Goal: Task Accomplishment & Management: Manage account settings

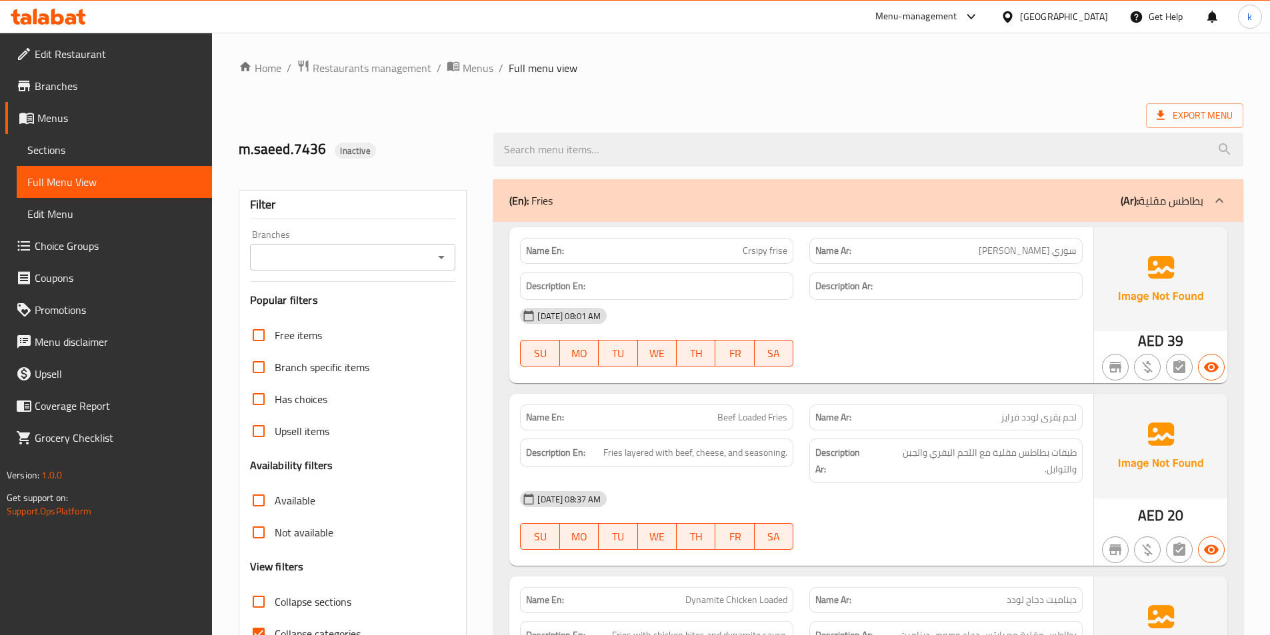
click at [92, 208] on span "Edit Menu" at bounding box center [114, 214] width 174 height 16
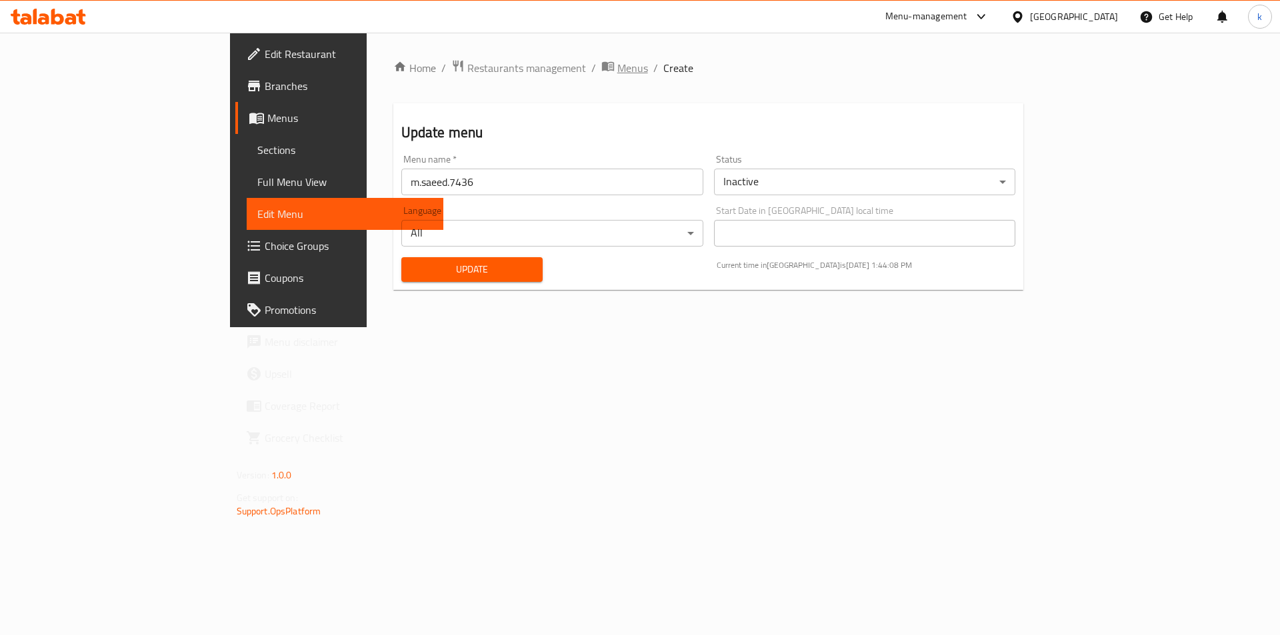
click at [617, 65] on span "Menus" at bounding box center [632, 68] width 31 height 16
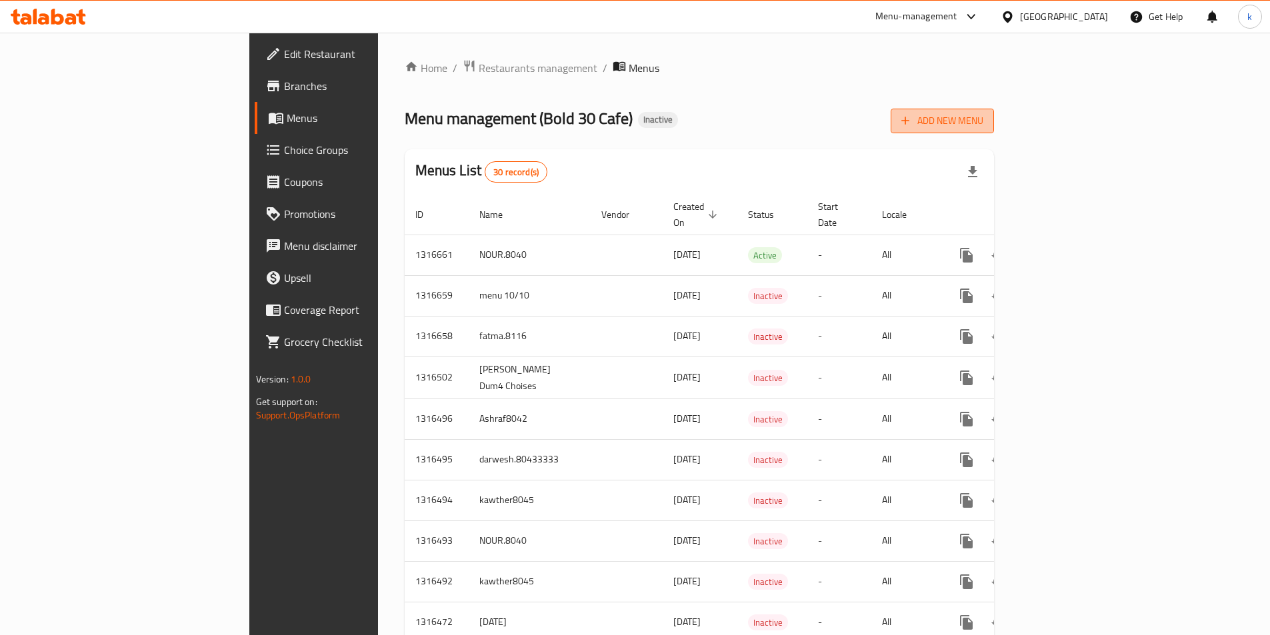
click at [912, 120] on icon "button" at bounding box center [904, 120] width 13 height 13
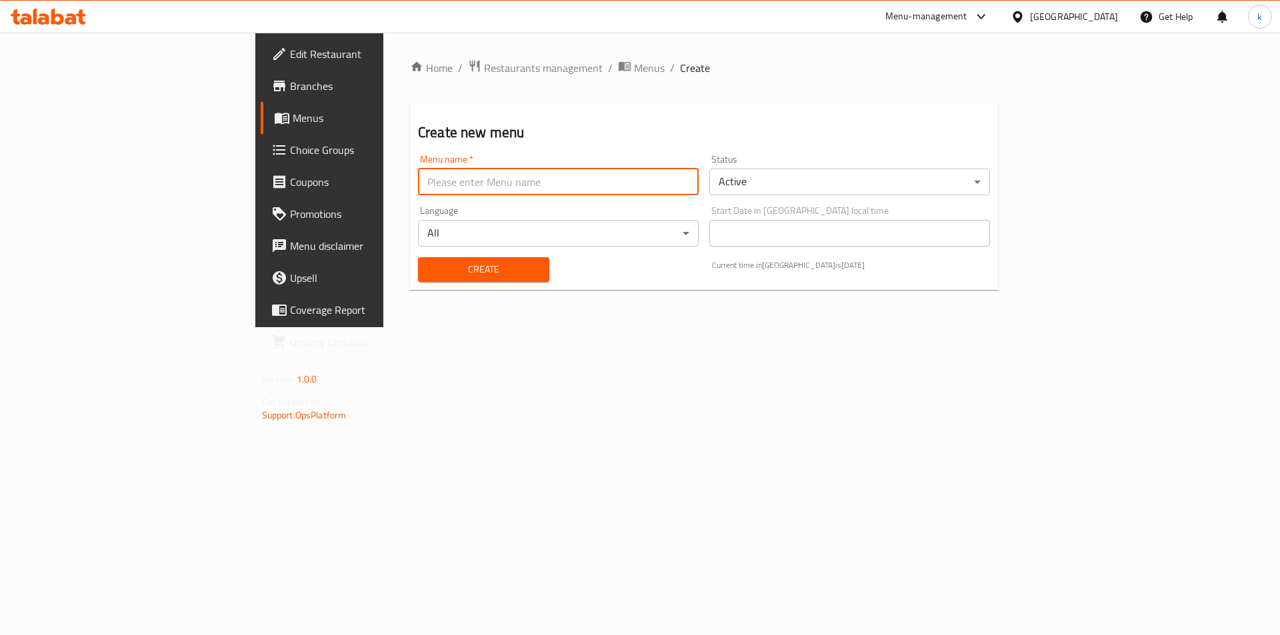
click at [468, 193] on input "text" at bounding box center [558, 182] width 281 height 27
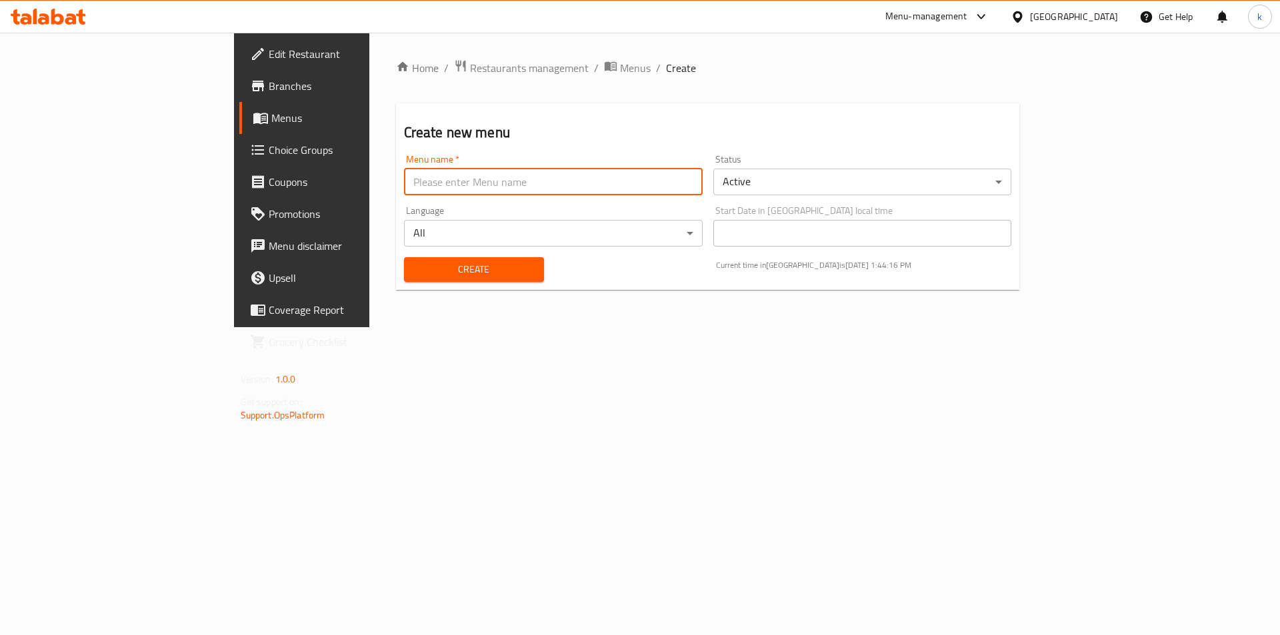
type input "kareem.8046"
click at [415, 271] on span "Create" at bounding box center [474, 269] width 119 height 17
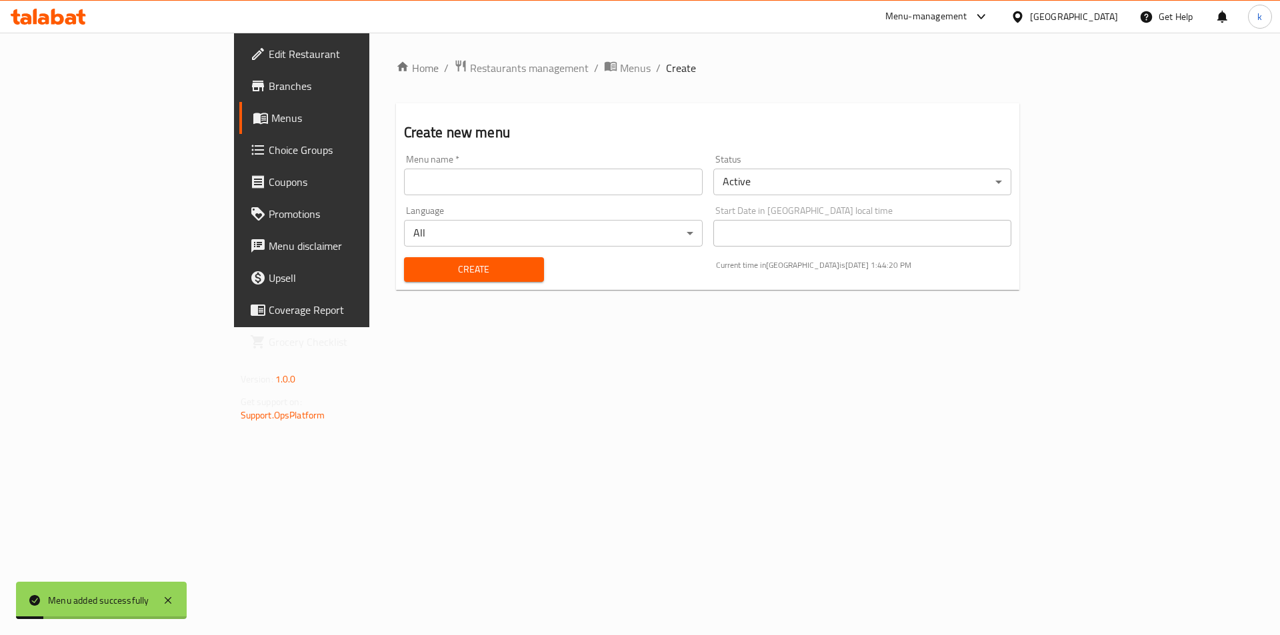
click at [271, 113] on span "Menus" at bounding box center [354, 118] width 166 height 16
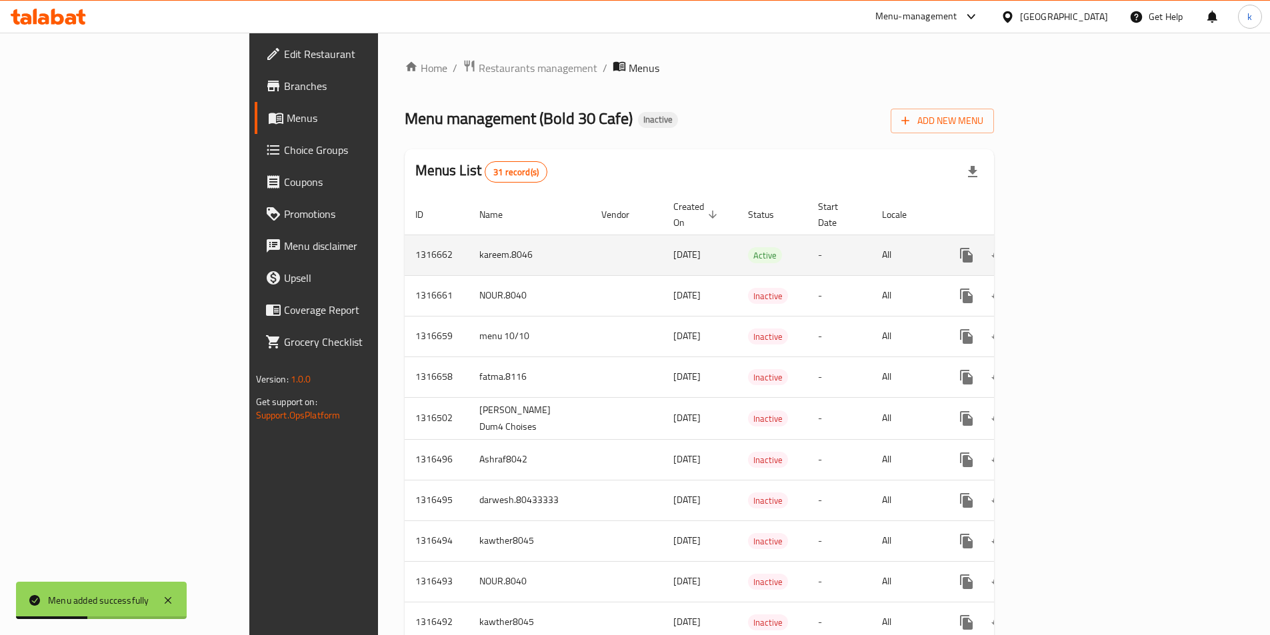
click at [1078, 243] on link "enhanced table" at bounding box center [1062, 255] width 32 height 32
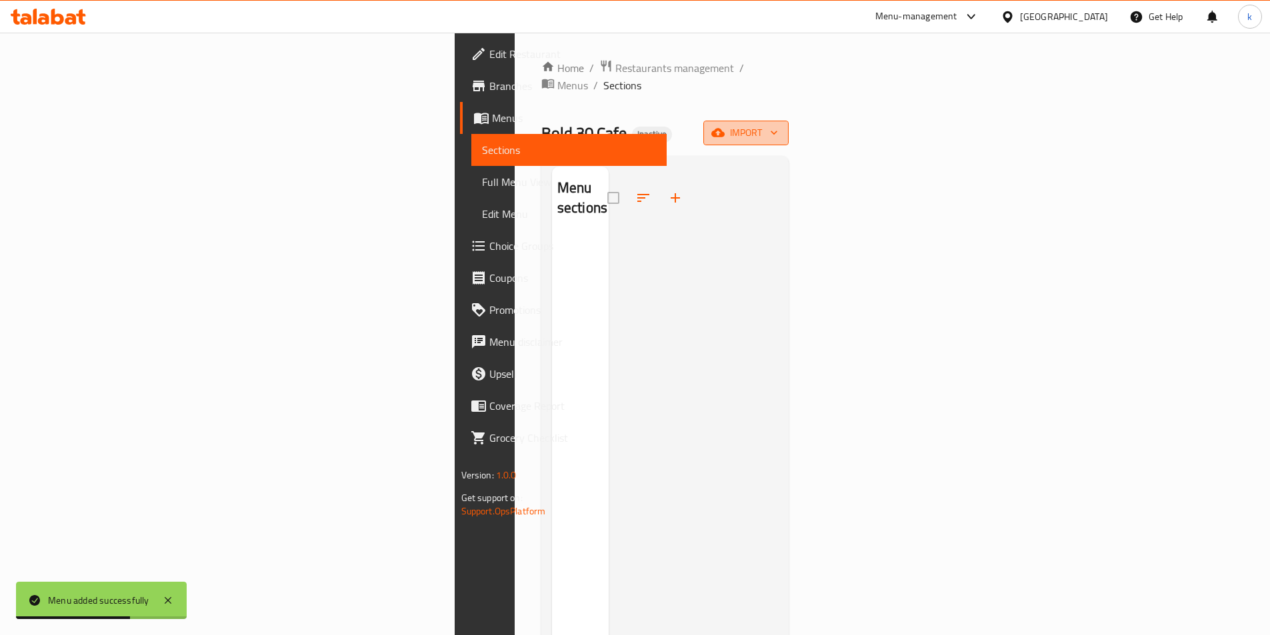
click at [778, 125] on span "import" at bounding box center [746, 133] width 64 height 17
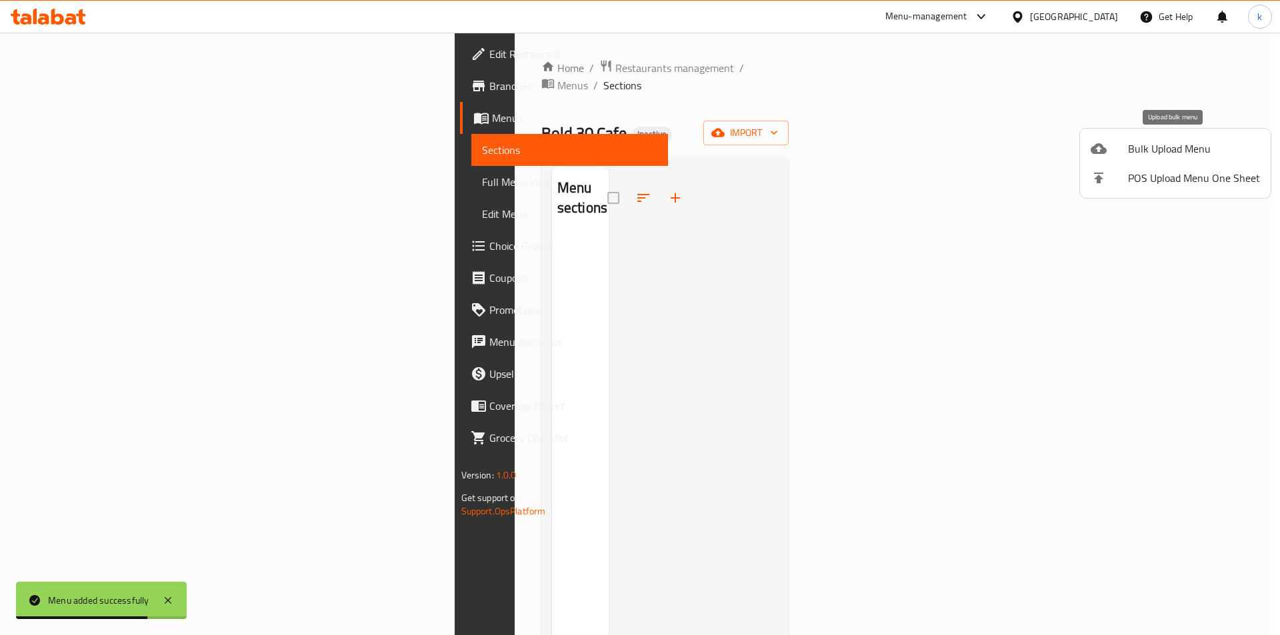
click at [1202, 150] on span "Bulk Upload Menu" at bounding box center [1194, 149] width 132 height 16
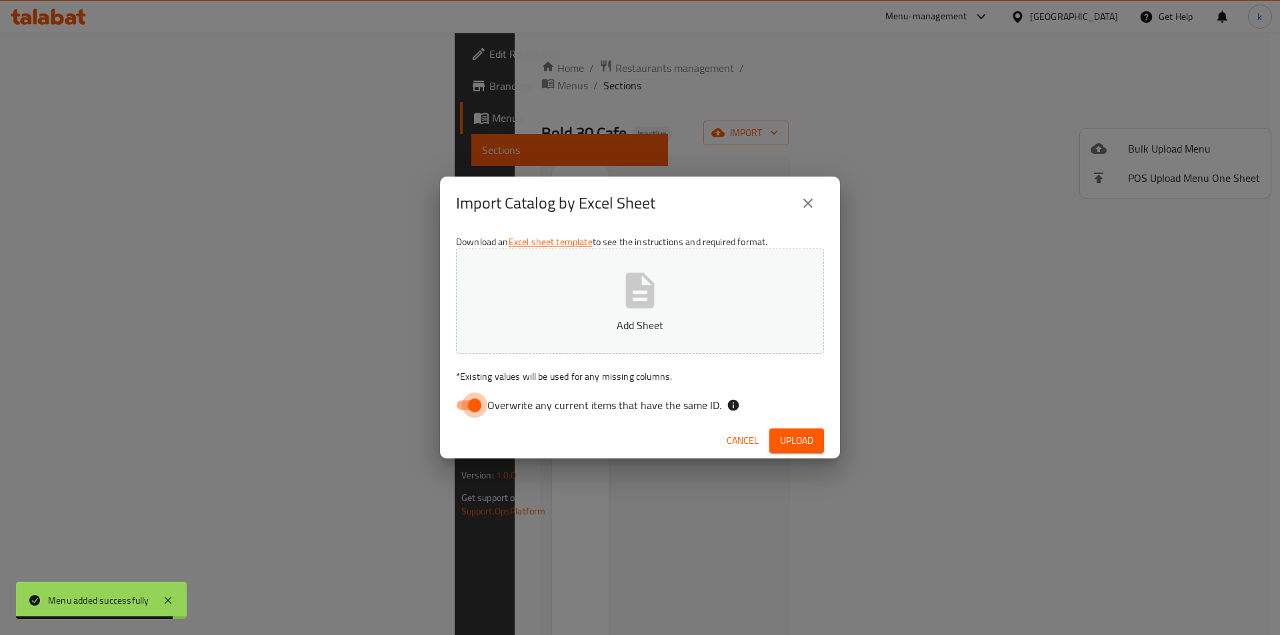
click at [469, 403] on input "Overwrite any current items that have the same ID." at bounding box center [475, 405] width 76 height 25
checkbox input "false"
click at [604, 325] on p "Add Sheet" at bounding box center [640, 325] width 327 height 16
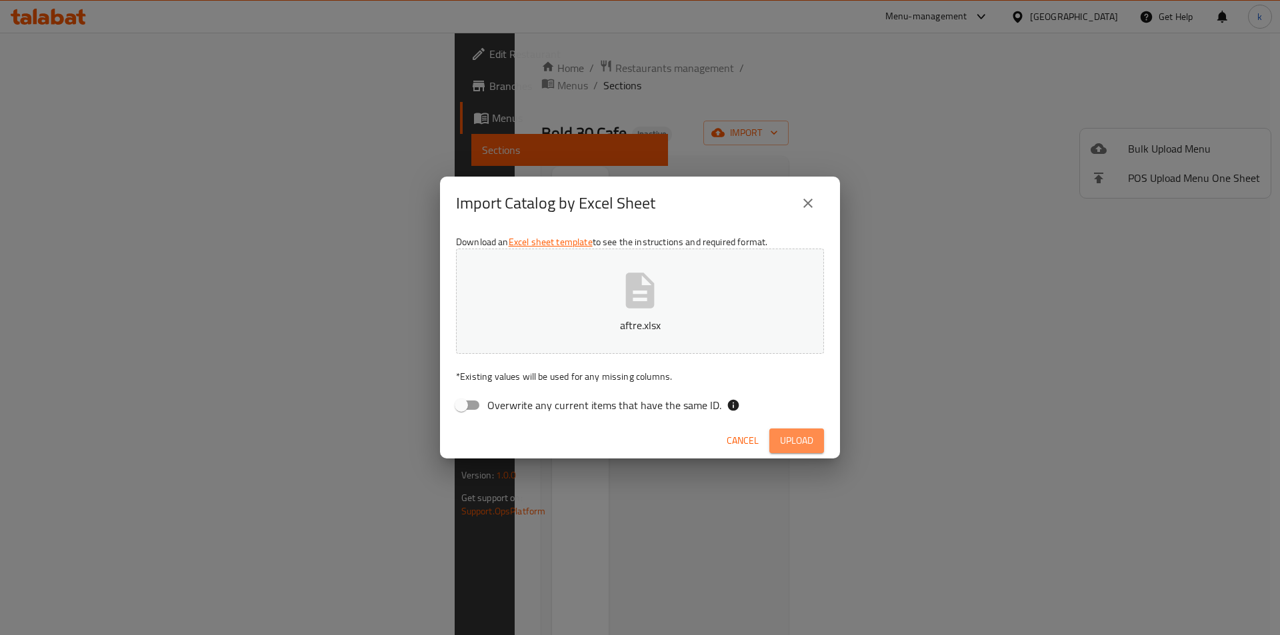
click at [796, 447] on span "Upload" at bounding box center [796, 441] width 33 height 17
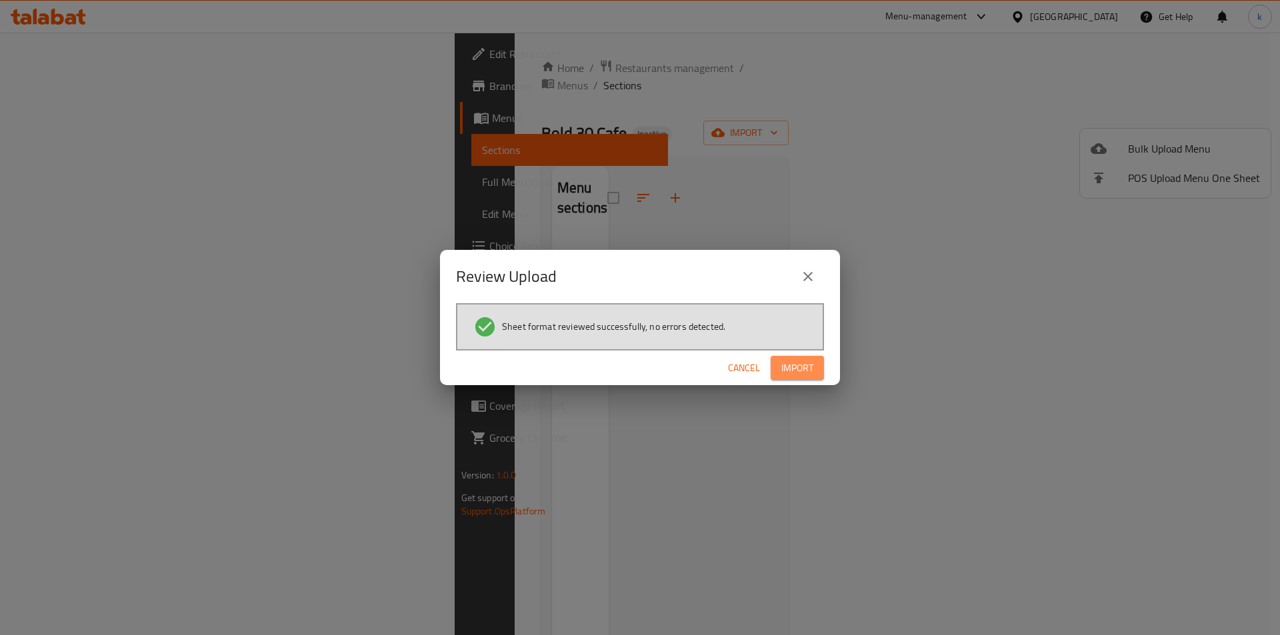
click at [807, 357] on button "Import" at bounding box center [797, 368] width 53 height 25
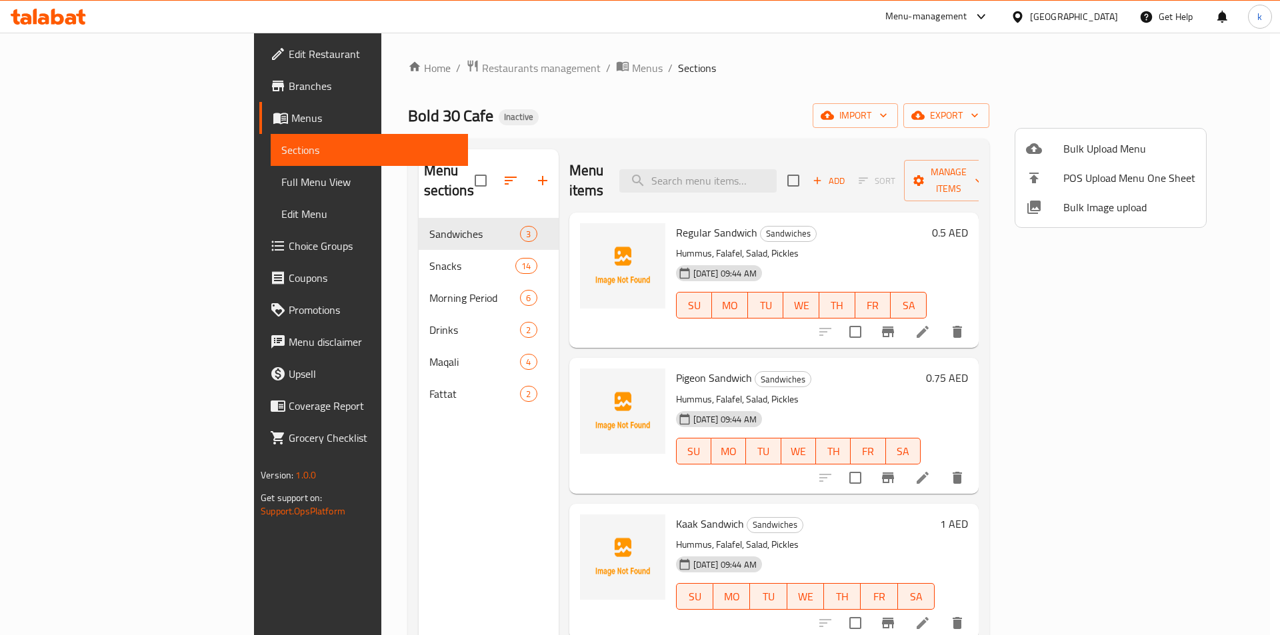
click at [424, 341] on div at bounding box center [640, 317] width 1280 height 635
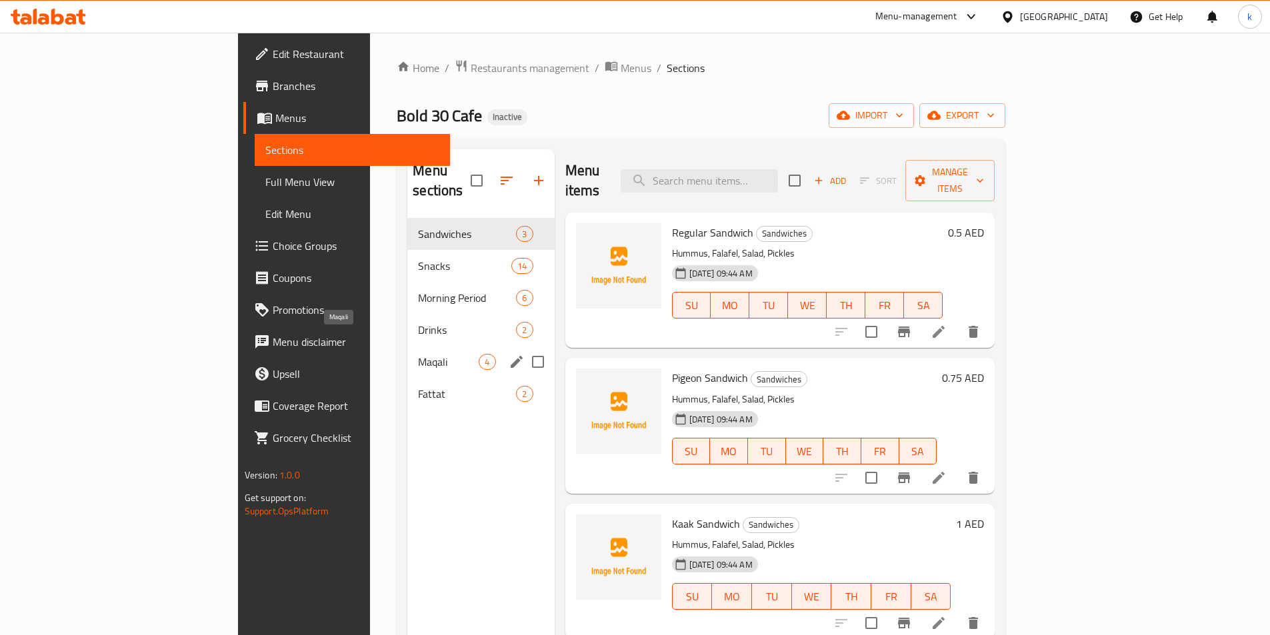
click at [418, 354] on span "Maqali" at bounding box center [448, 362] width 61 height 16
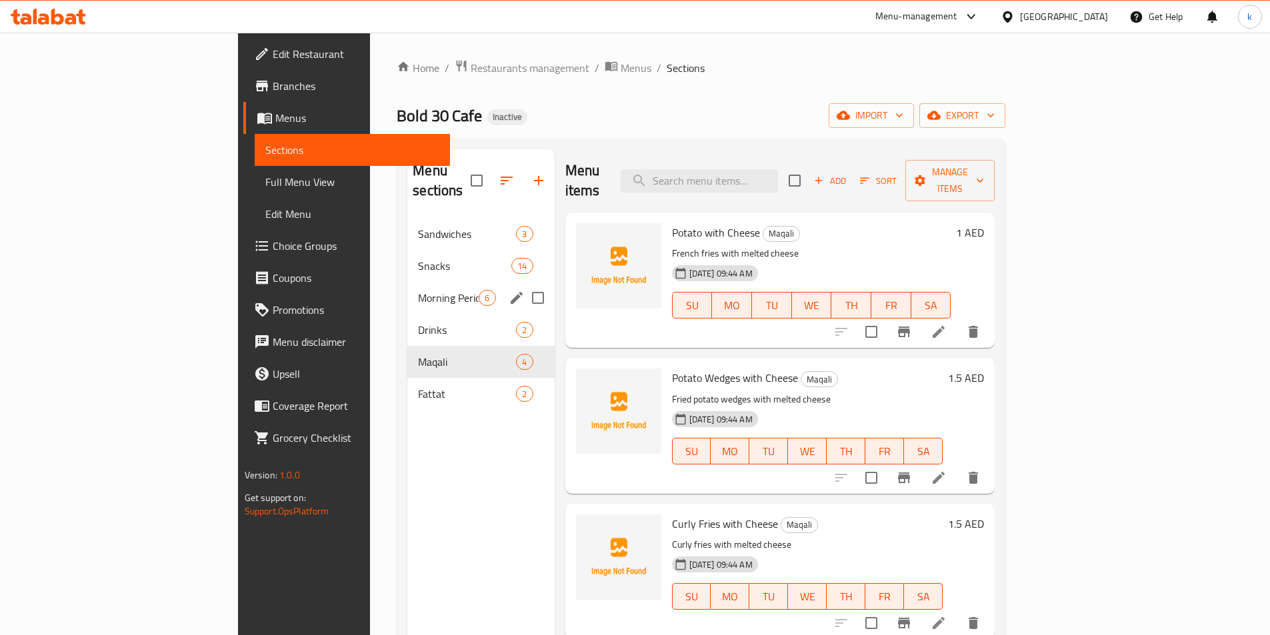
click at [407, 287] on div "Morning Period 6" at bounding box center [480, 298] width 147 height 32
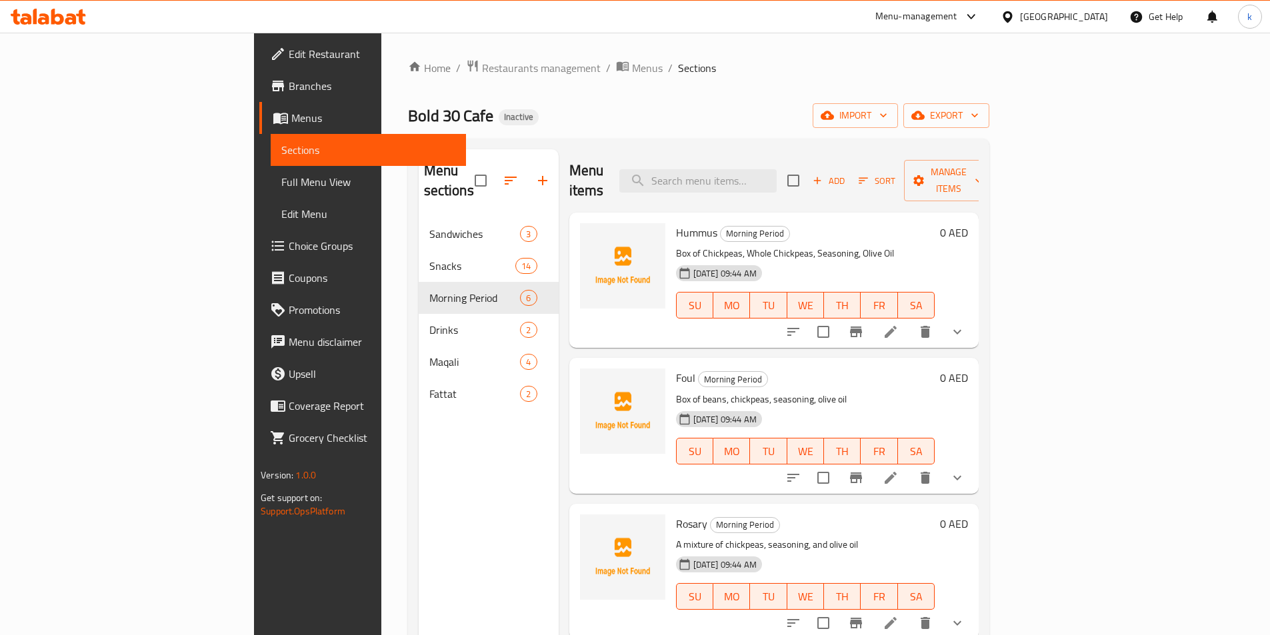
click at [909, 320] on li at bounding box center [890, 332] width 37 height 24
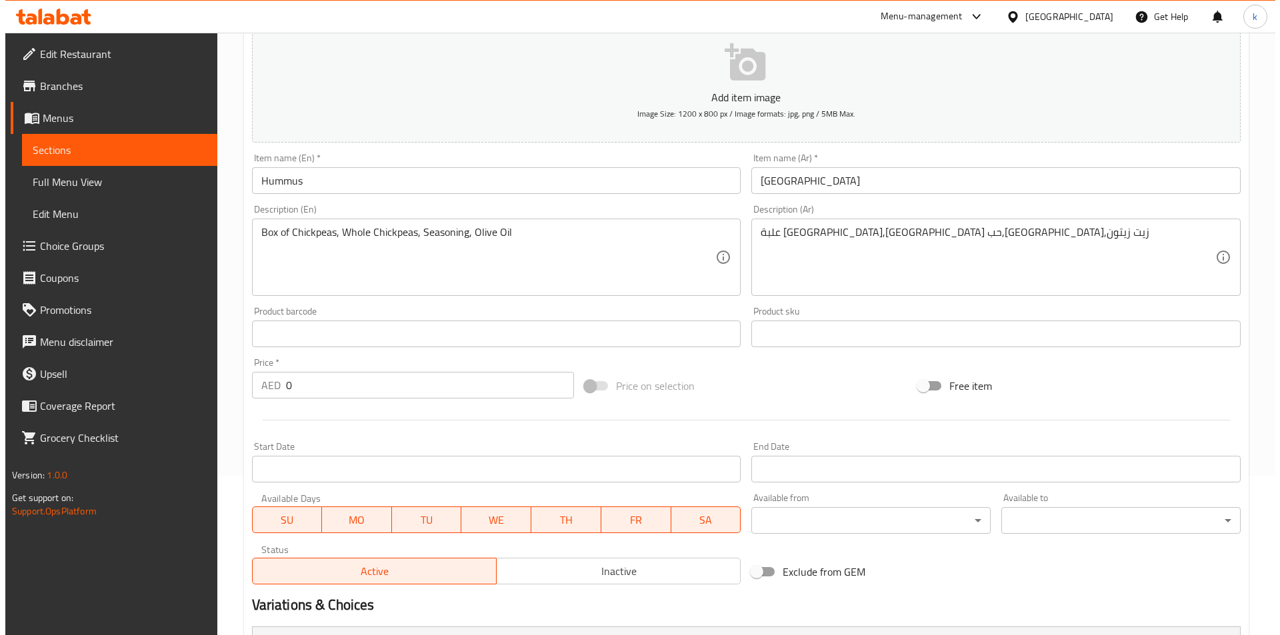
scroll to position [200, 0]
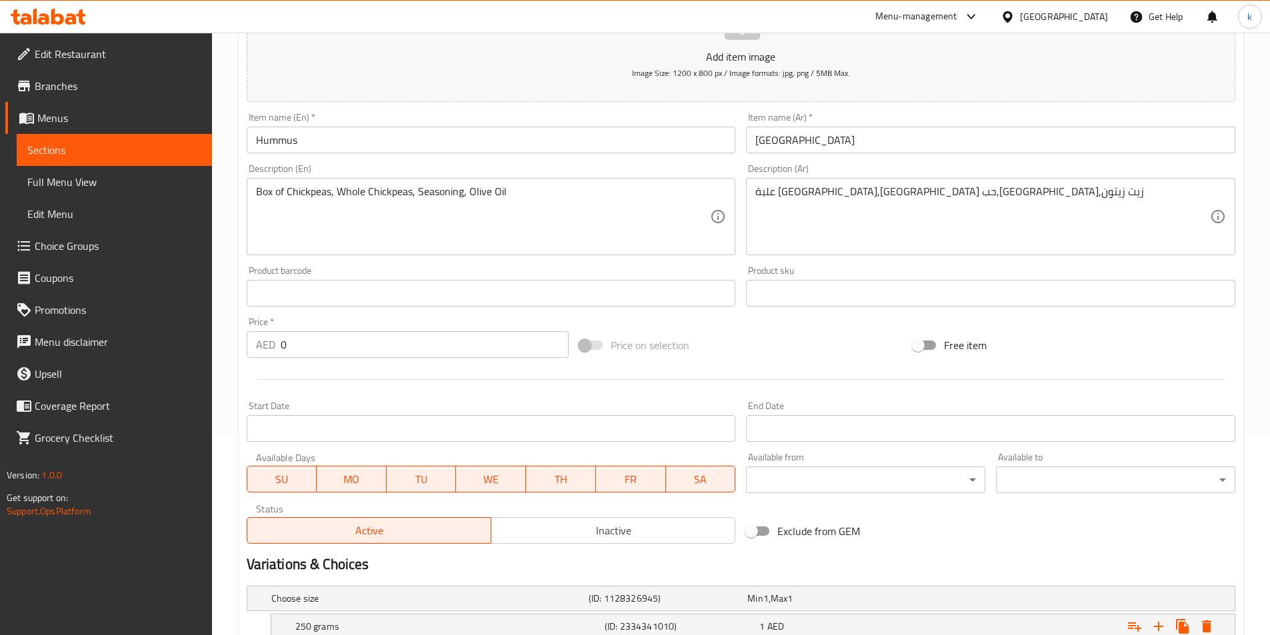
click at [814, 435] on body "​ Menu-management United Arab Emirates Get Help k Edit Restaurant Branches Menu…" at bounding box center [635, 134] width 1270 height 603
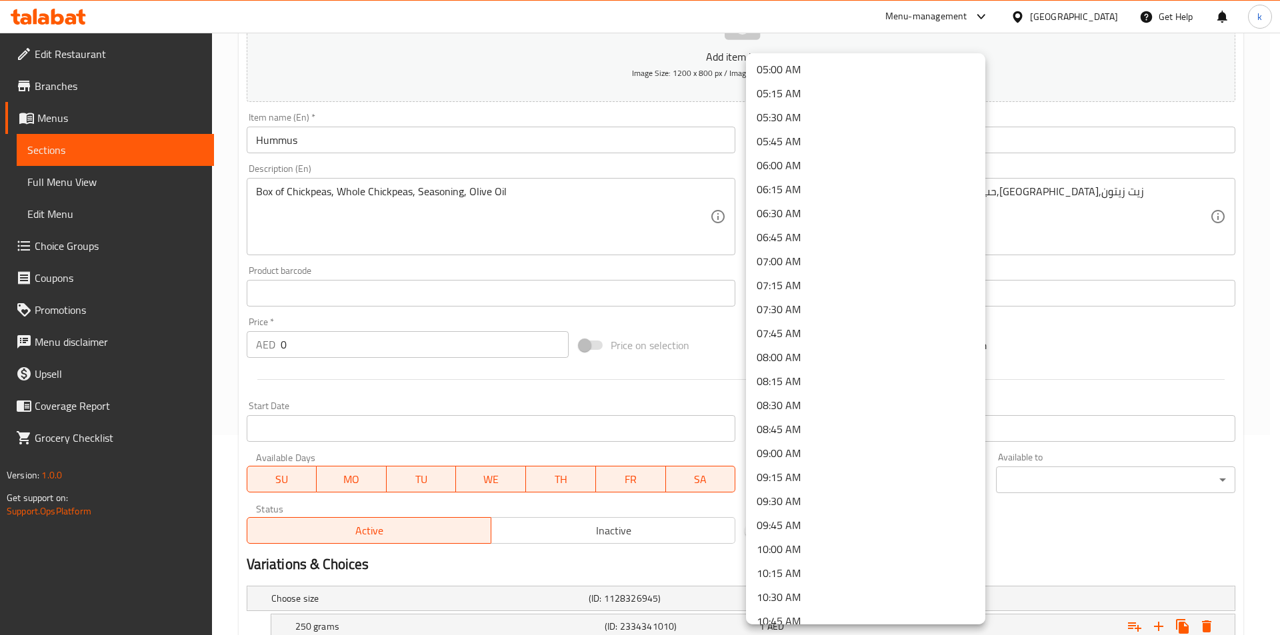
scroll to position [600, 0]
click at [797, 334] on li "09:00 AM" at bounding box center [865, 335] width 239 height 24
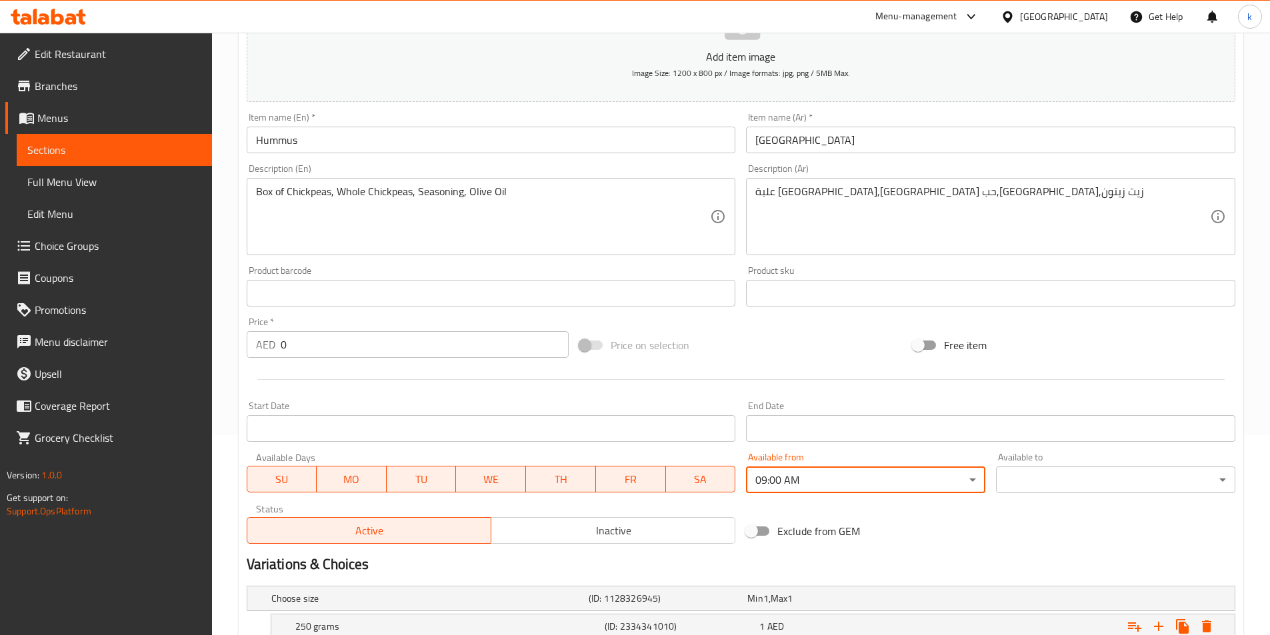
click at [1054, 435] on body "​ Menu-management United Arab Emirates Get Help k Edit Restaurant Branches Menu…" at bounding box center [635, 134] width 1270 height 603
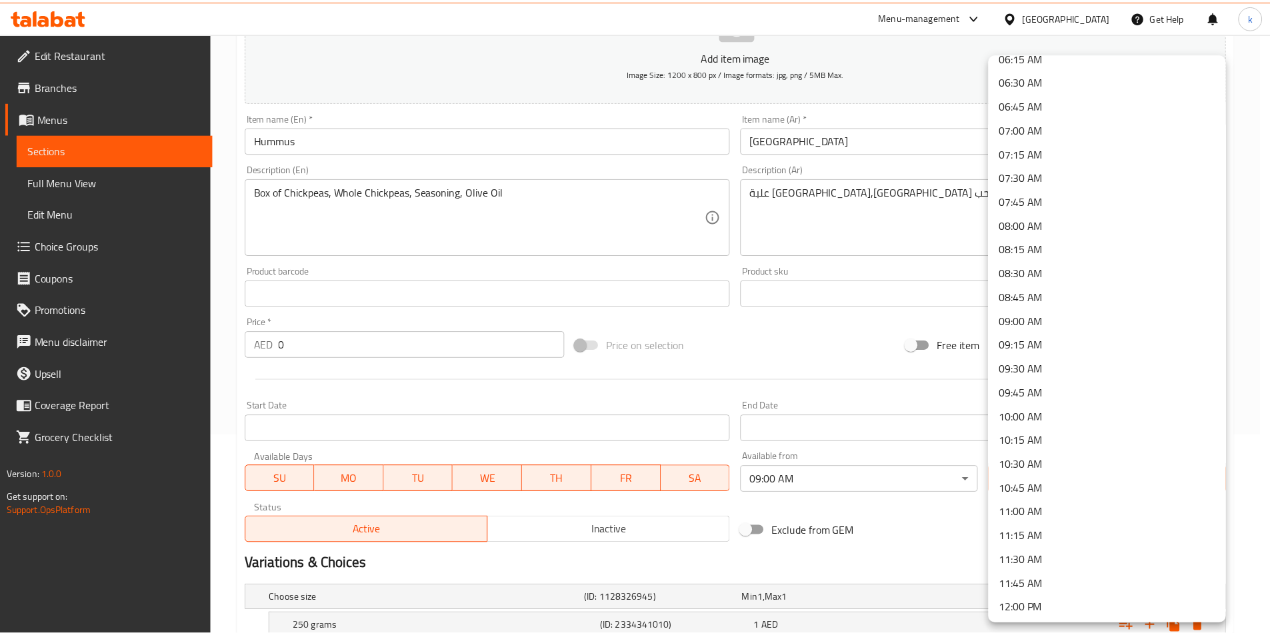
scroll to position [667, 0]
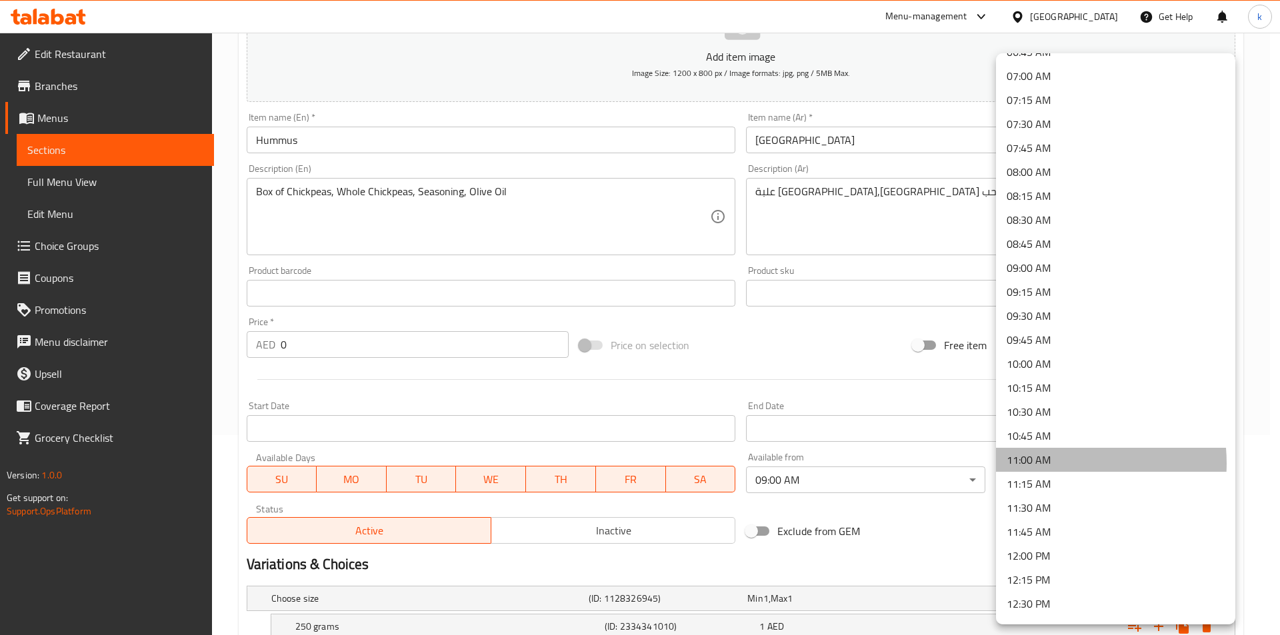
click at [1047, 463] on li "11:00 AM" at bounding box center [1115, 460] width 239 height 24
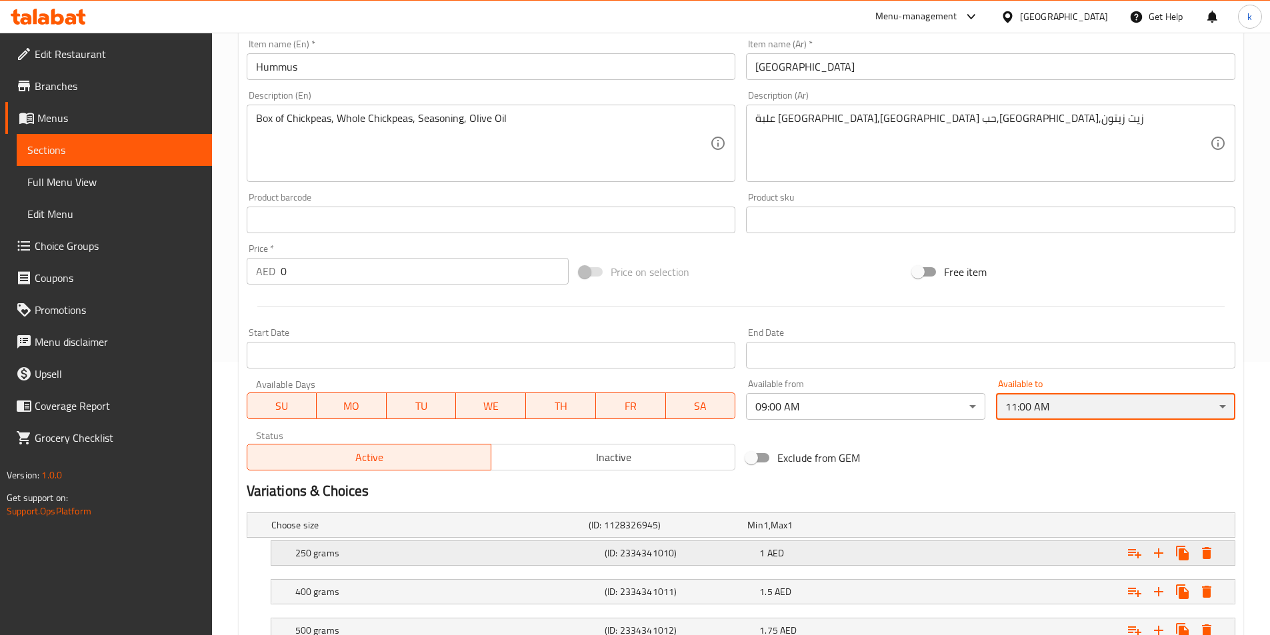
scroll to position [333, 0]
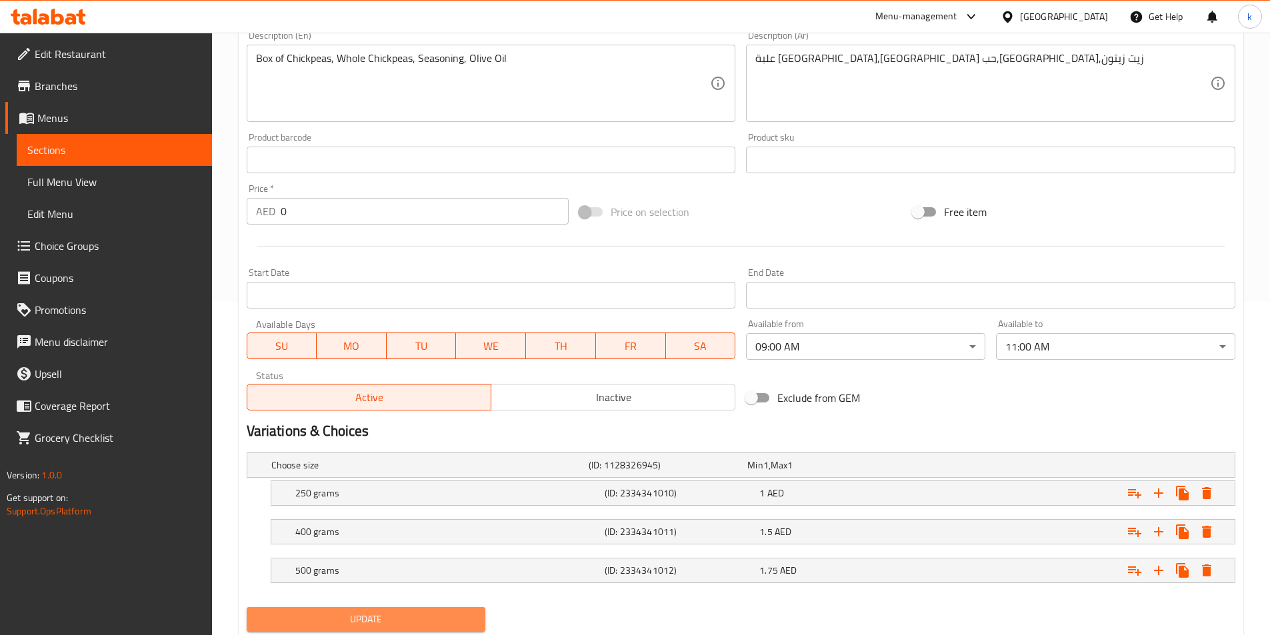
click at [393, 610] on button "Update" at bounding box center [366, 619] width 239 height 25
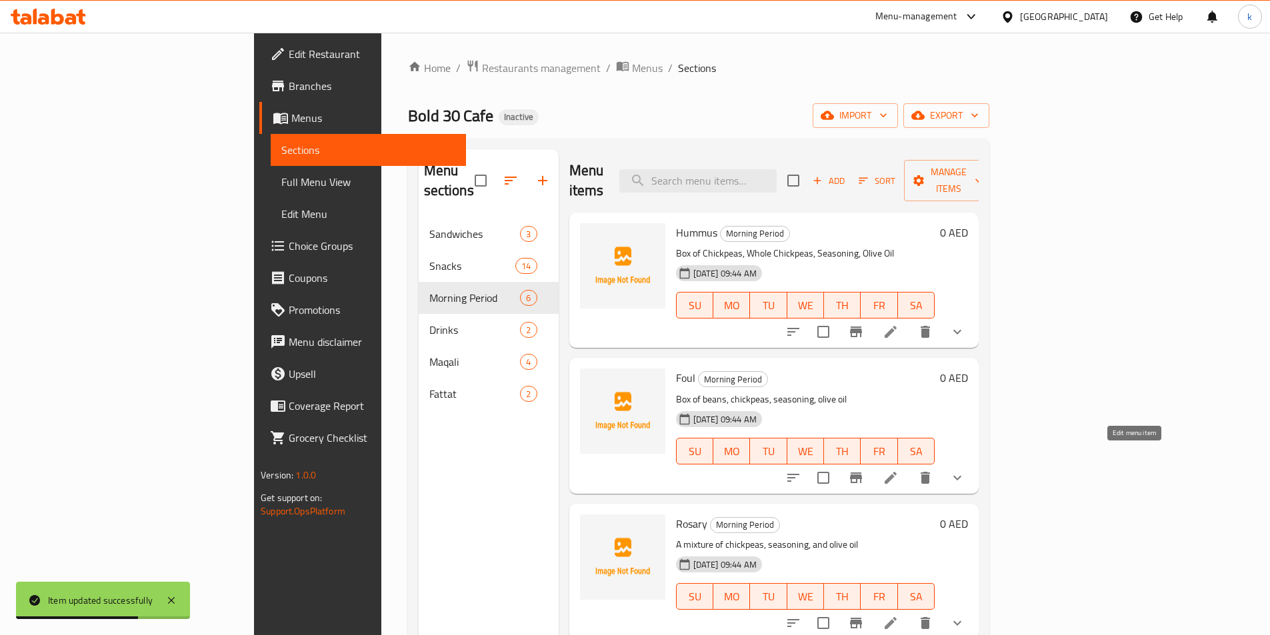
click at [896, 472] on icon at bounding box center [890, 478] width 12 height 12
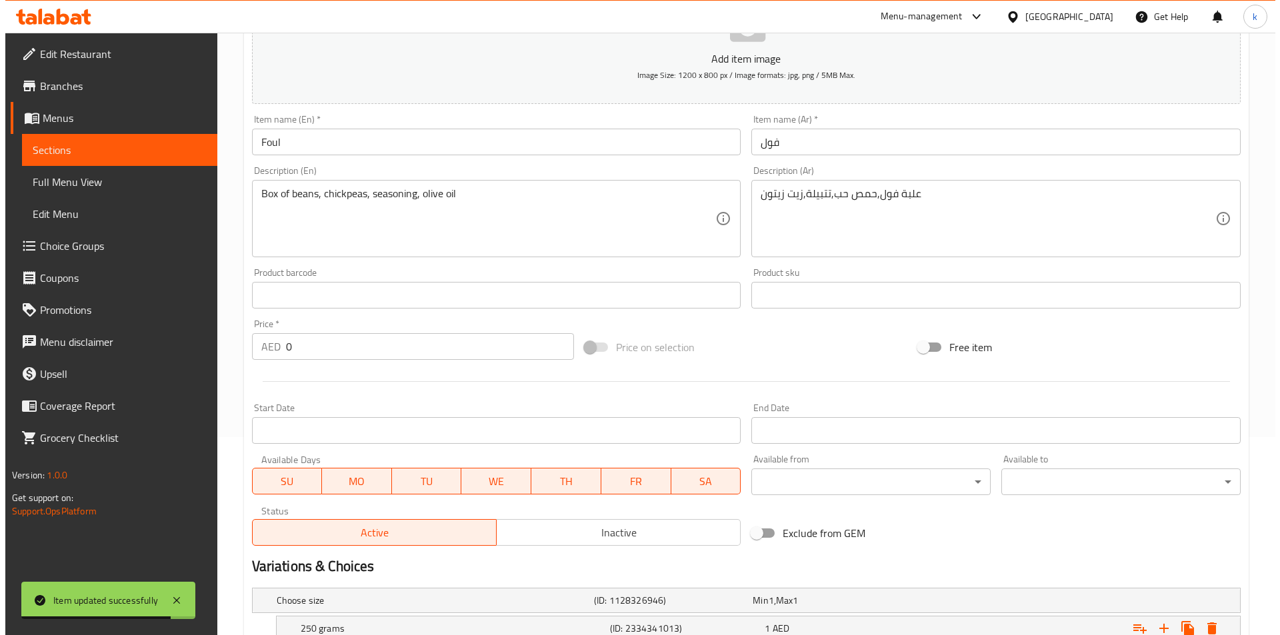
scroll to position [333, 0]
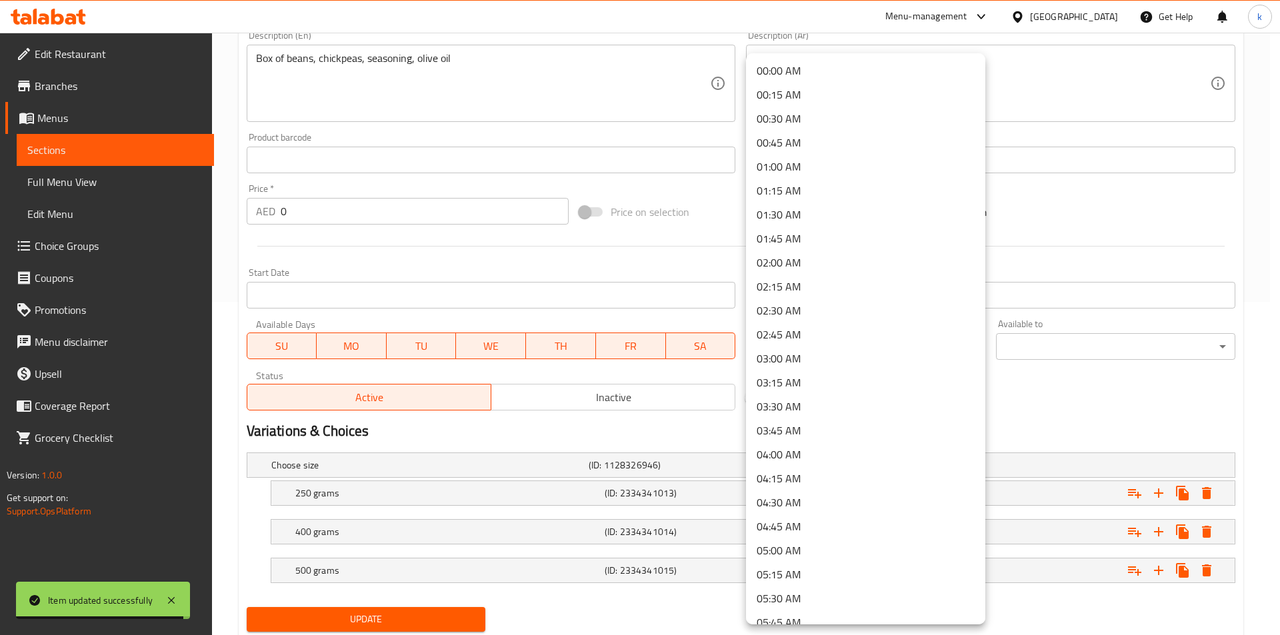
click at [820, 302] on body "Item updated successfully ​ Menu-management United Arab Emirates Get Help k Edi…" at bounding box center [640, 0] width 1280 height 603
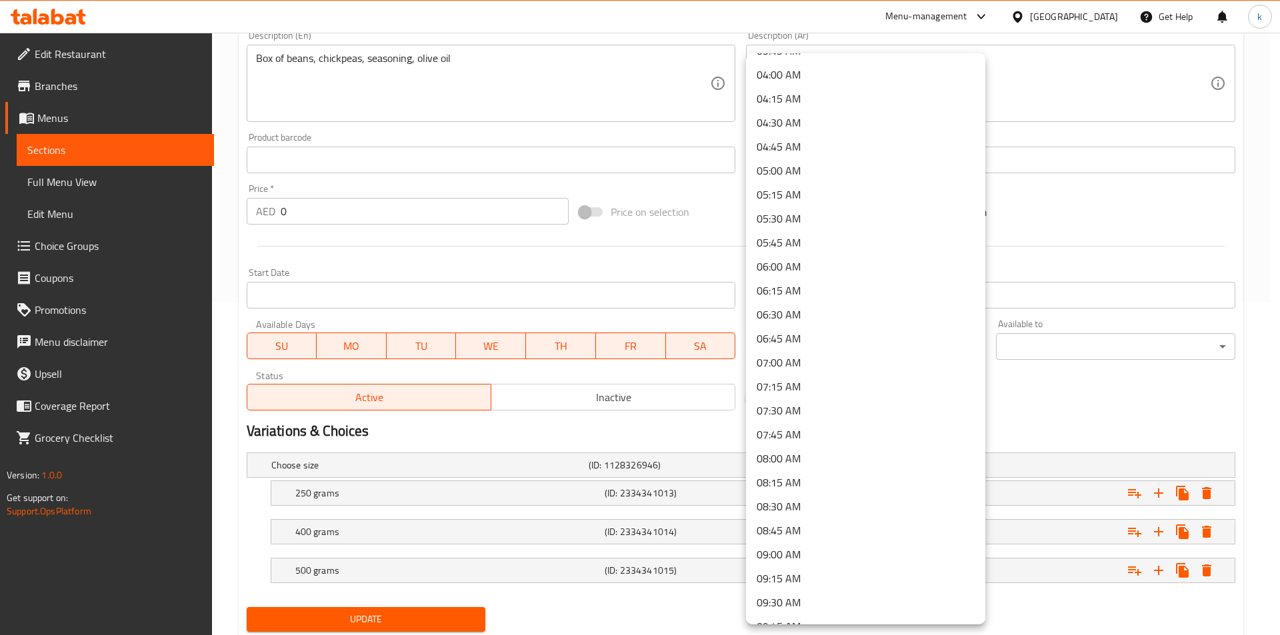
scroll to position [400, 0]
click at [791, 531] on li "09:00 AM" at bounding box center [865, 535] width 239 height 24
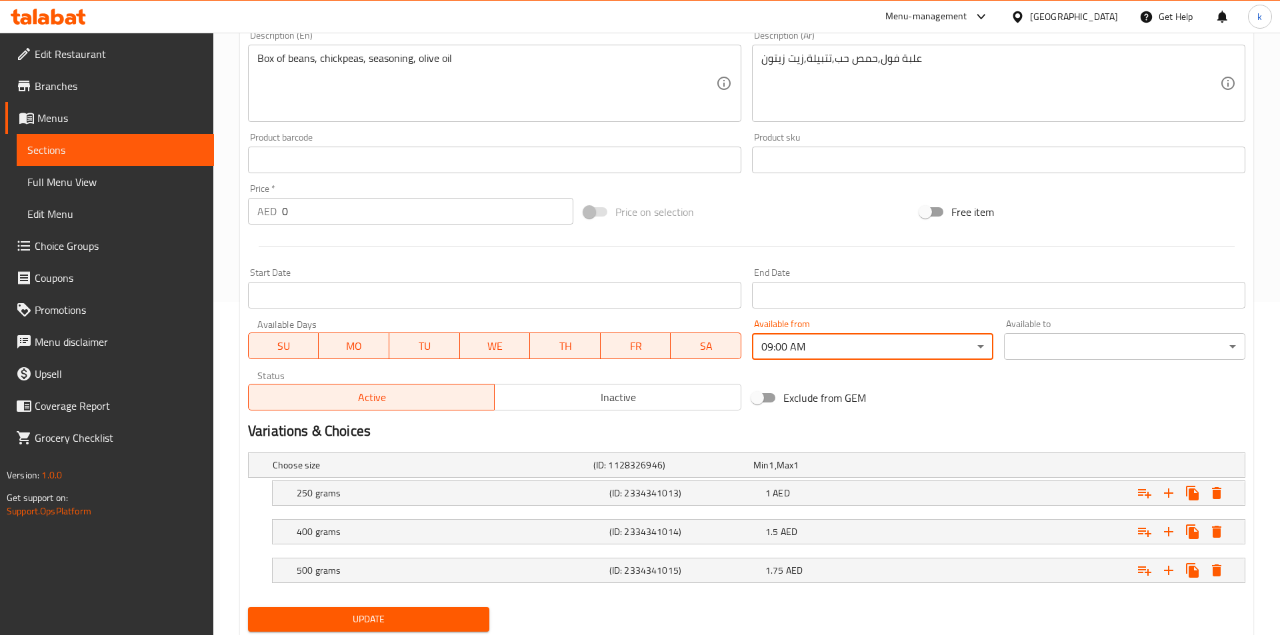
click at [1011, 302] on body "​ Menu-management United Arab Emirates Get Help k Edit Restaurant Branches Menu…" at bounding box center [640, 0] width 1280 height 603
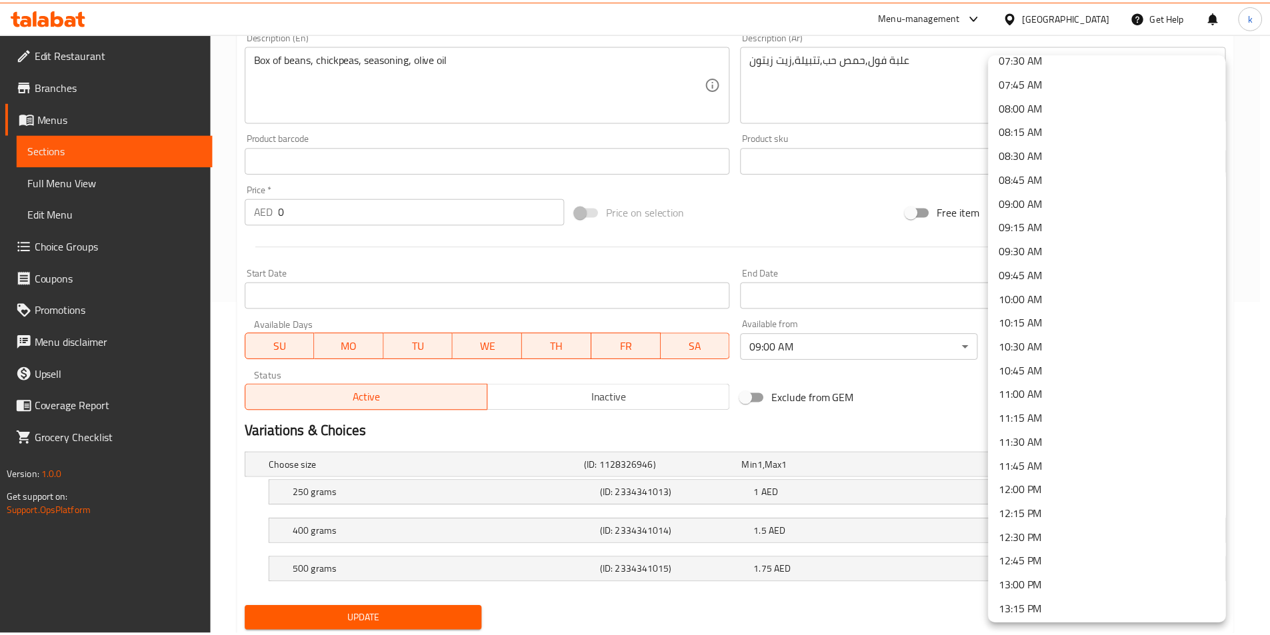
scroll to position [733, 0]
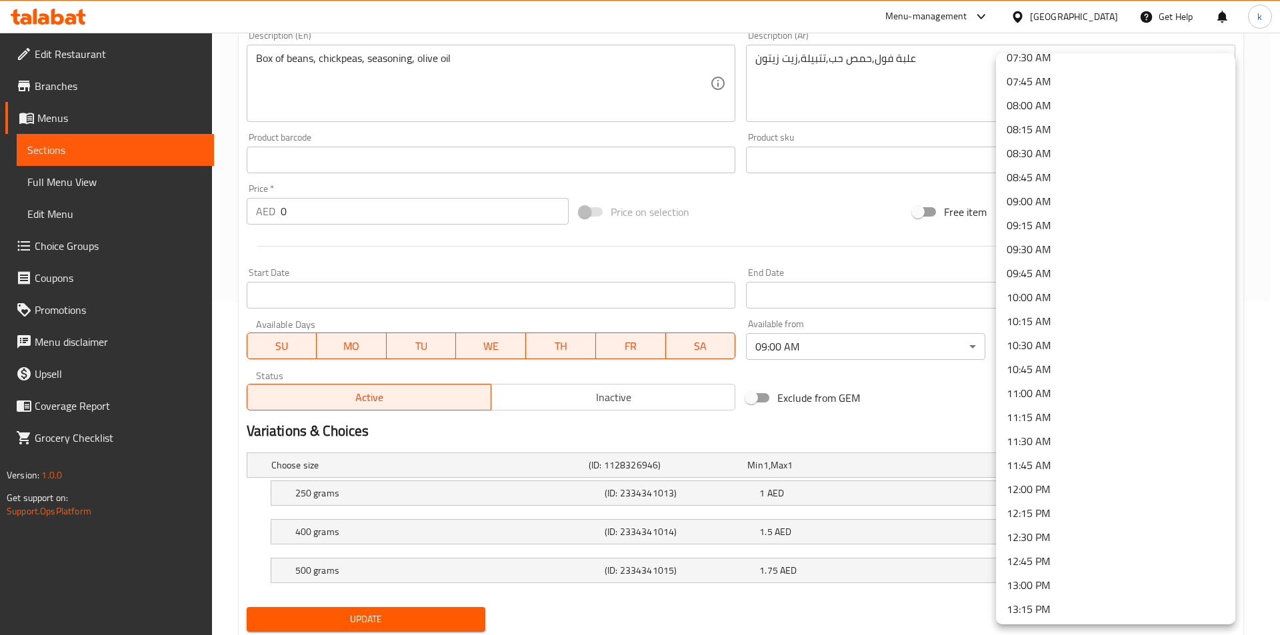
click at [1028, 395] on li "11:00 AM" at bounding box center [1115, 393] width 239 height 24
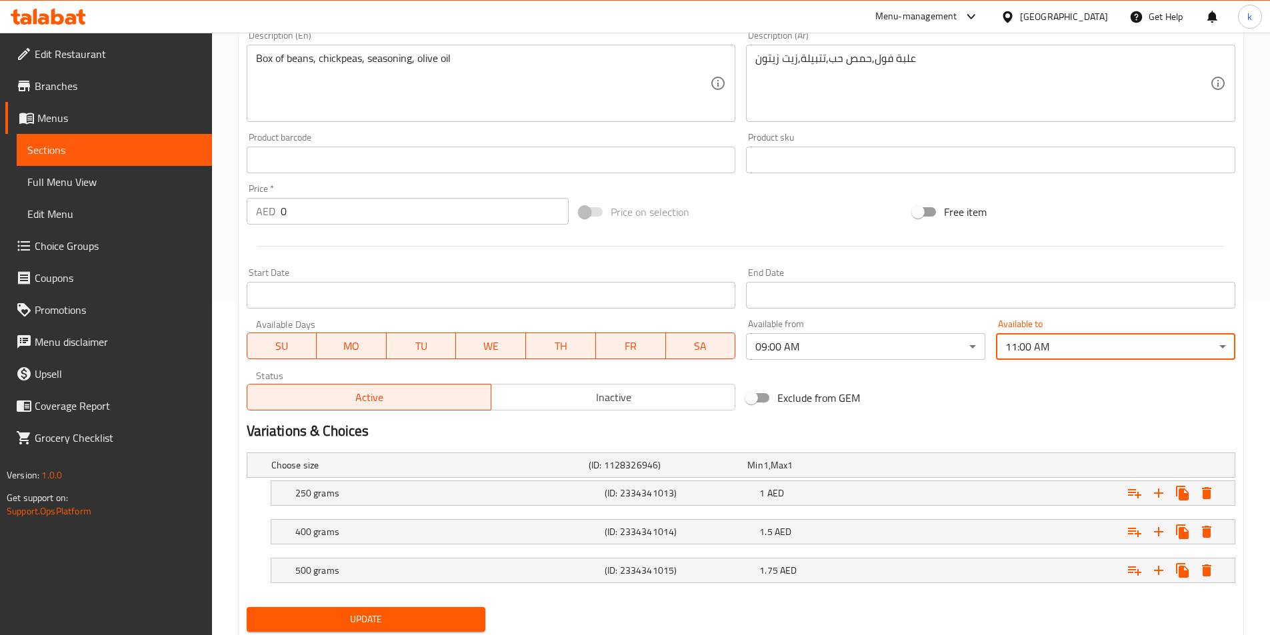
click at [385, 615] on span "Update" at bounding box center [366, 619] width 218 height 17
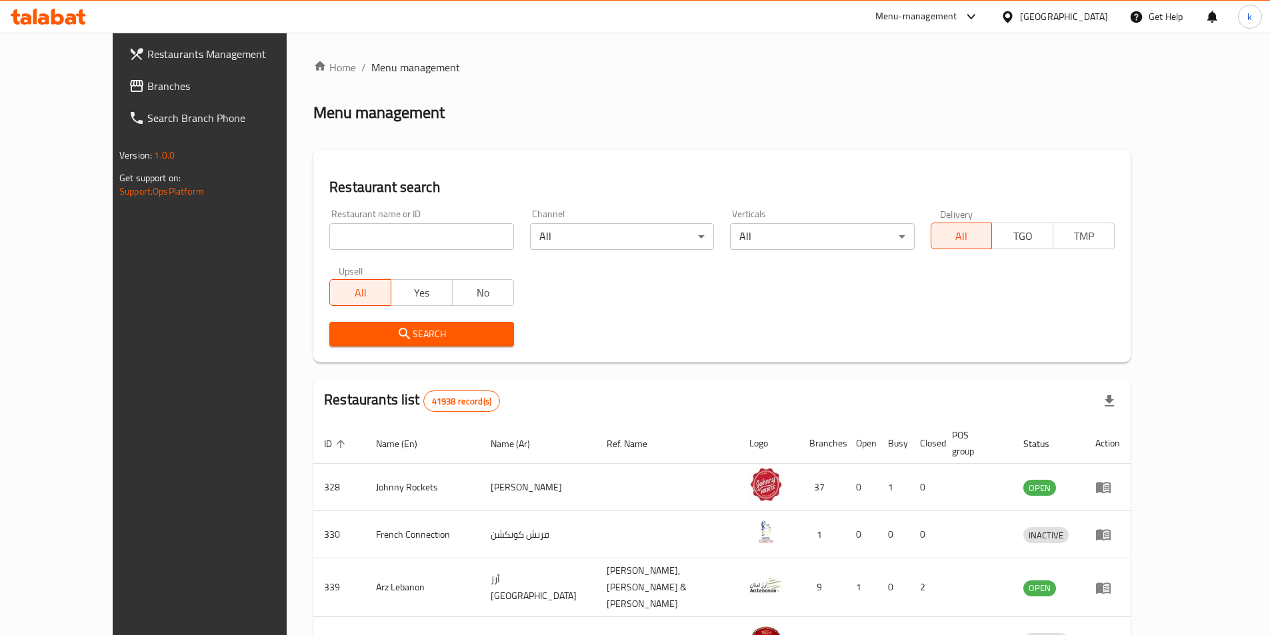
click at [147, 81] on span "Branches" at bounding box center [230, 86] width 167 height 16
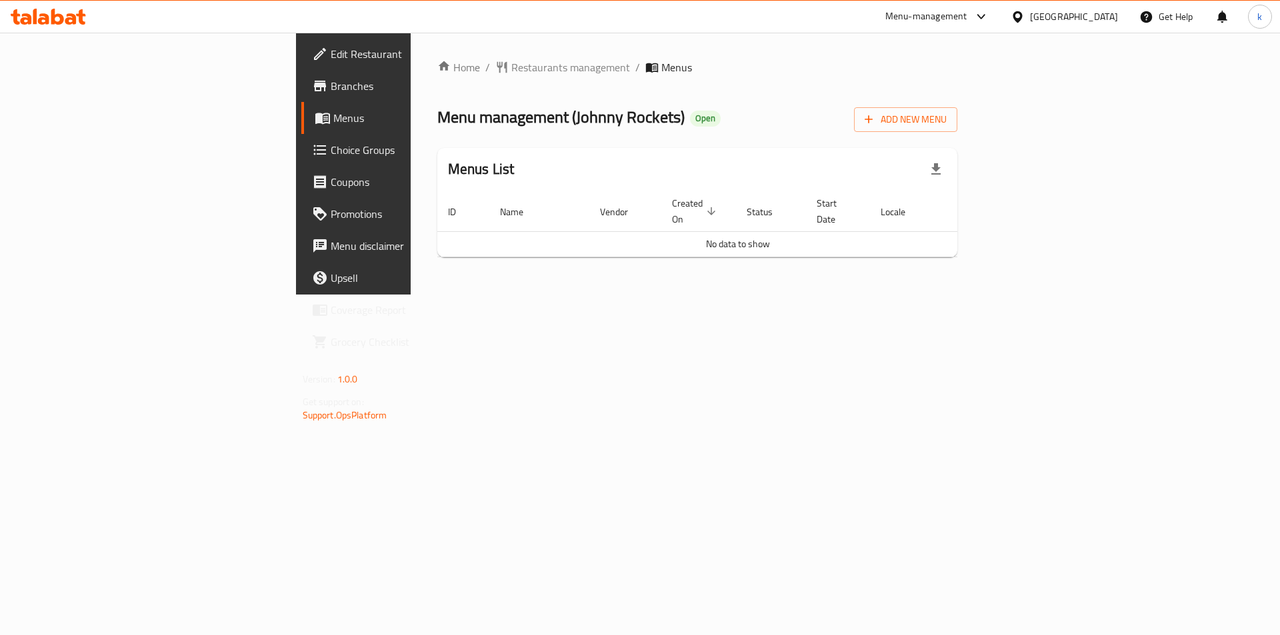
click at [301, 100] on link "Branches" at bounding box center [405, 86] width 209 height 32
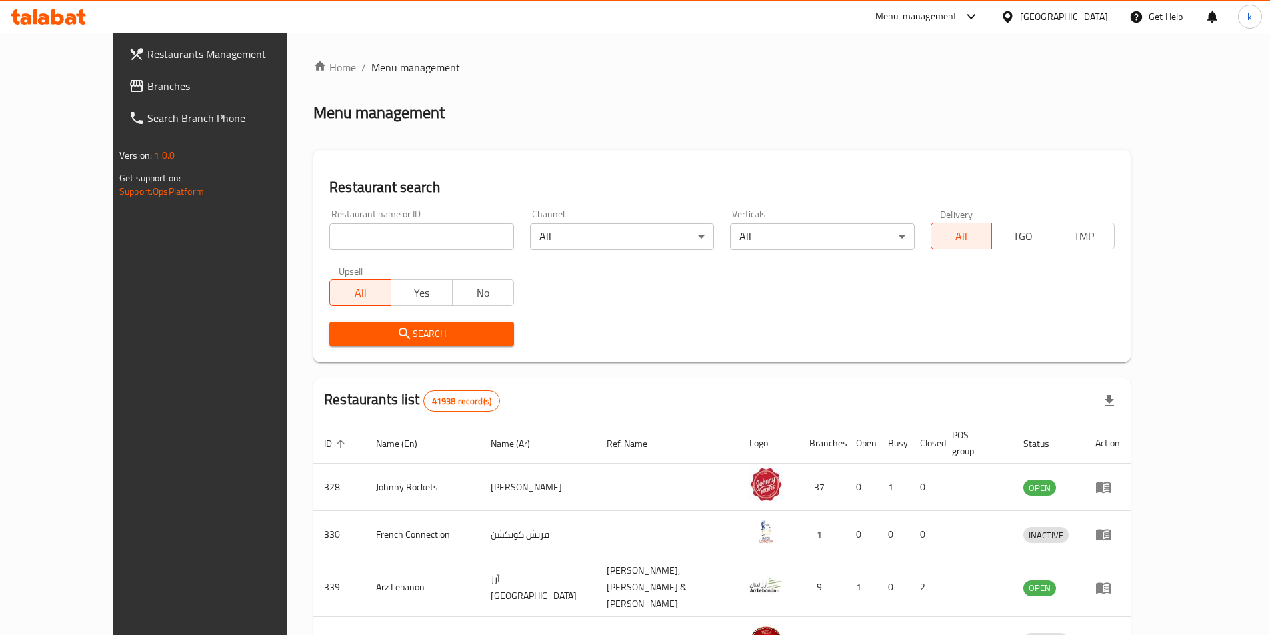
click at [118, 102] on link "Search Branch Phone" at bounding box center [221, 118] width 207 height 32
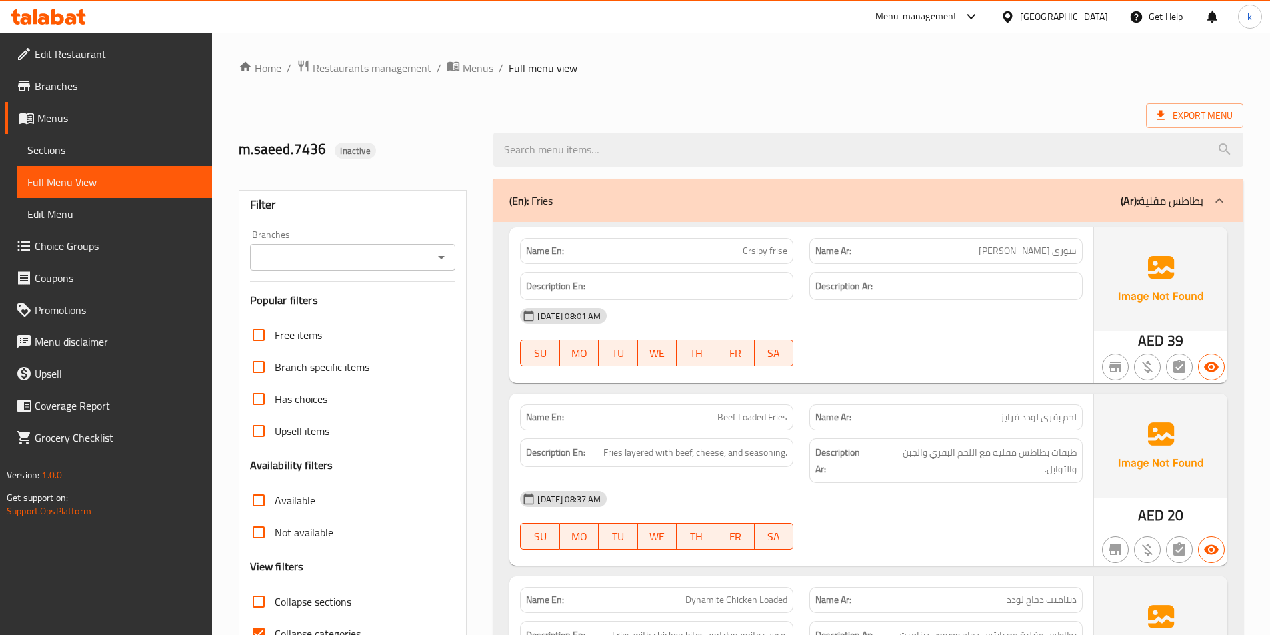
click at [1011, 253] on span "سوري [PERSON_NAME]" at bounding box center [1027, 251] width 98 height 14
click at [1011, 253] on span "سوري بطاطس سوسيس" at bounding box center [1027, 251] width 98 height 14
click at [80, 148] on span "Sections" at bounding box center [114, 150] width 174 height 16
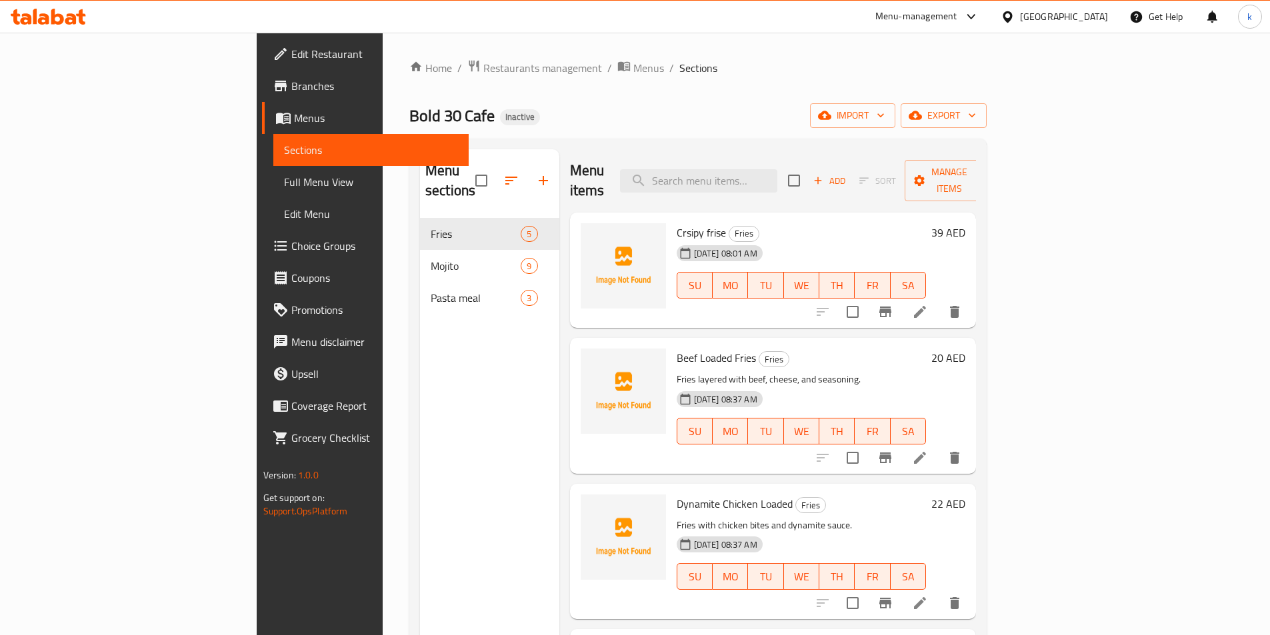
click at [294, 111] on span "Menus" at bounding box center [376, 118] width 164 height 16
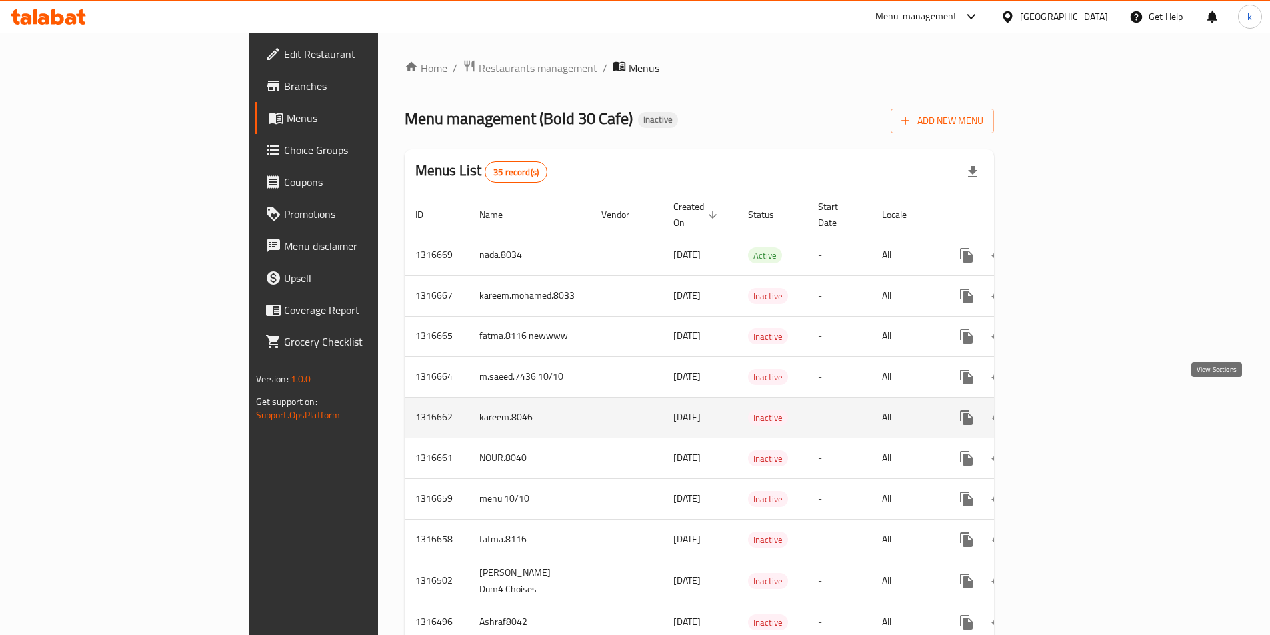
click at [1068, 412] on icon "enhanced table" at bounding box center [1062, 418] width 12 height 12
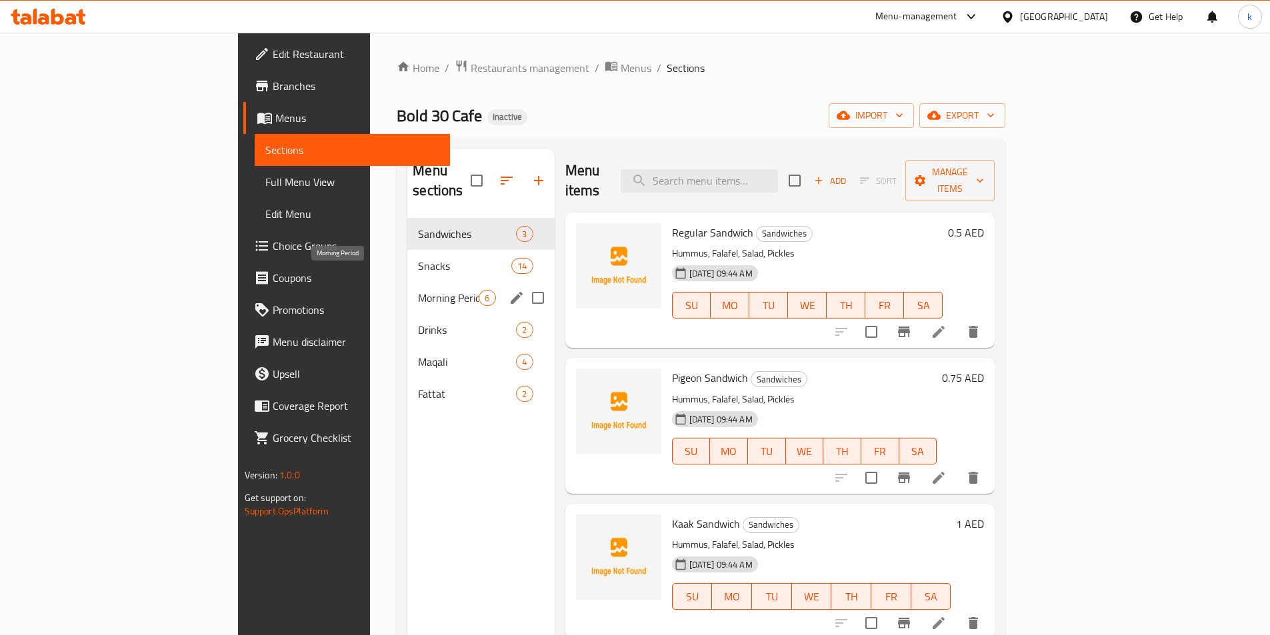
click at [418, 290] on span "Morning Period" at bounding box center [448, 298] width 61 height 16
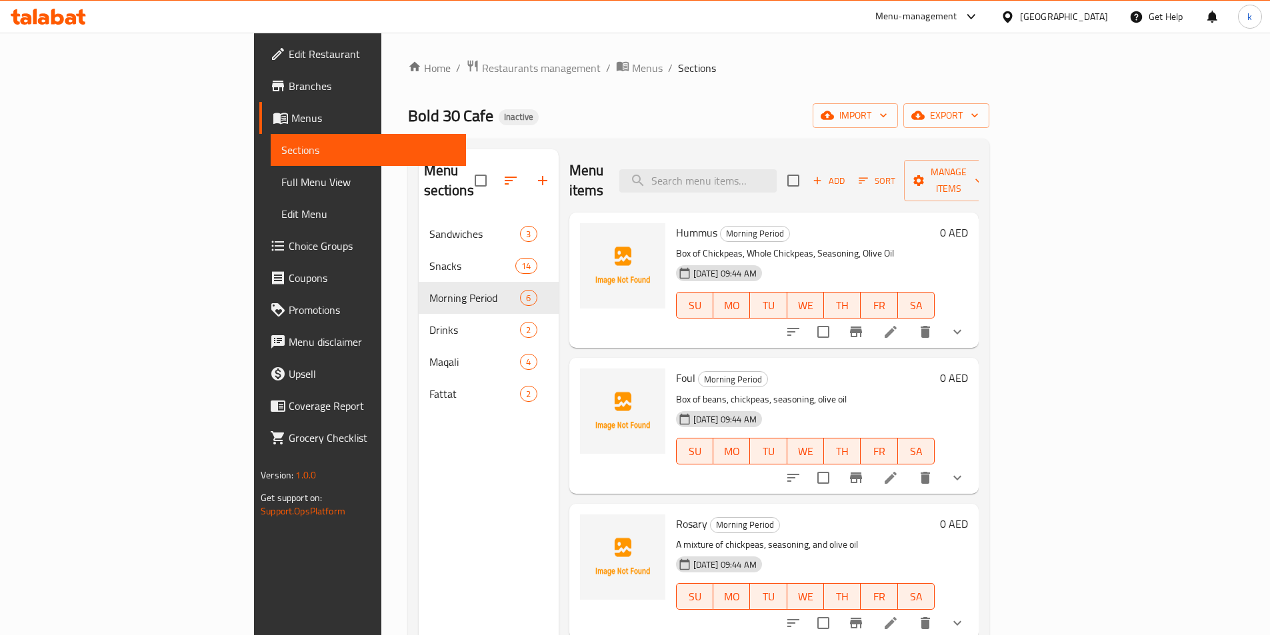
click at [676, 223] on span "Hummus" at bounding box center [696, 233] width 41 height 20
copy h6 "Hummus"
drag, startPoint x: 769, startPoint y: 152, endPoint x: 769, endPoint y: 159, distance: 6.7
click at [769, 152] on div "Menu items Add Sort Manage items" at bounding box center [773, 180] width 409 height 63
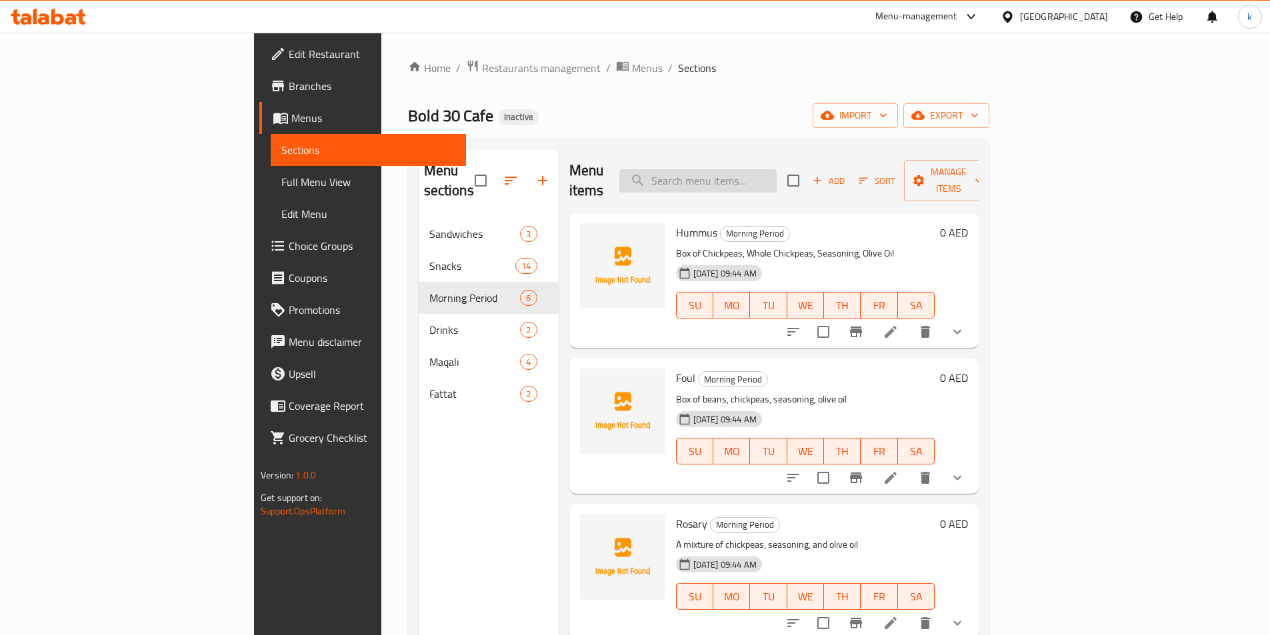
click at [774, 169] on input "search" at bounding box center [697, 180] width 157 height 23
paste input "Rosary"
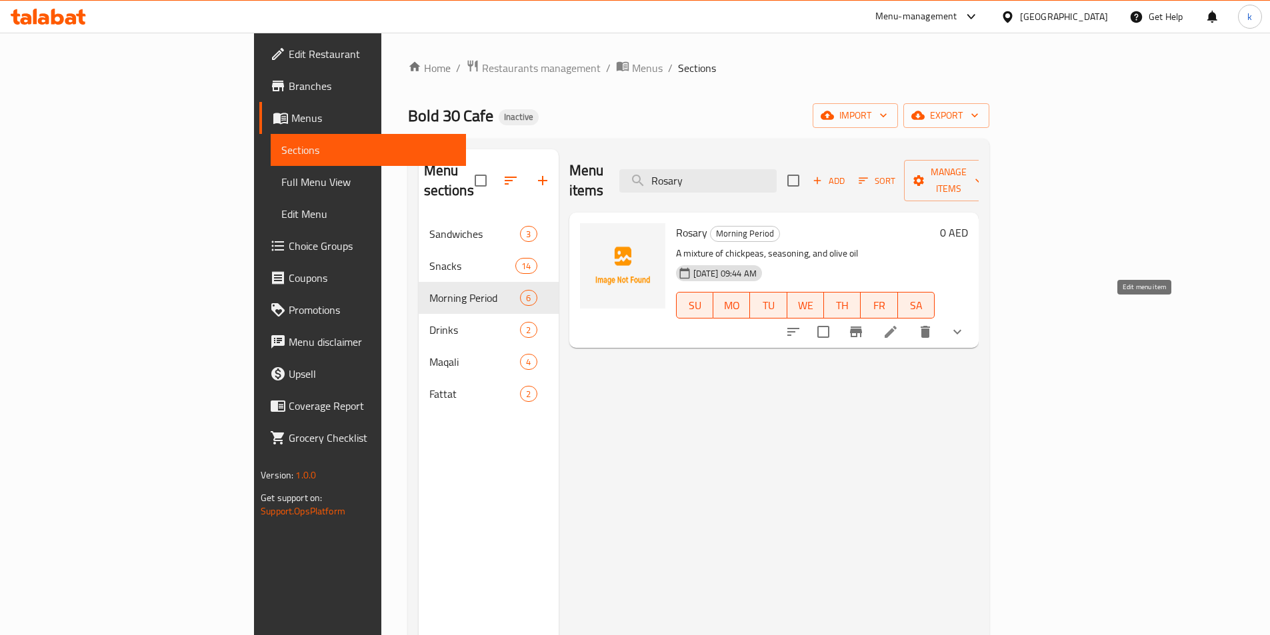
type input "Rosary"
click at [896, 326] on icon at bounding box center [890, 332] width 12 height 12
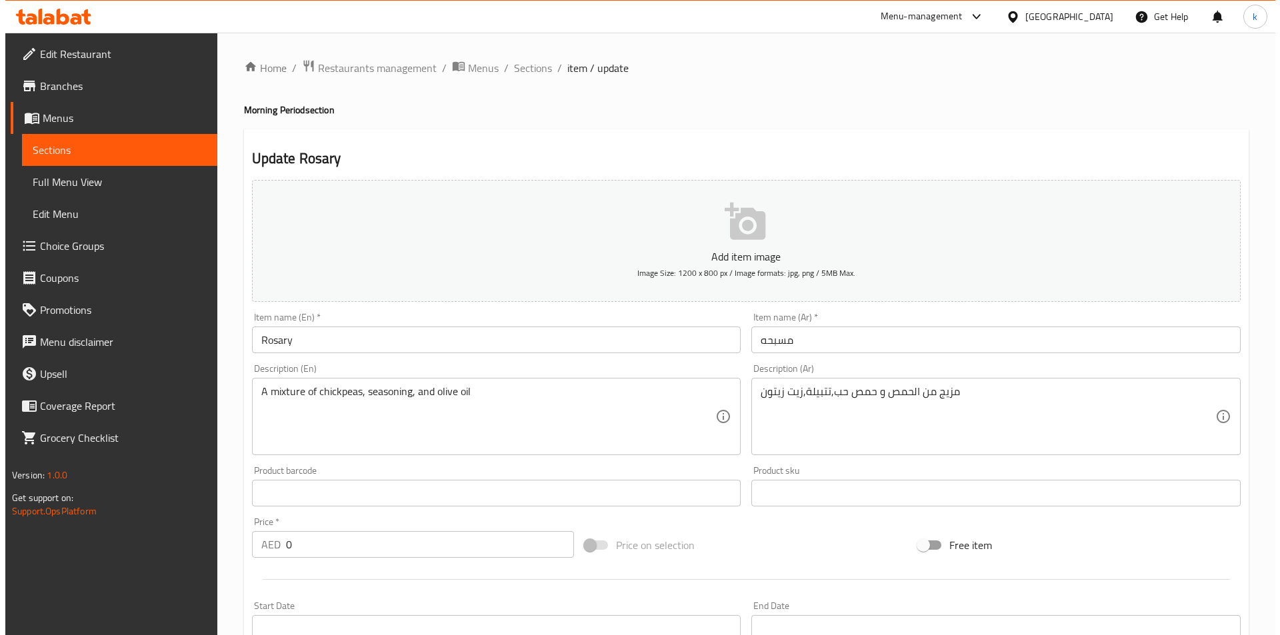
scroll to position [333, 0]
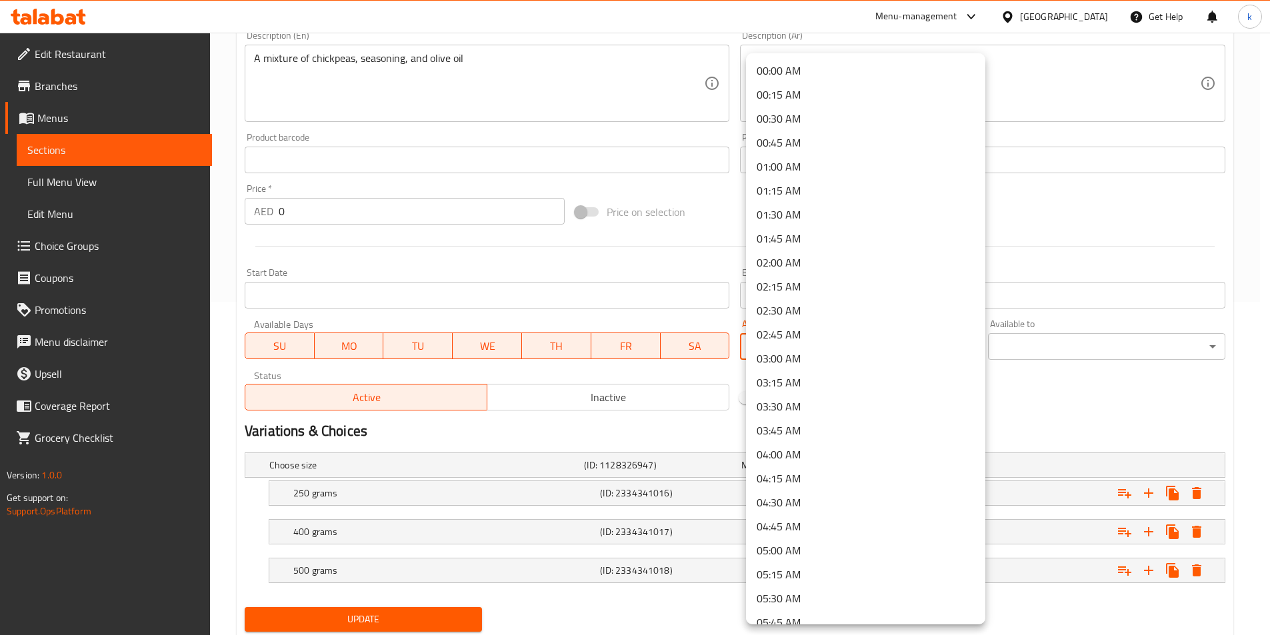
click at [841, 302] on body "​ Menu-management United Arab Emirates Get Help k Edit Restaurant Branches Menu…" at bounding box center [635, 0] width 1270 height 603
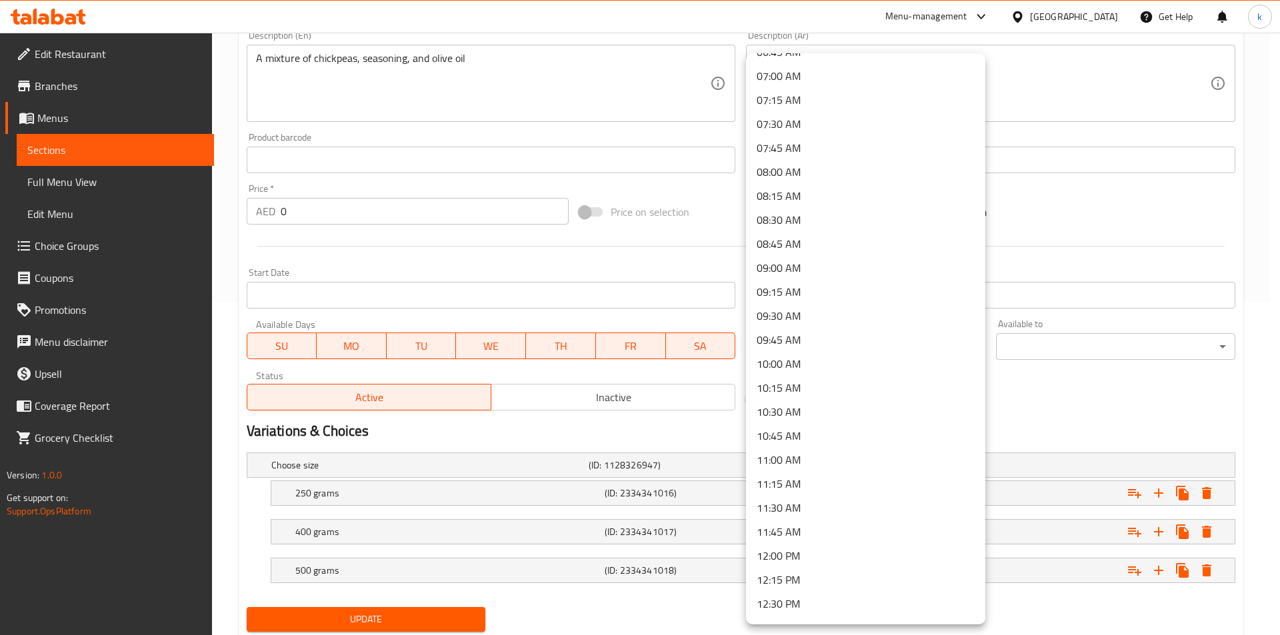
click at [802, 262] on li "09:00 AM" at bounding box center [865, 268] width 239 height 24
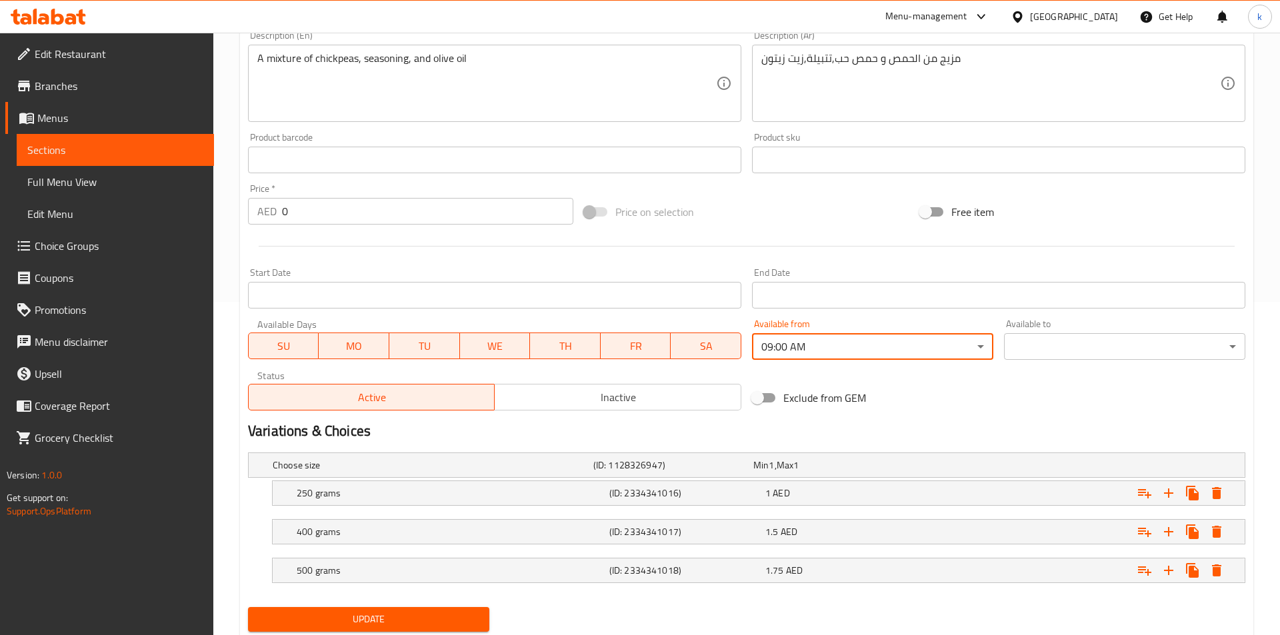
click at [1059, 302] on body "​ Menu-management United Arab Emirates Get Help k Edit Restaurant Branches Menu…" at bounding box center [640, 0] width 1280 height 603
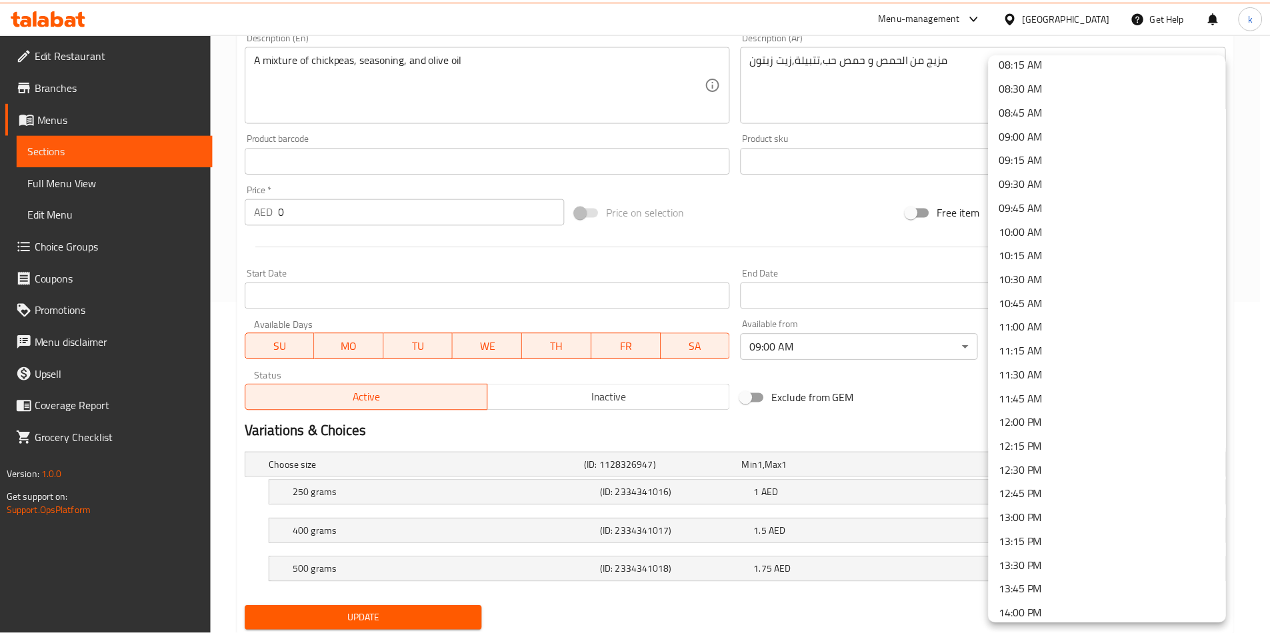
scroll to position [933, 0]
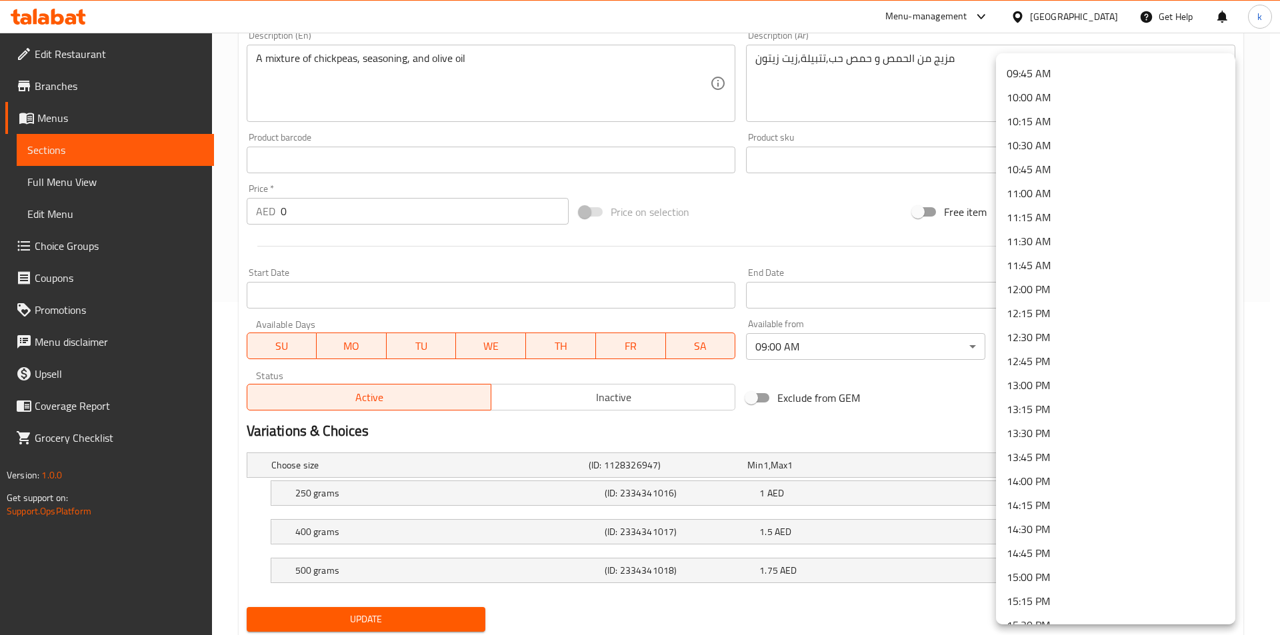
click at [1041, 193] on li "11:00 AM" at bounding box center [1115, 193] width 239 height 24
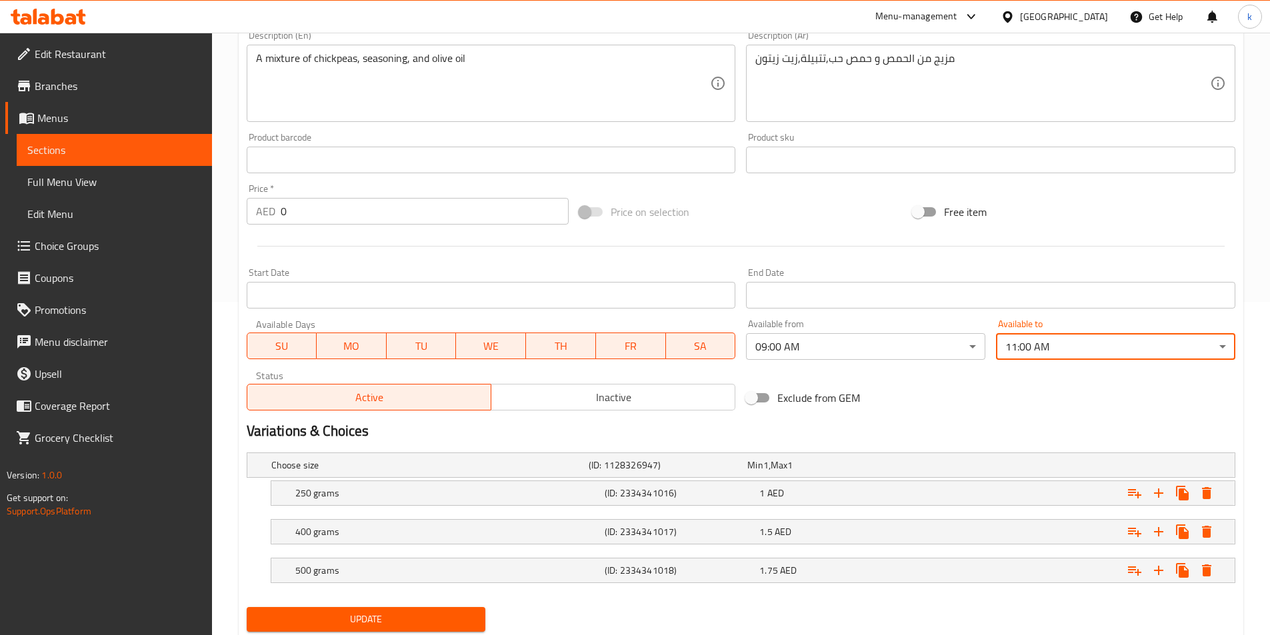
click at [351, 614] on span "Update" at bounding box center [366, 619] width 218 height 17
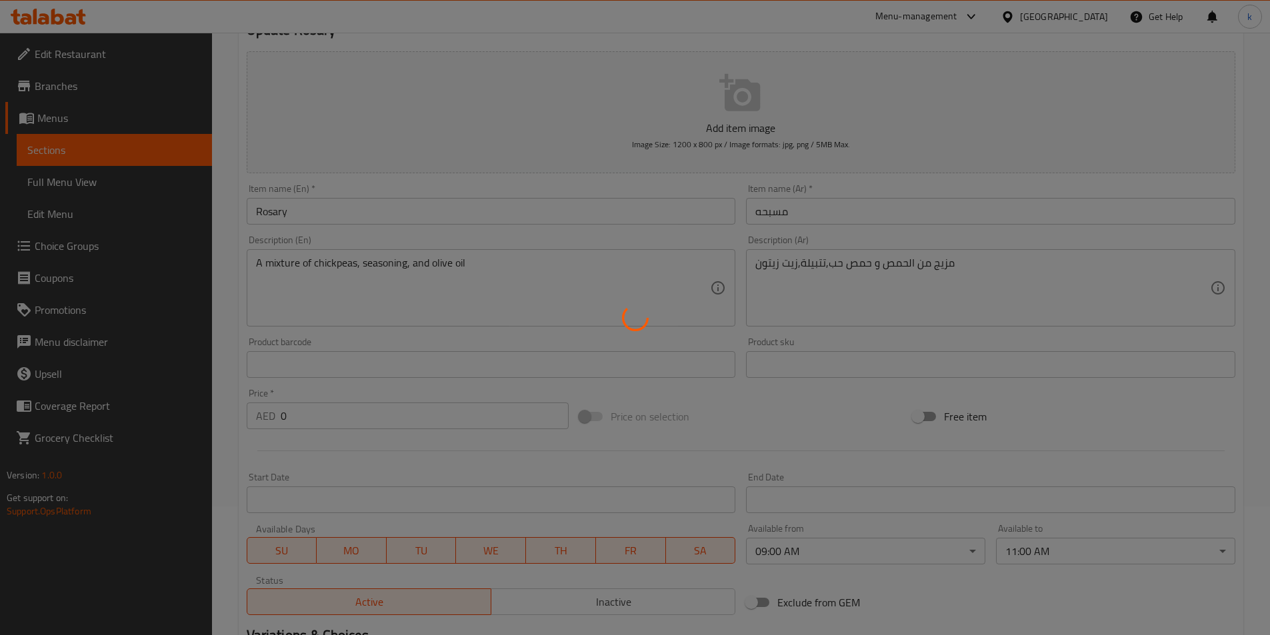
scroll to position [0, 0]
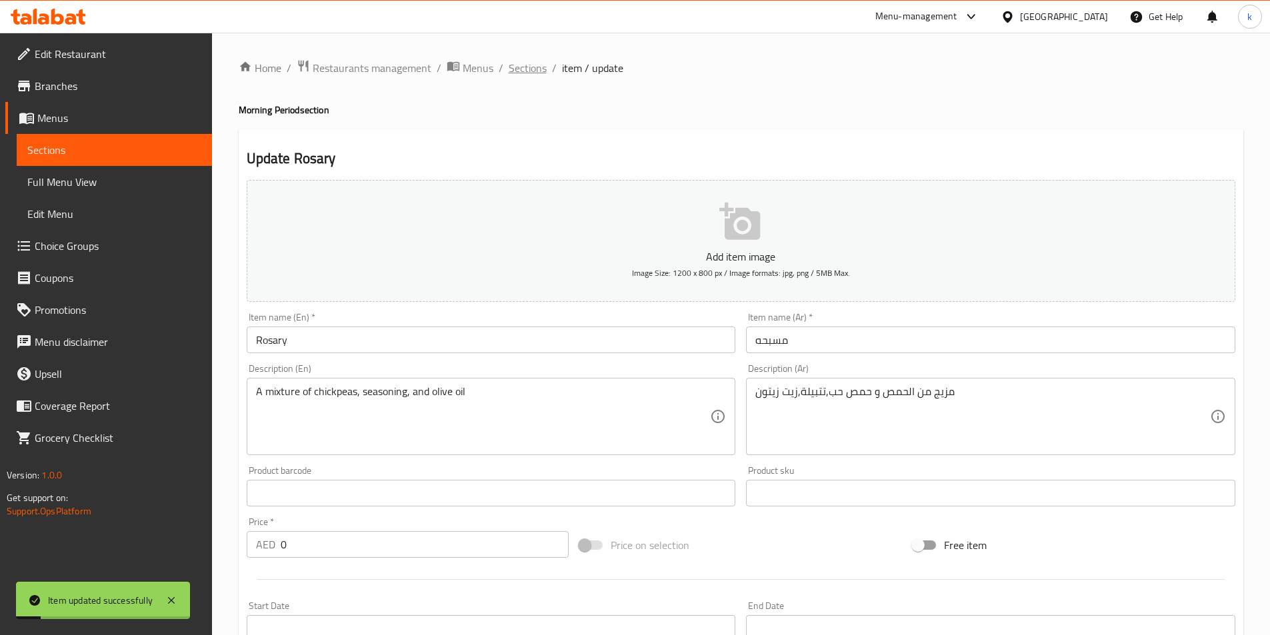
click at [520, 65] on span "Sections" at bounding box center [528, 68] width 38 height 16
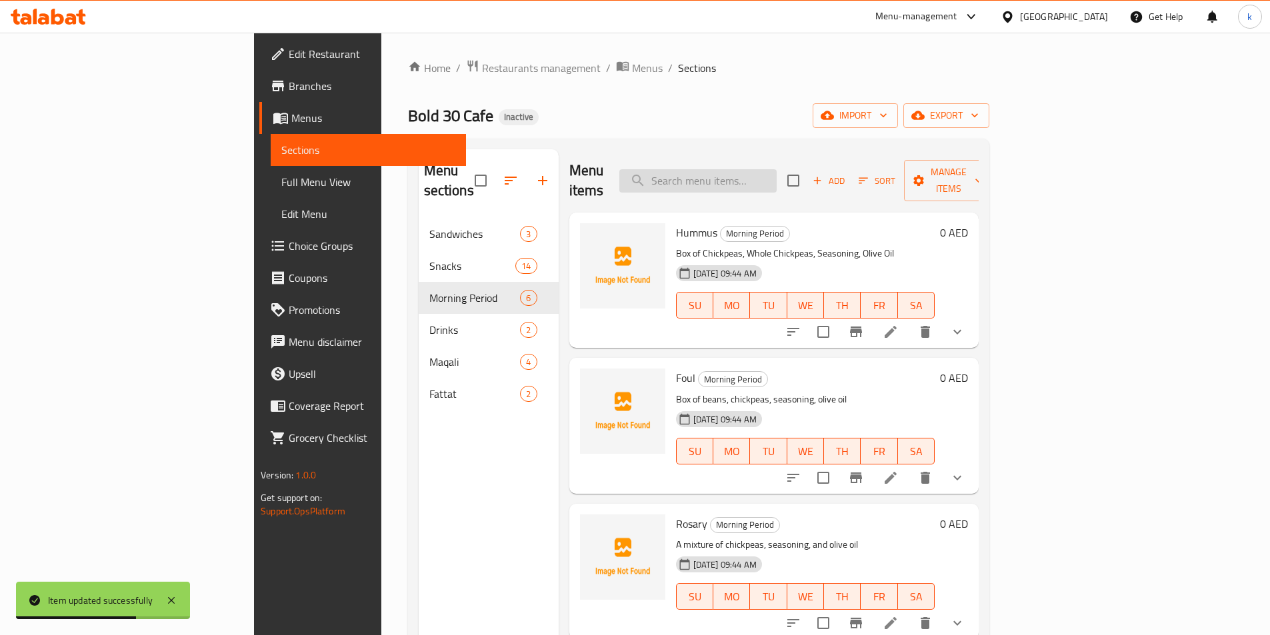
click at [777, 173] on input "search" at bounding box center [697, 180] width 157 height 23
paste input "Qudsiah"
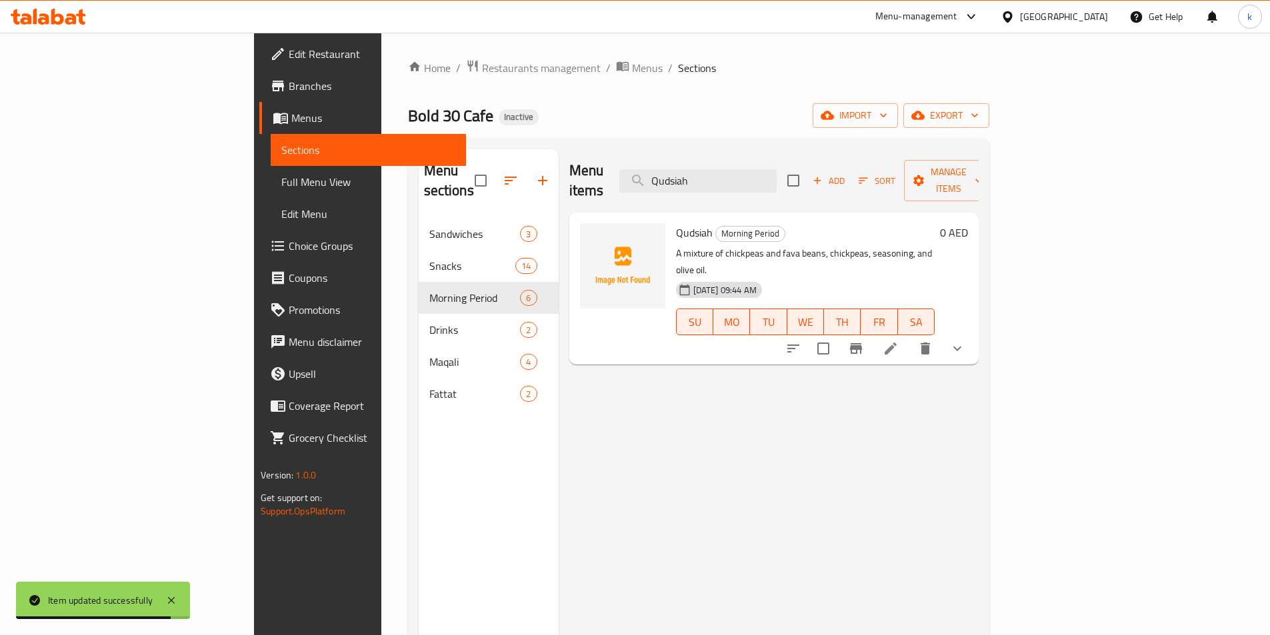
type input "Qudsiah"
click at [909, 337] on li at bounding box center [890, 349] width 37 height 24
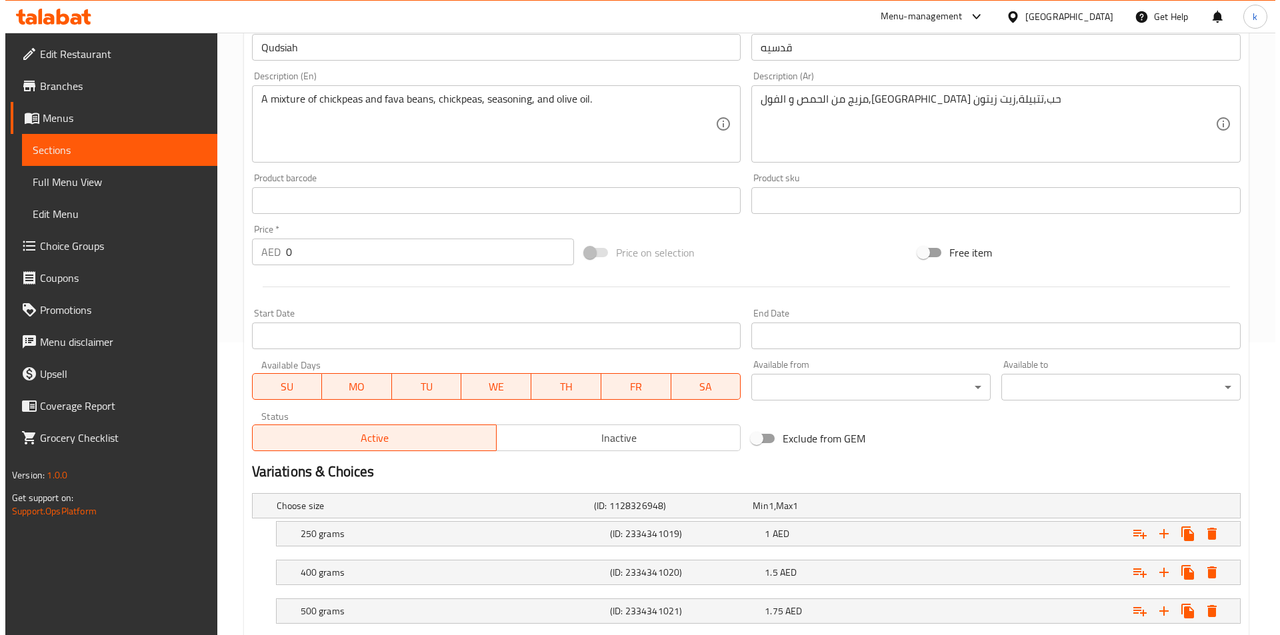
scroll to position [333, 0]
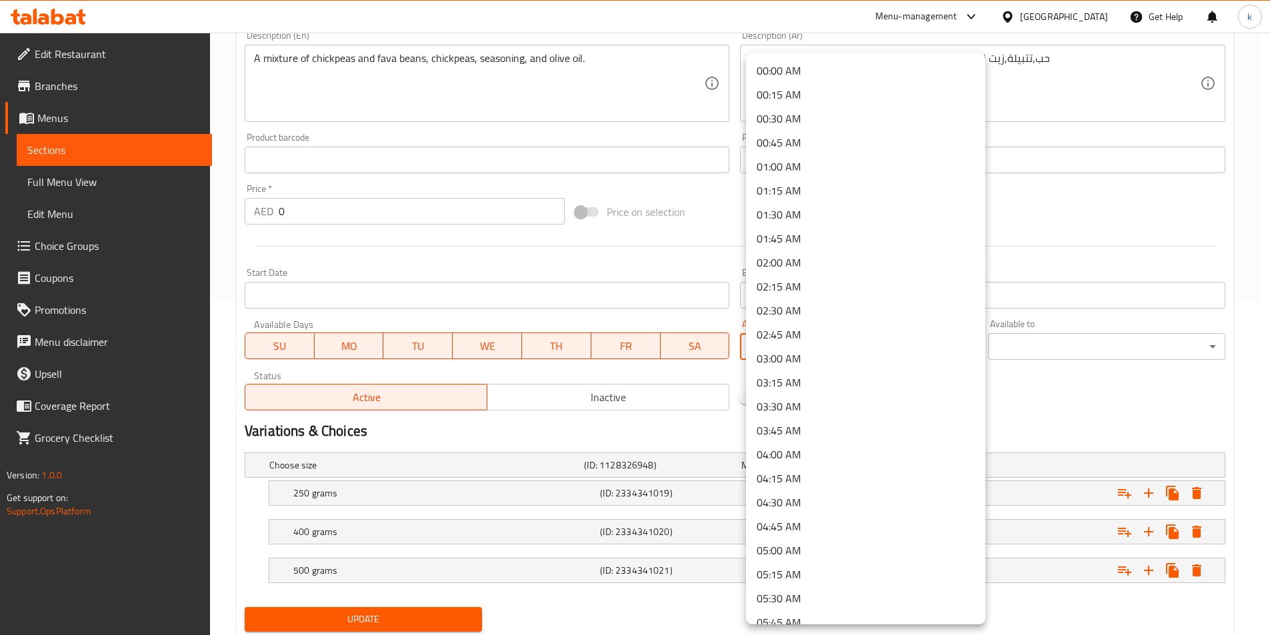
click at [871, 302] on body "​ Menu-management United Arab Emirates Get Help k Edit Restaurant Branches Menu…" at bounding box center [635, 0] width 1270 height 603
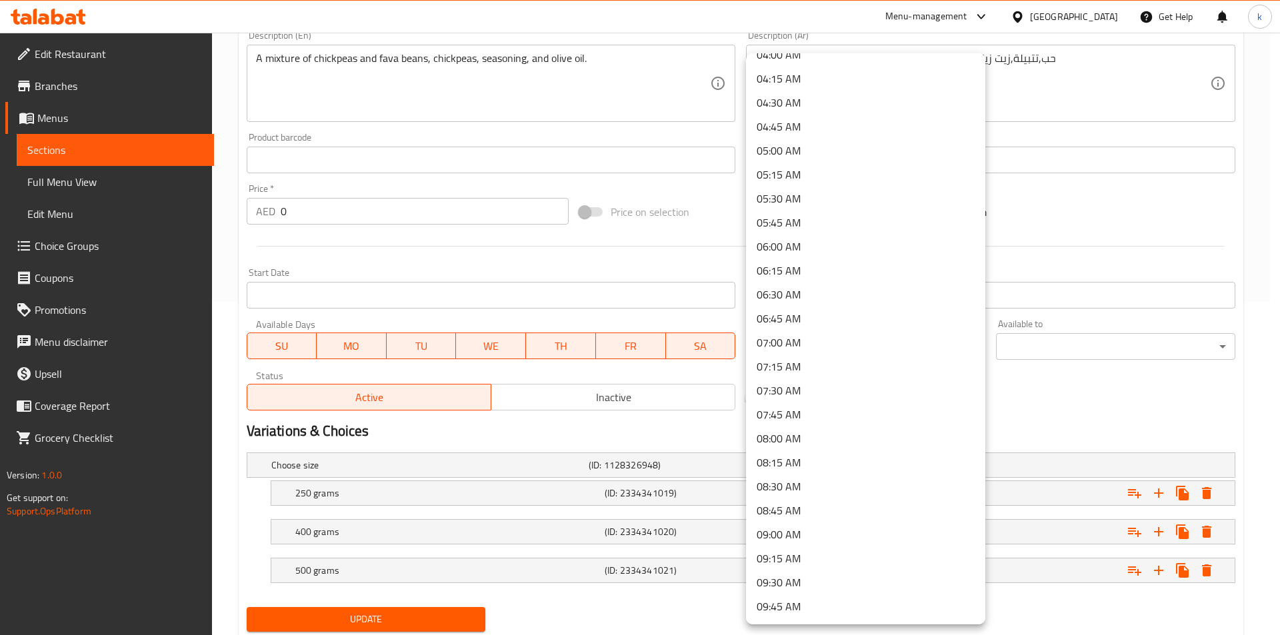
click at [788, 528] on li "09:00 AM" at bounding box center [865, 535] width 239 height 24
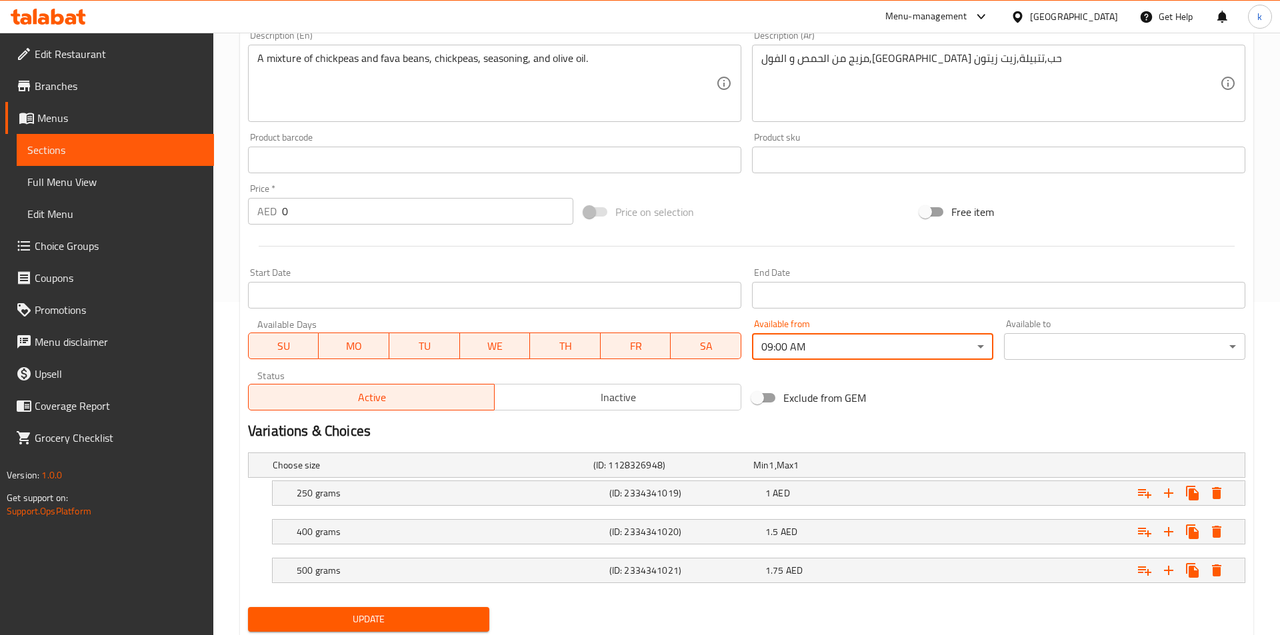
click at [1043, 302] on body "​ Menu-management United Arab Emirates Get Help k Edit Restaurant Branches Menu…" at bounding box center [640, 0] width 1280 height 603
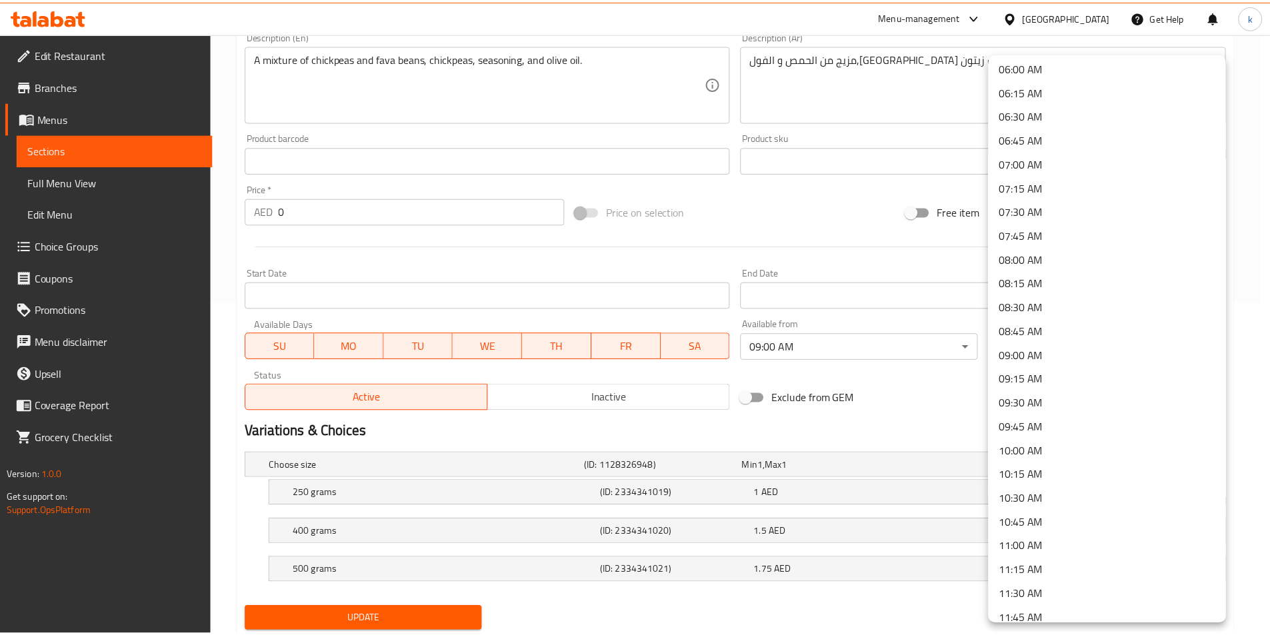
scroll to position [667, 0]
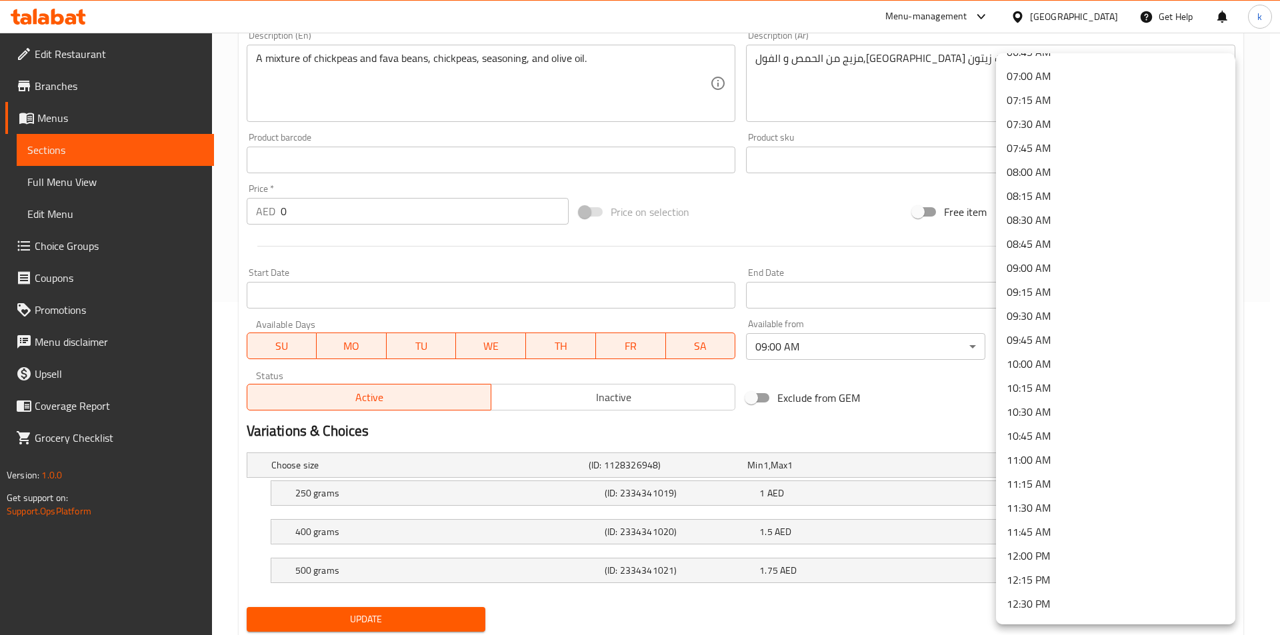
click at [1040, 456] on li "11:00 AM" at bounding box center [1115, 460] width 239 height 24
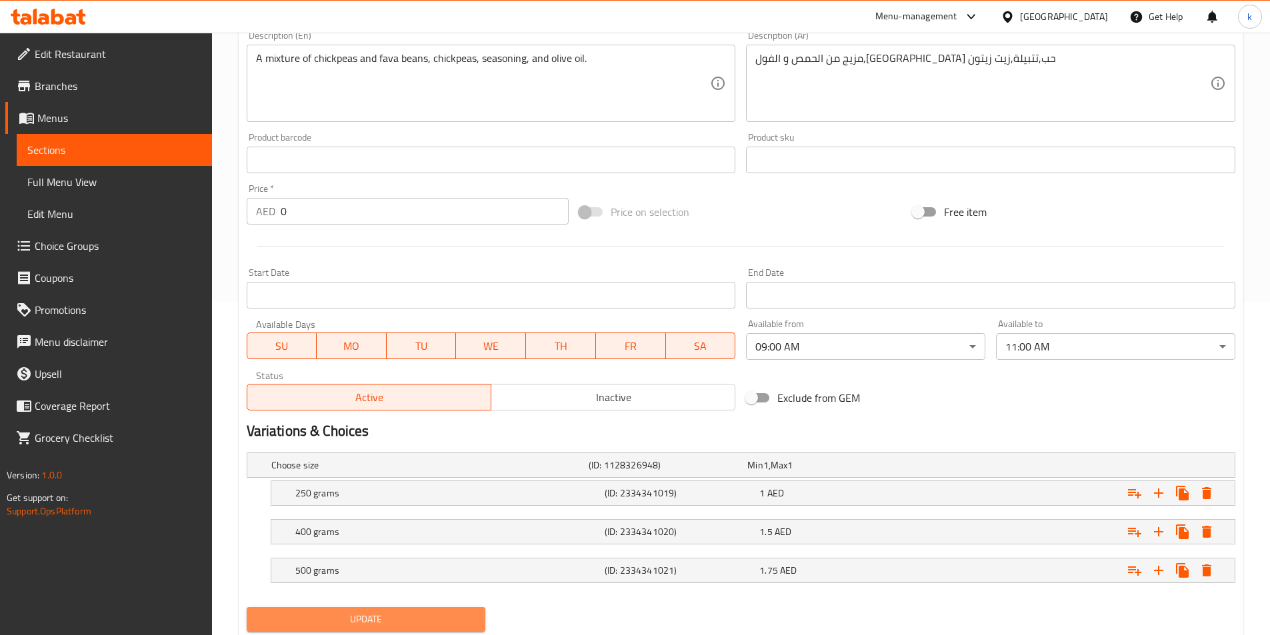
click at [338, 623] on span "Update" at bounding box center [366, 619] width 218 height 17
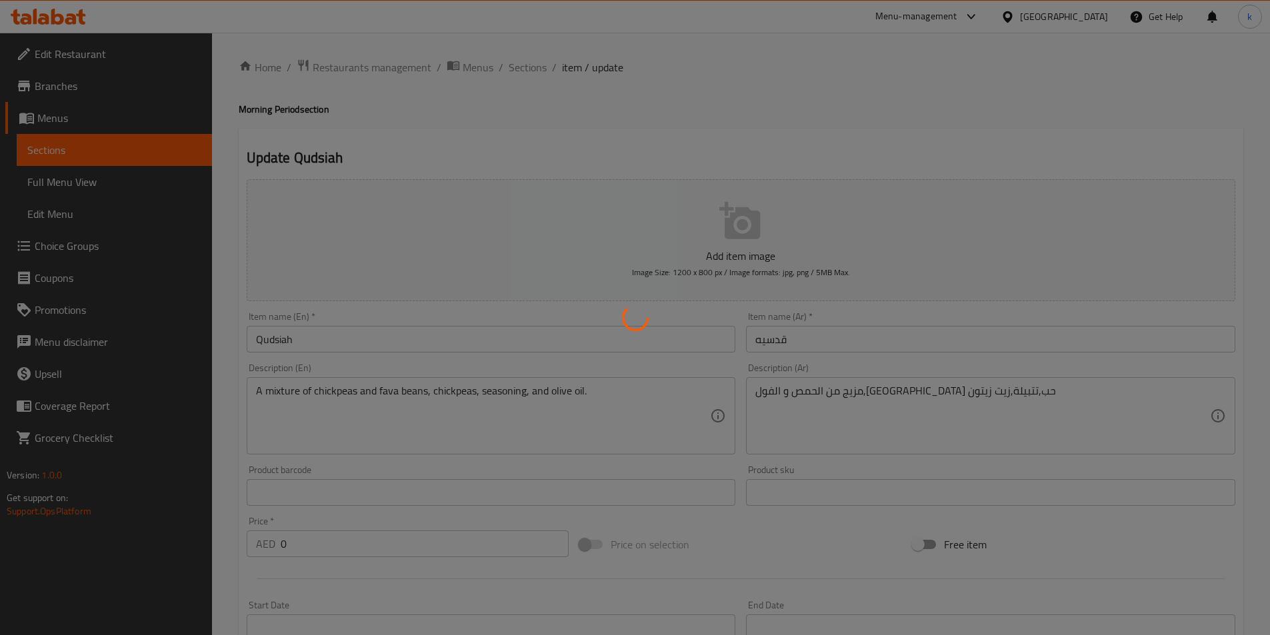
scroll to position [0, 0]
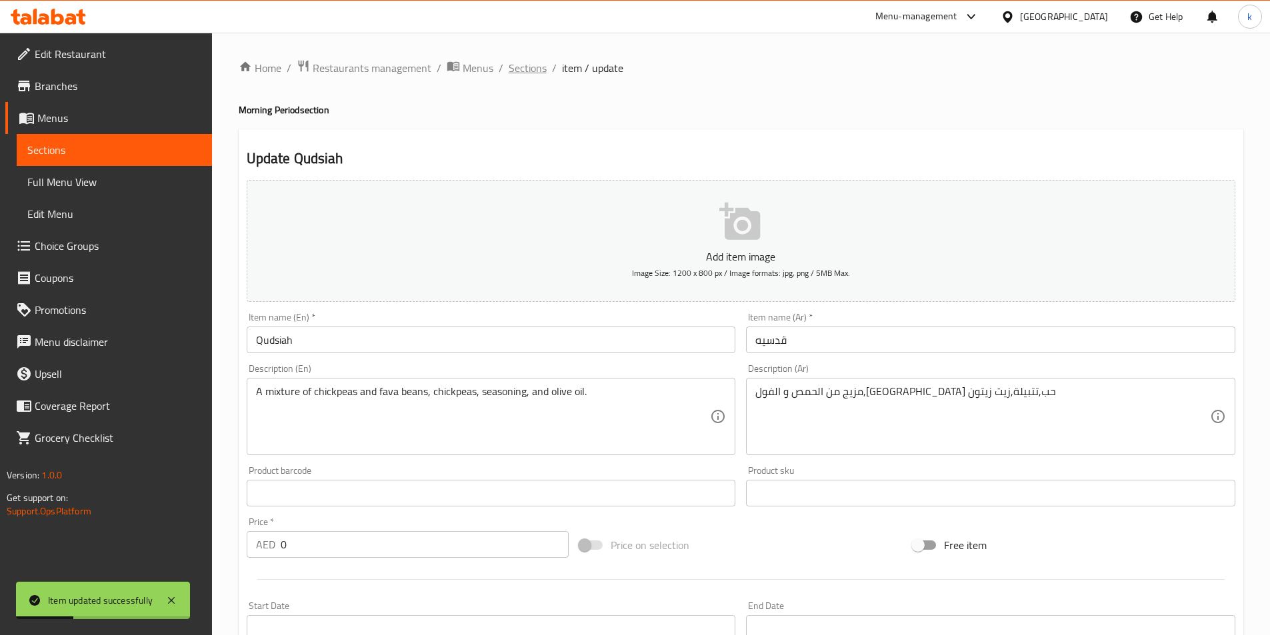
click at [532, 60] on span "Sections" at bounding box center [528, 68] width 38 height 16
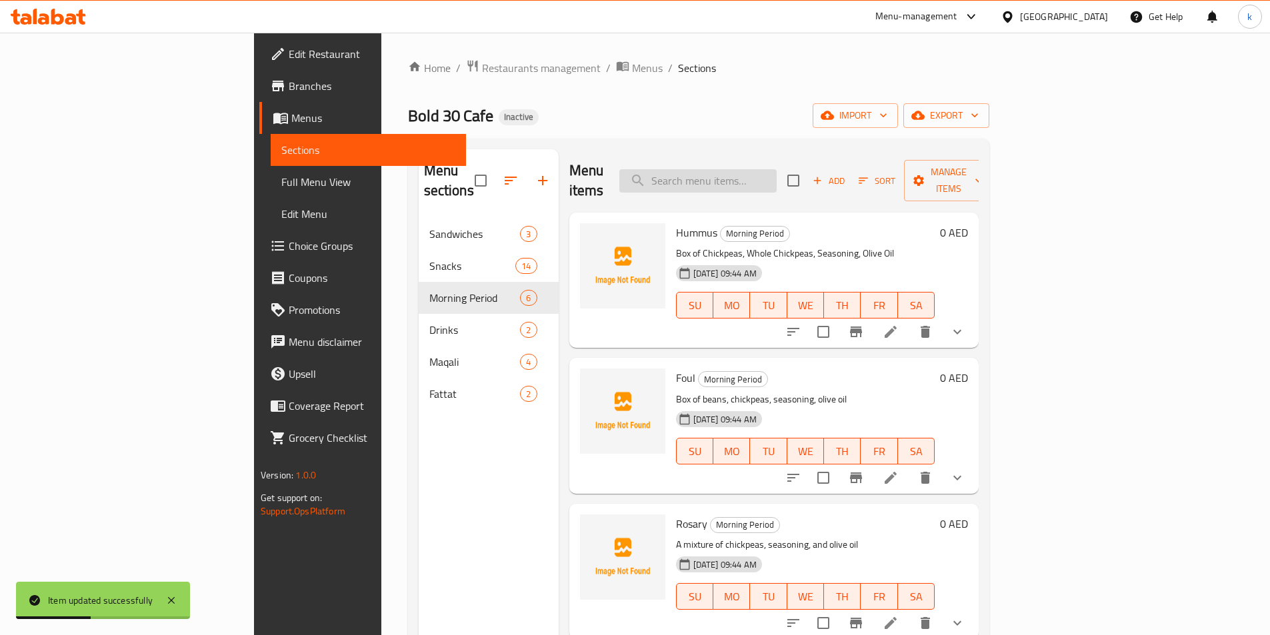
click at [777, 169] on input "search" at bounding box center [697, 180] width 157 height 23
paste input "Mutabal"
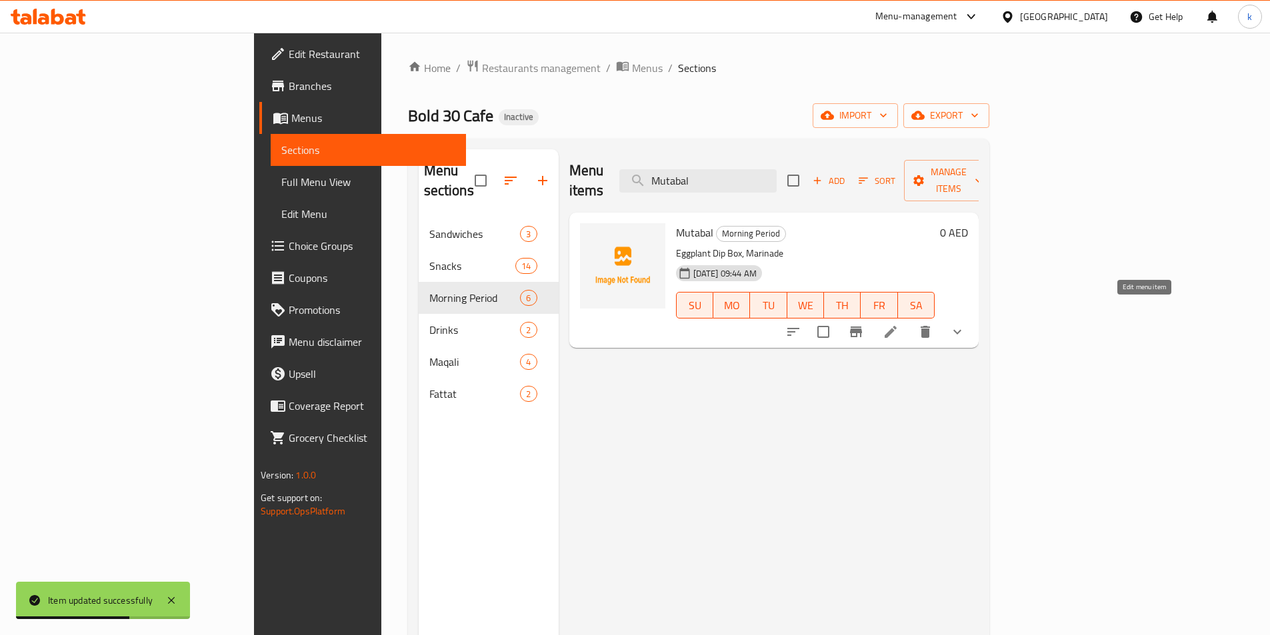
type input "Mutabal"
click at [898, 324] on icon at bounding box center [890, 332] width 16 height 16
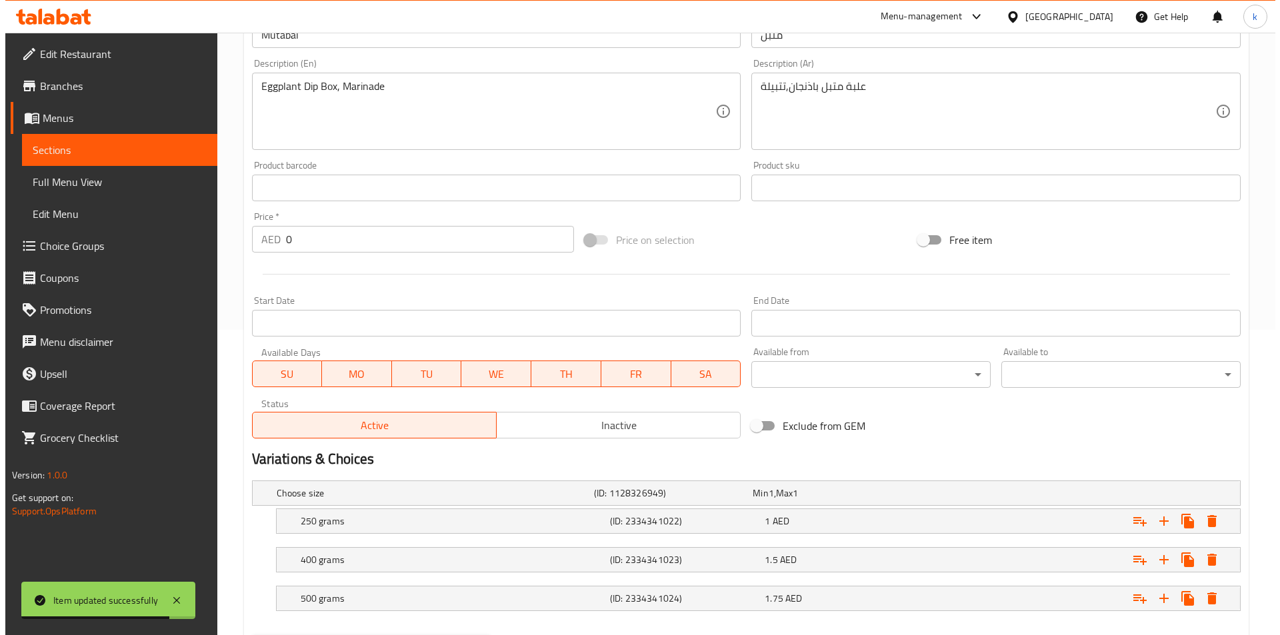
scroll to position [375, 0]
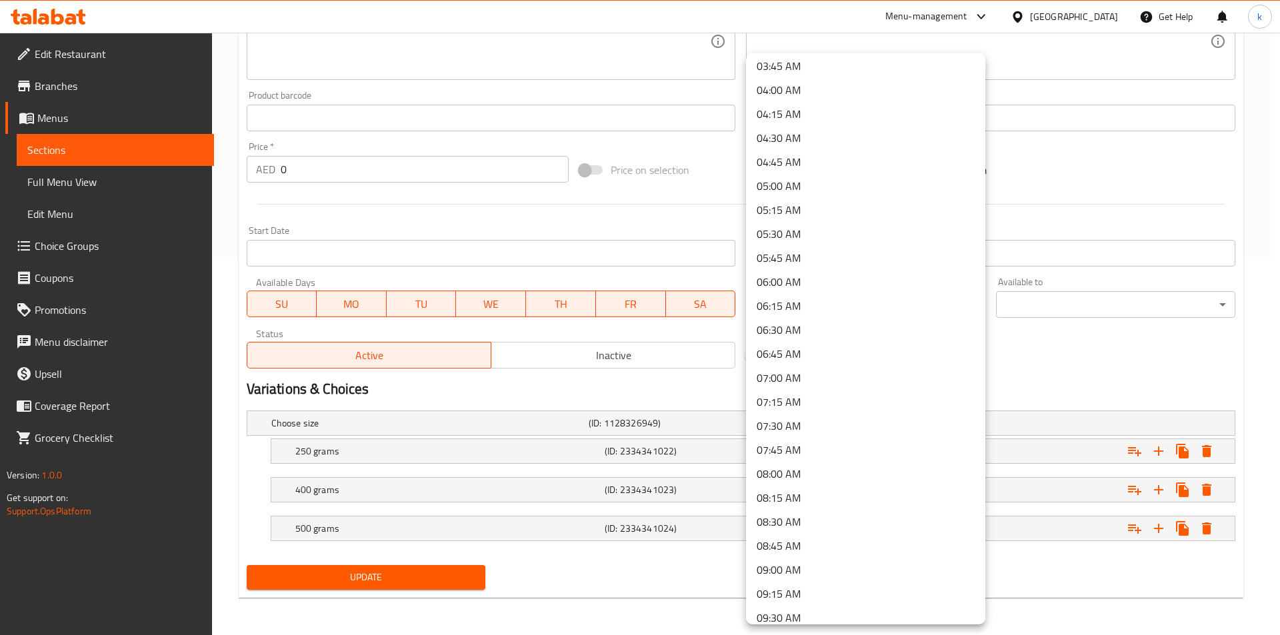
scroll to position [533, 0]
click at [783, 394] on li "09:00 AM" at bounding box center [865, 401] width 239 height 24
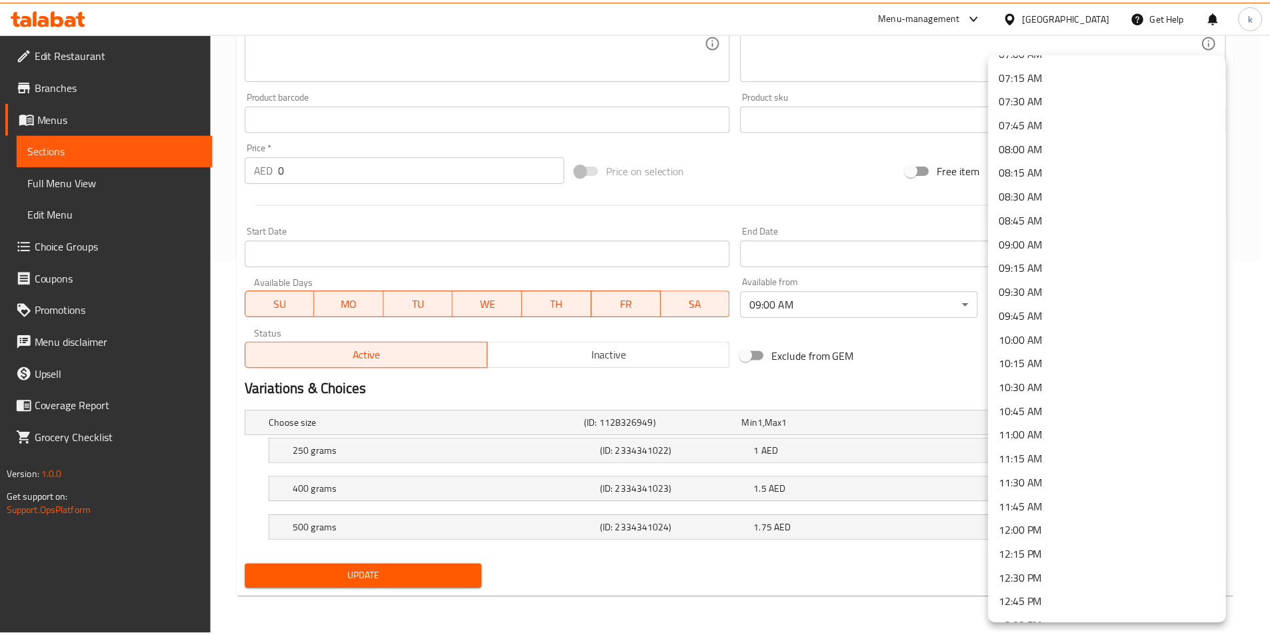
scroll to position [702, 0]
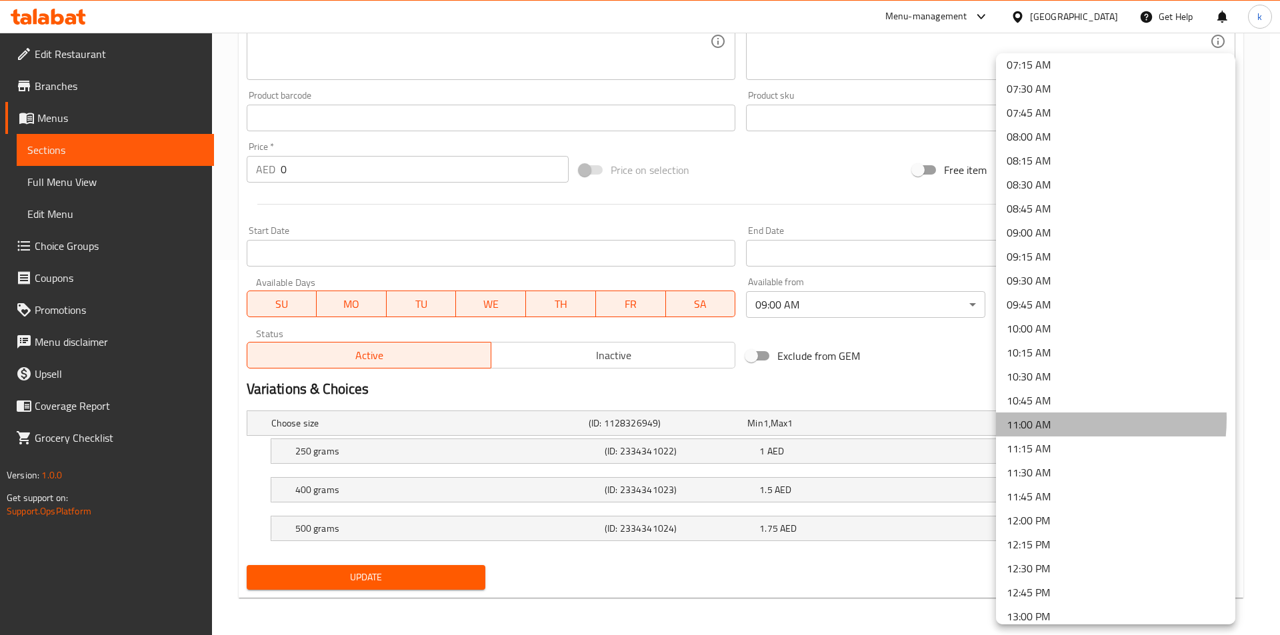
click at [1041, 419] on li "11:00 AM" at bounding box center [1115, 425] width 239 height 24
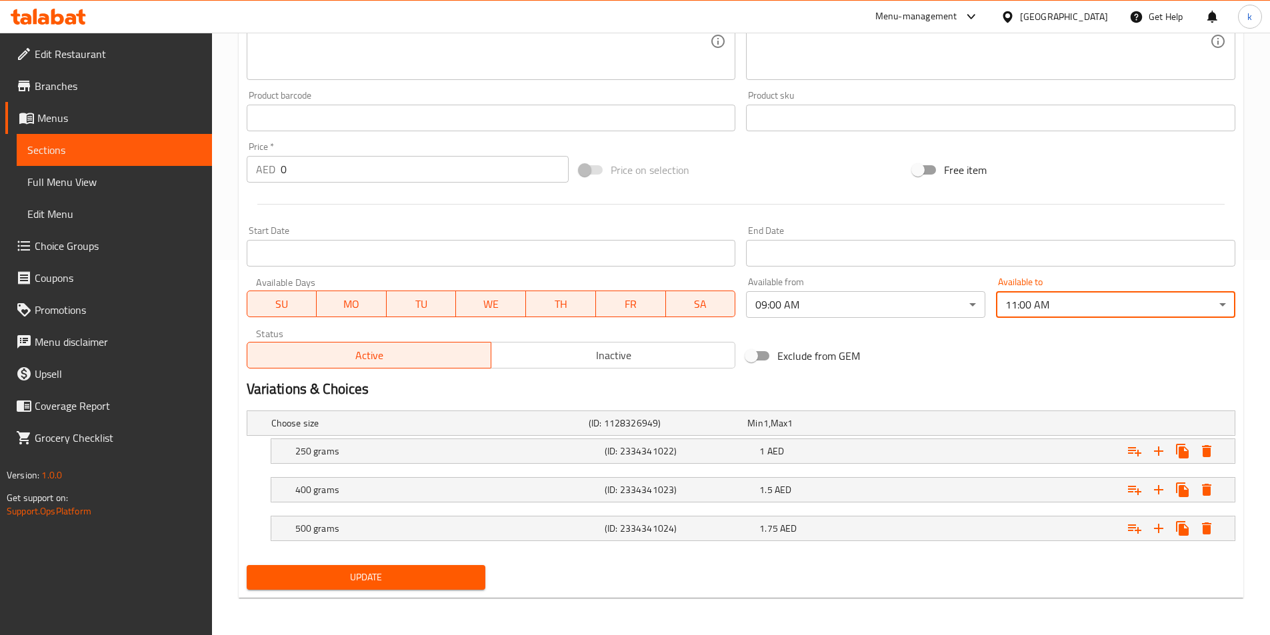
click at [415, 575] on span "Update" at bounding box center [366, 577] width 218 height 17
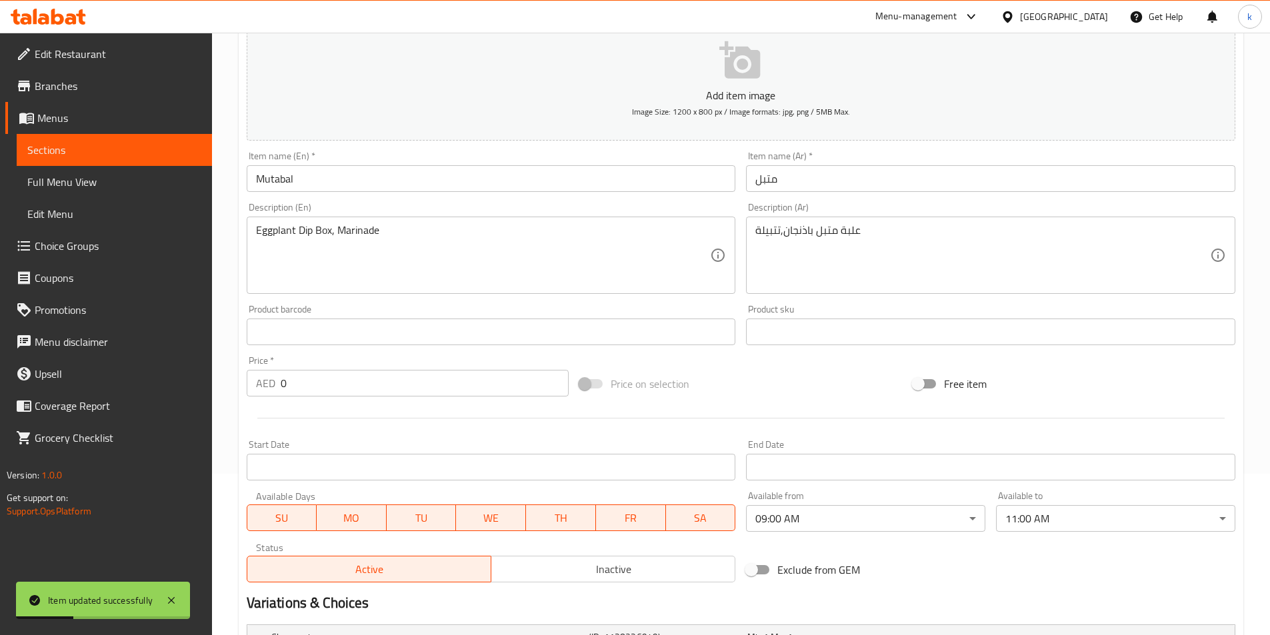
scroll to position [0, 0]
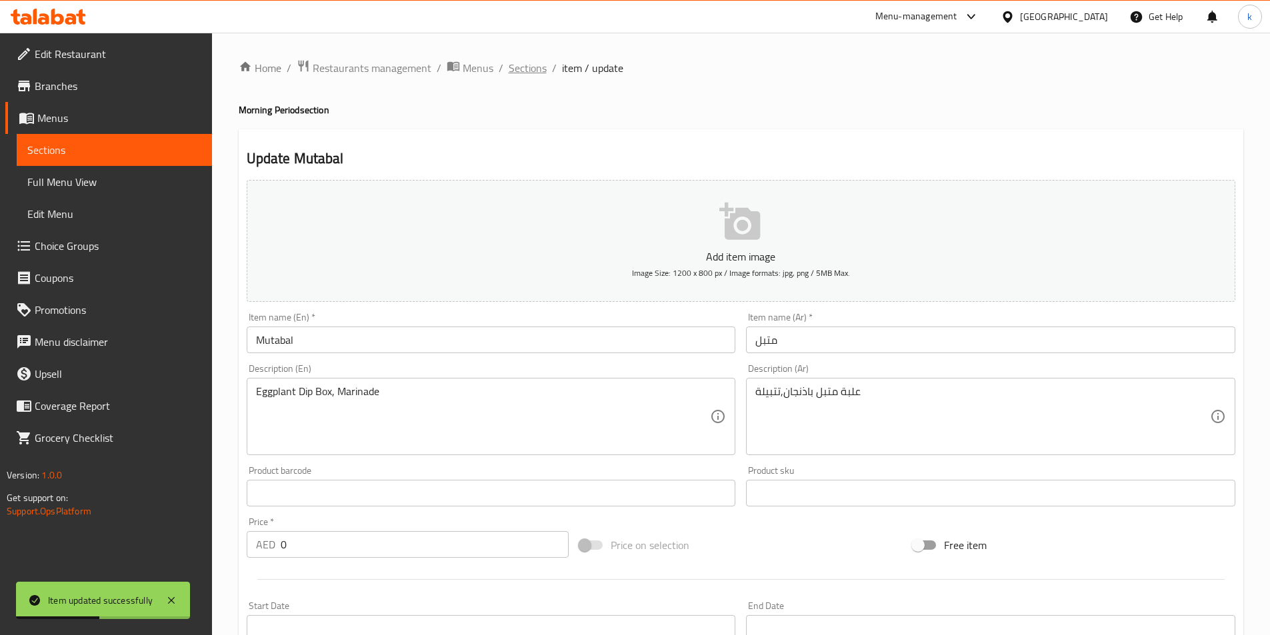
click at [520, 69] on span "Sections" at bounding box center [528, 68] width 38 height 16
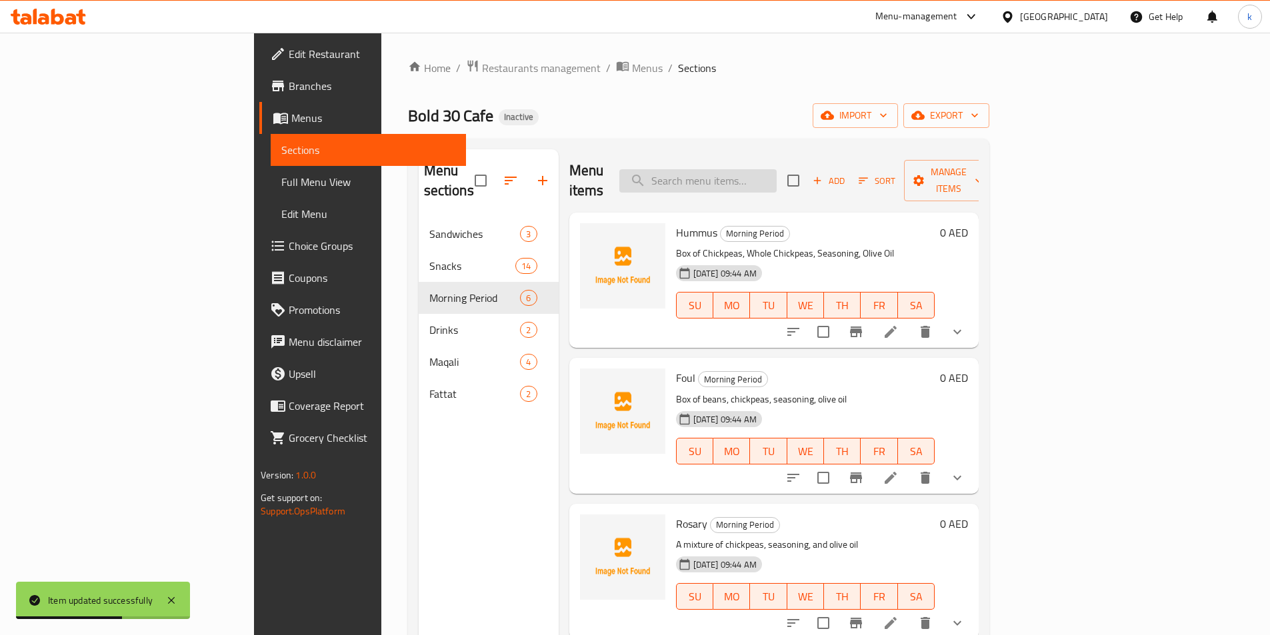
click at [777, 172] on input "search" at bounding box center [697, 180] width 157 height 23
paste input "Fattet Hummus"
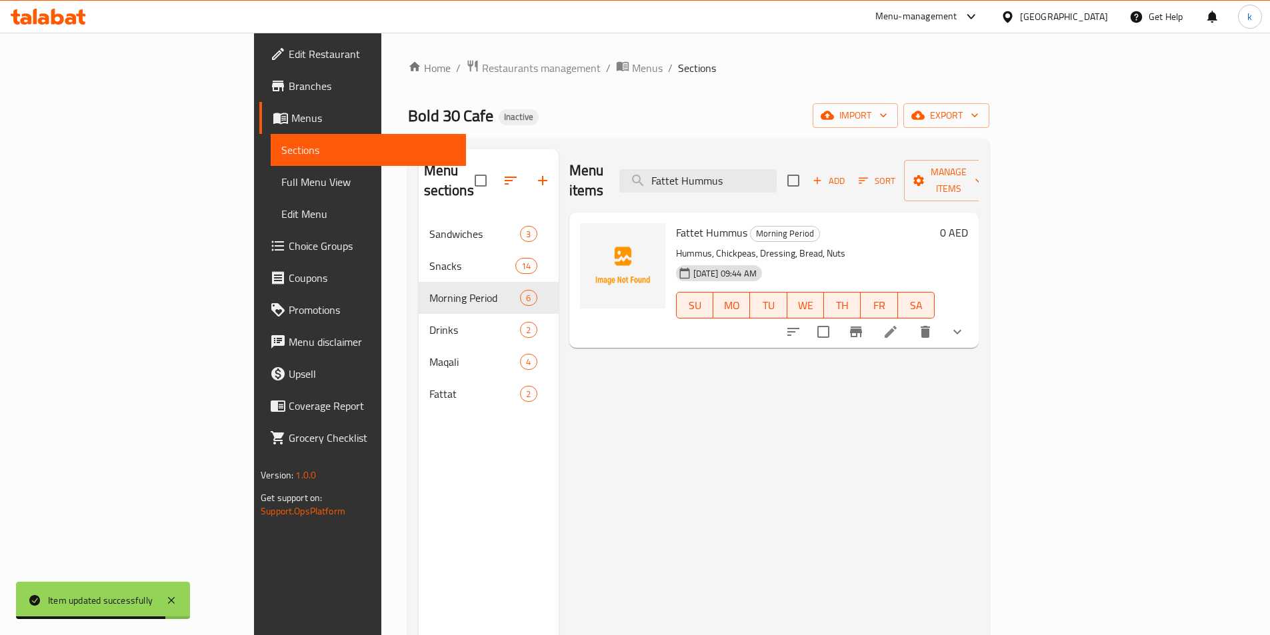
type input "Fattet Hummus"
click at [898, 324] on icon at bounding box center [890, 332] width 16 height 16
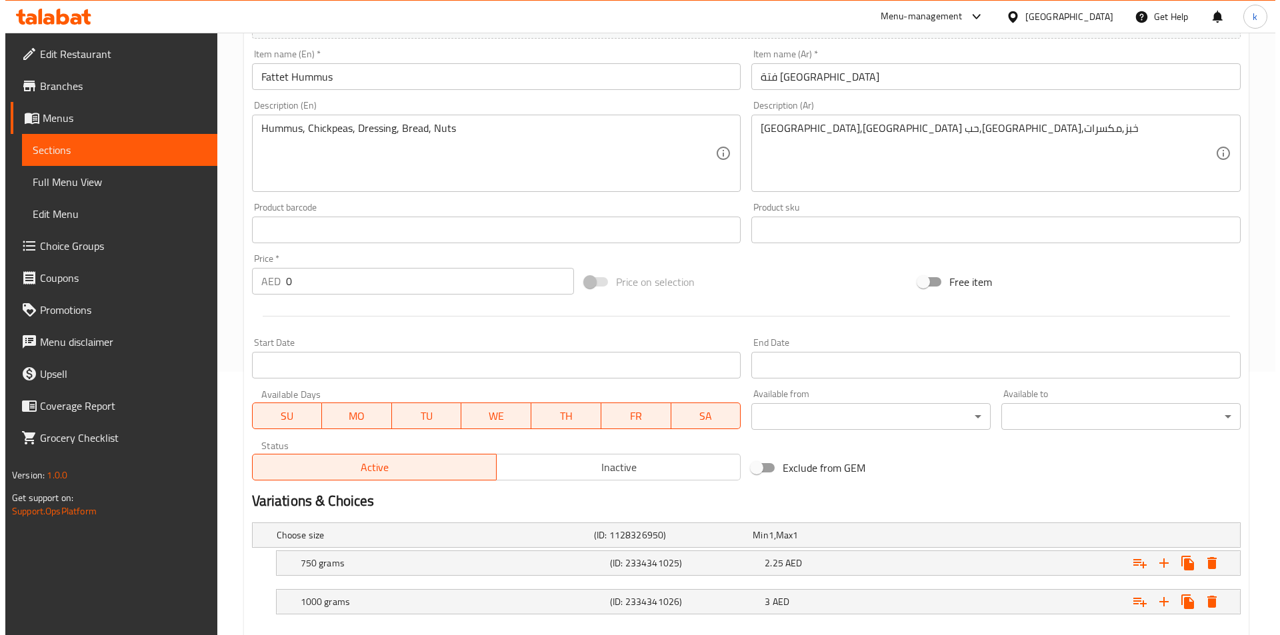
scroll to position [337, 0]
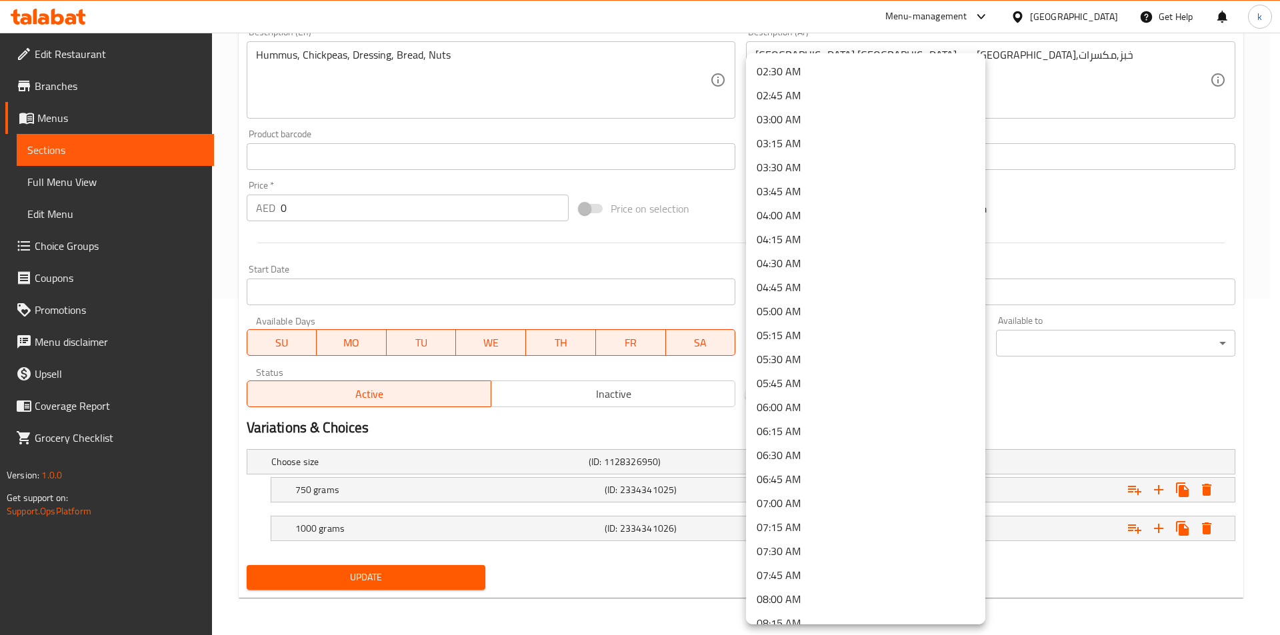
scroll to position [467, 0]
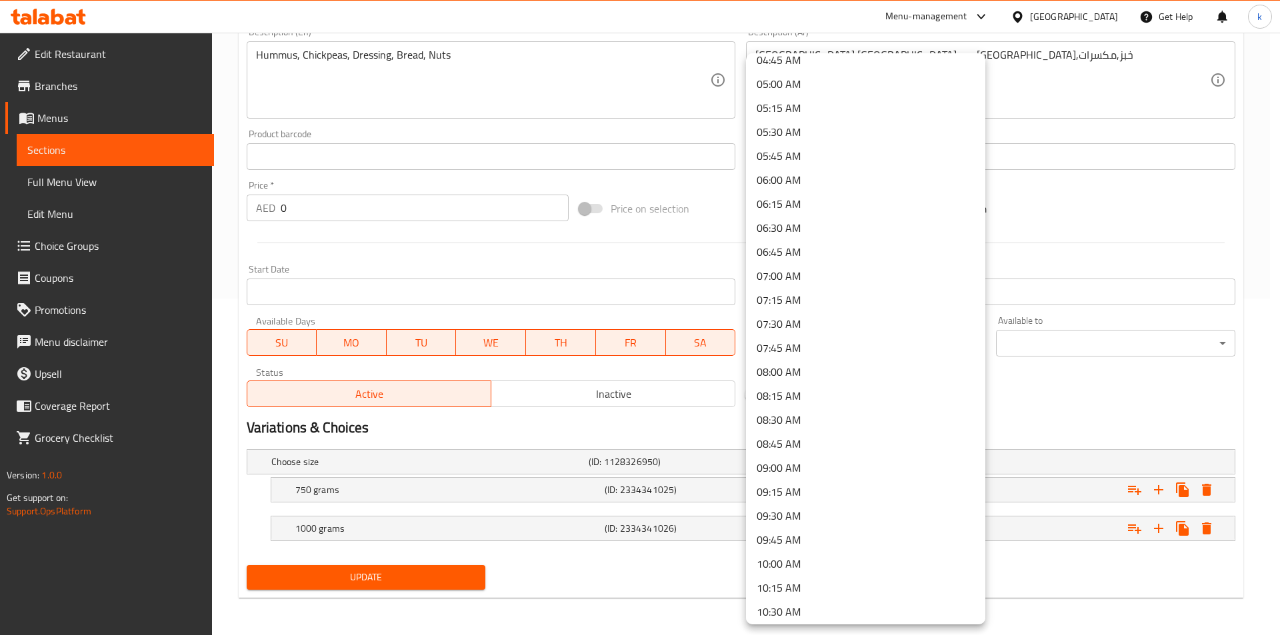
click at [795, 463] on li "09:00 AM" at bounding box center [865, 468] width 239 height 24
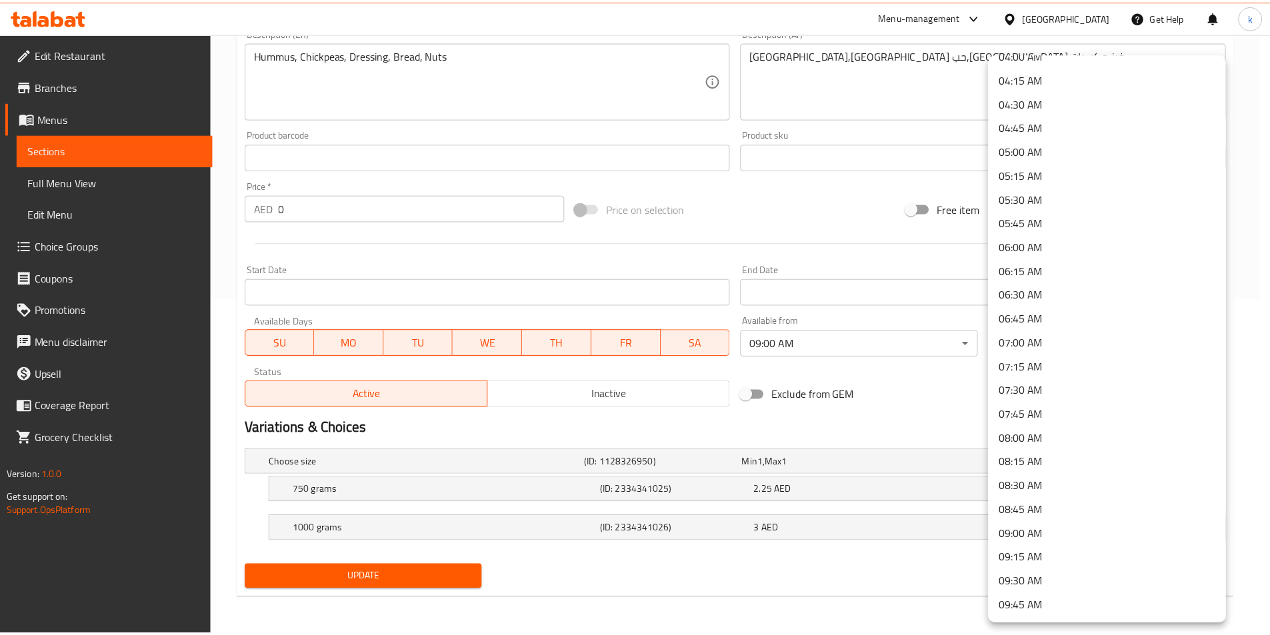
scroll to position [733, 0]
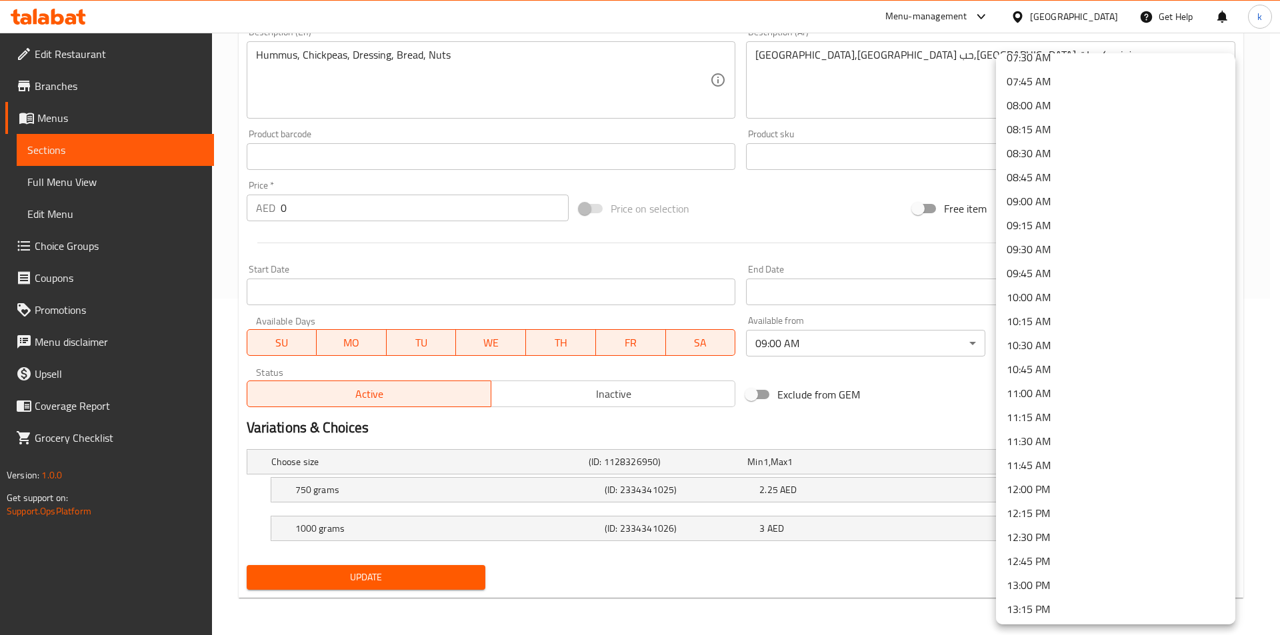
click at [1041, 393] on li "11:00 AM" at bounding box center [1115, 393] width 239 height 24
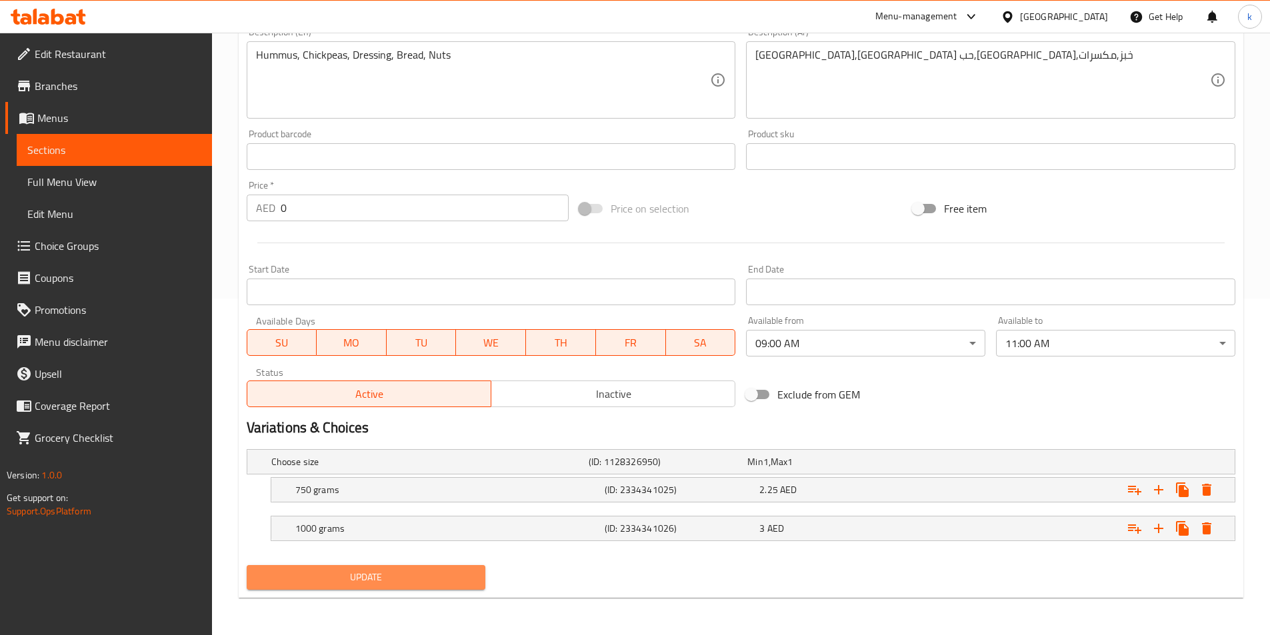
click at [349, 574] on span "Update" at bounding box center [366, 577] width 218 height 17
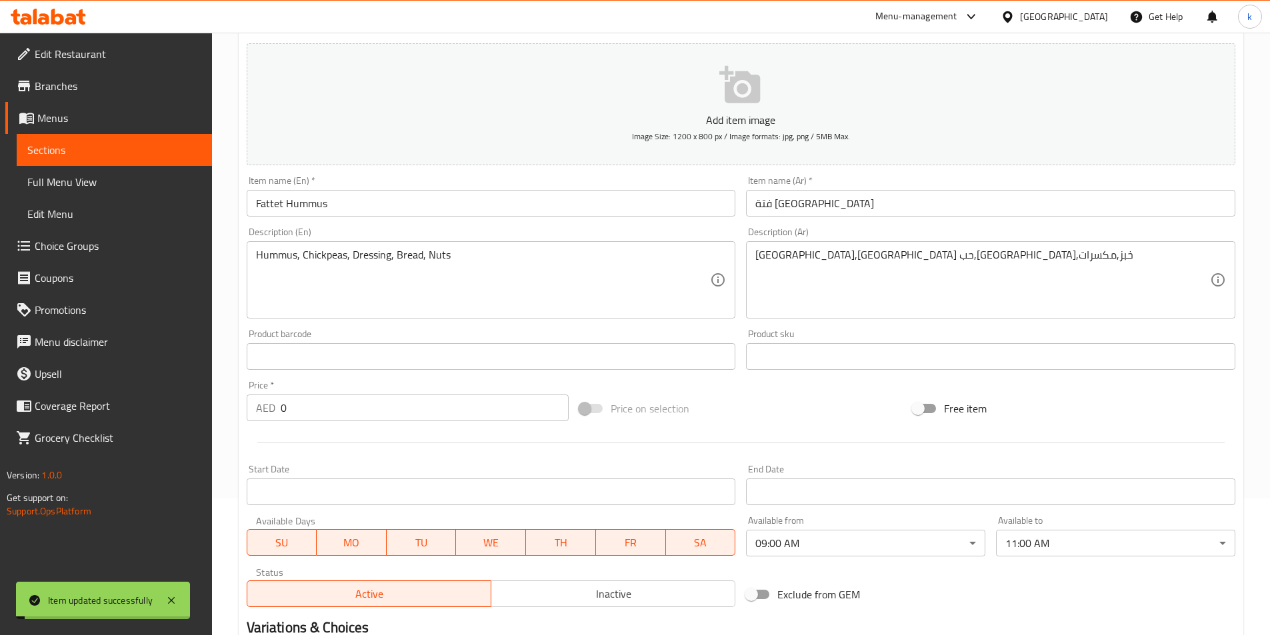
scroll to position [0, 0]
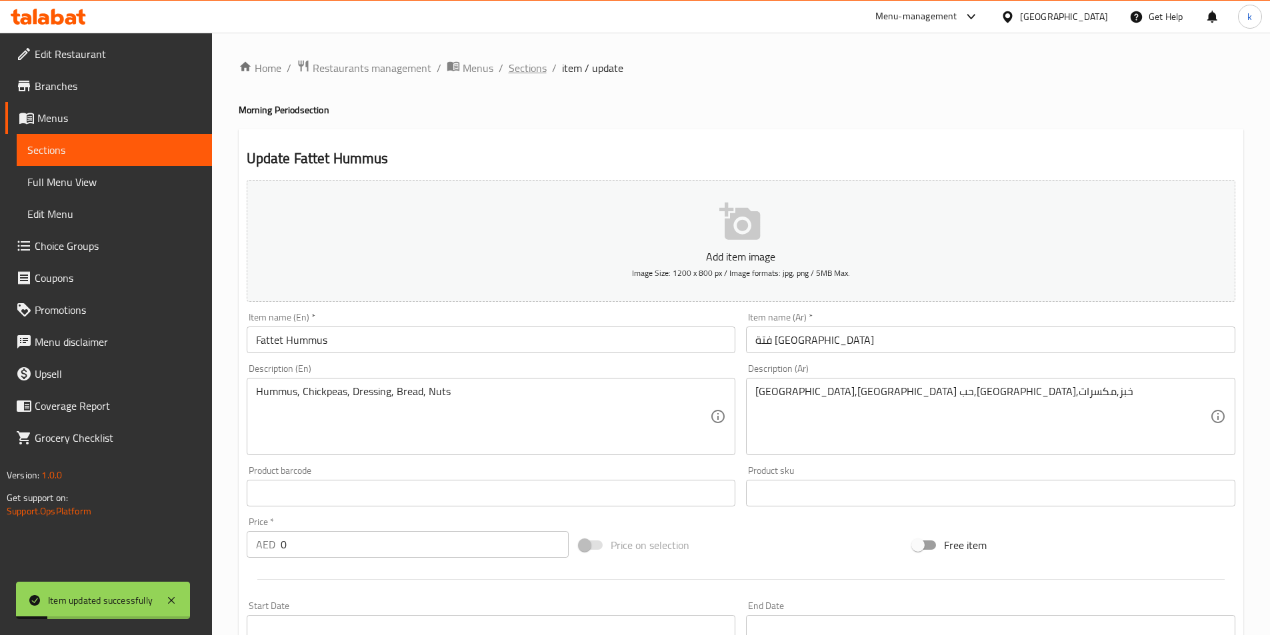
click at [524, 67] on span "Sections" at bounding box center [528, 68] width 38 height 16
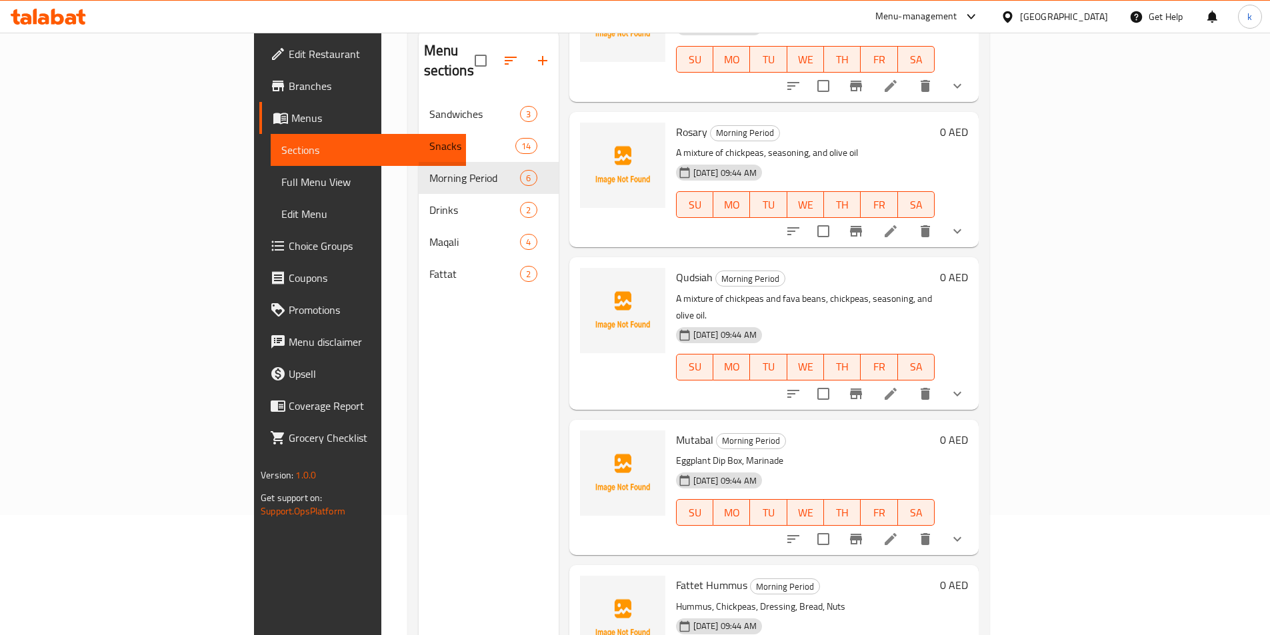
scroll to position [187, 0]
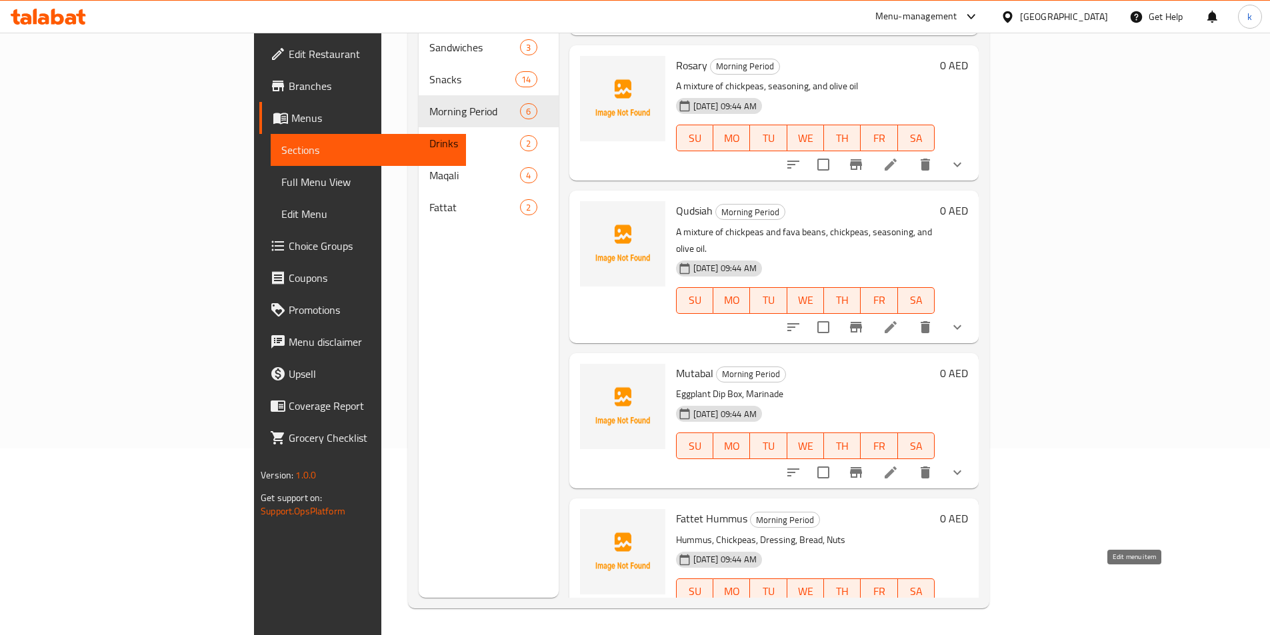
click at [896, 613] on icon at bounding box center [890, 619] width 12 height 12
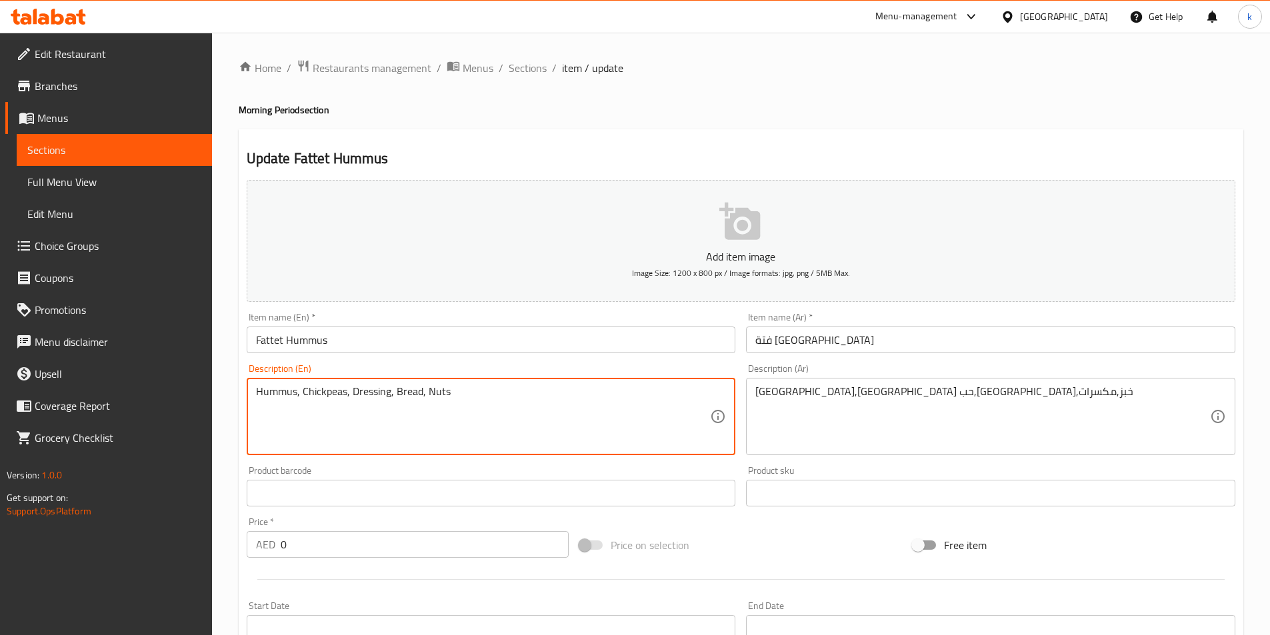
drag, startPoint x: 344, startPoint y: 391, endPoint x: 328, endPoint y: 389, distance: 16.1
click at [341, 391] on textarea "Hummus, Chickpeas, Dressing, Bread, Nuts" at bounding box center [483, 416] width 455 height 63
drag, startPoint x: 345, startPoint y: 393, endPoint x: 301, endPoint y: 393, distance: 43.3
click at [301, 393] on textarea "Hummus, Chickpeas, Dressing, Bread, Nuts" at bounding box center [483, 416] width 455 height 63
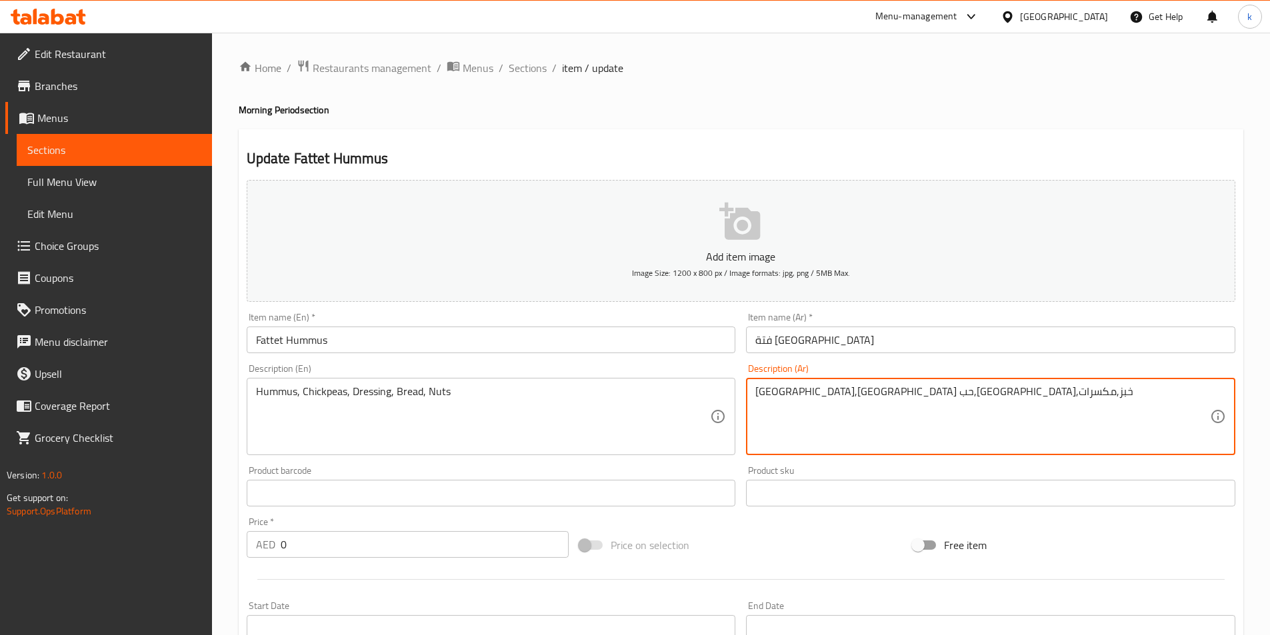
click at [843, 392] on textarea "[GEOGRAPHIC_DATA],[GEOGRAPHIC_DATA] حب,[GEOGRAPHIC_DATA],خبز,مكسرات" at bounding box center [982, 416] width 455 height 63
click at [846, 393] on textarea "[GEOGRAPHIC_DATA],[GEOGRAPHIC_DATA] حب,[GEOGRAPHIC_DATA],خبز,مكسرات" at bounding box center [982, 416] width 455 height 63
drag, startPoint x: 840, startPoint y: 393, endPoint x: 852, endPoint y: 396, distance: 12.3
click at [852, 396] on textarea "[GEOGRAPHIC_DATA],[GEOGRAPHIC_DATA] حب,[GEOGRAPHIC_DATA],خبز,مكسرات" at bounding box center [982, 416] width 455 height 63
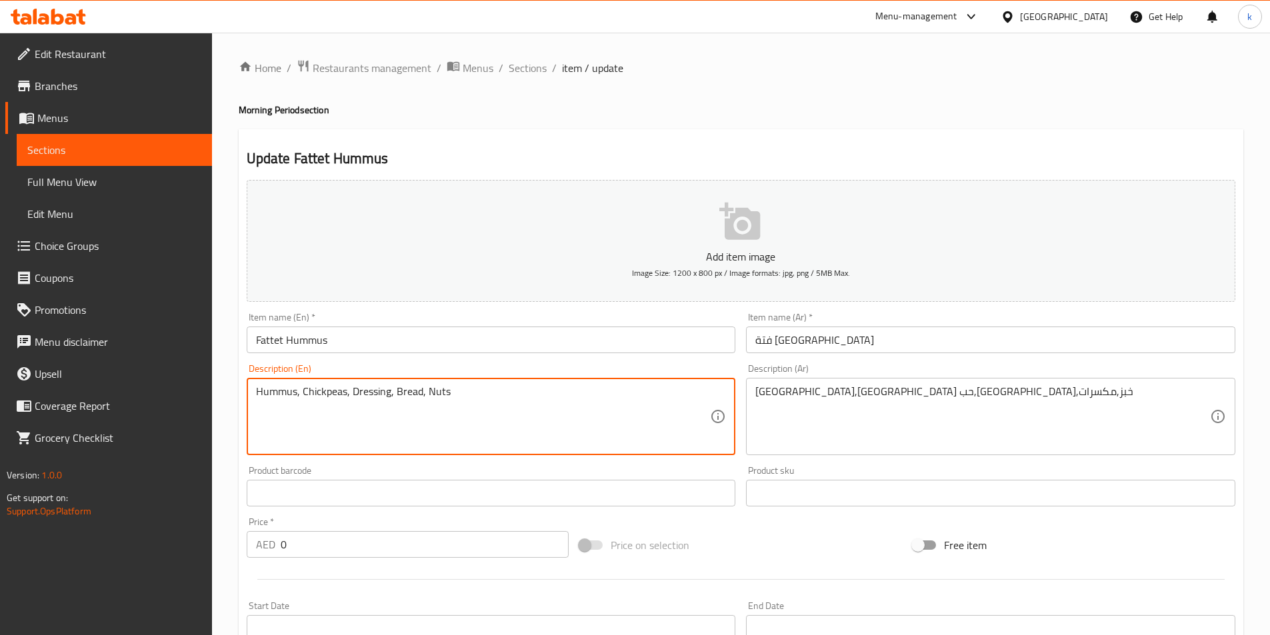
drag, startPoint x: 301, startPoint y: 391, endPoint x: 348, endPoint y: 407, distance: 49.1
click at [348, 407] on textarea "Hummus, Chickpeas, Dressing, Bread, Nuts" at bounding box center [483, 416] width 455 height 63
paste textarea "Seeds"
drag, startPoint x: 295, startPoint y: 391, endPoint x: 227, endPoint y: 401, distance: 68.8
click at [227, 401] on div "Home / Restaurants management / Menus / Sections / item / update Morning Period…" at bounding box center [741, 502] width 1058 height 939
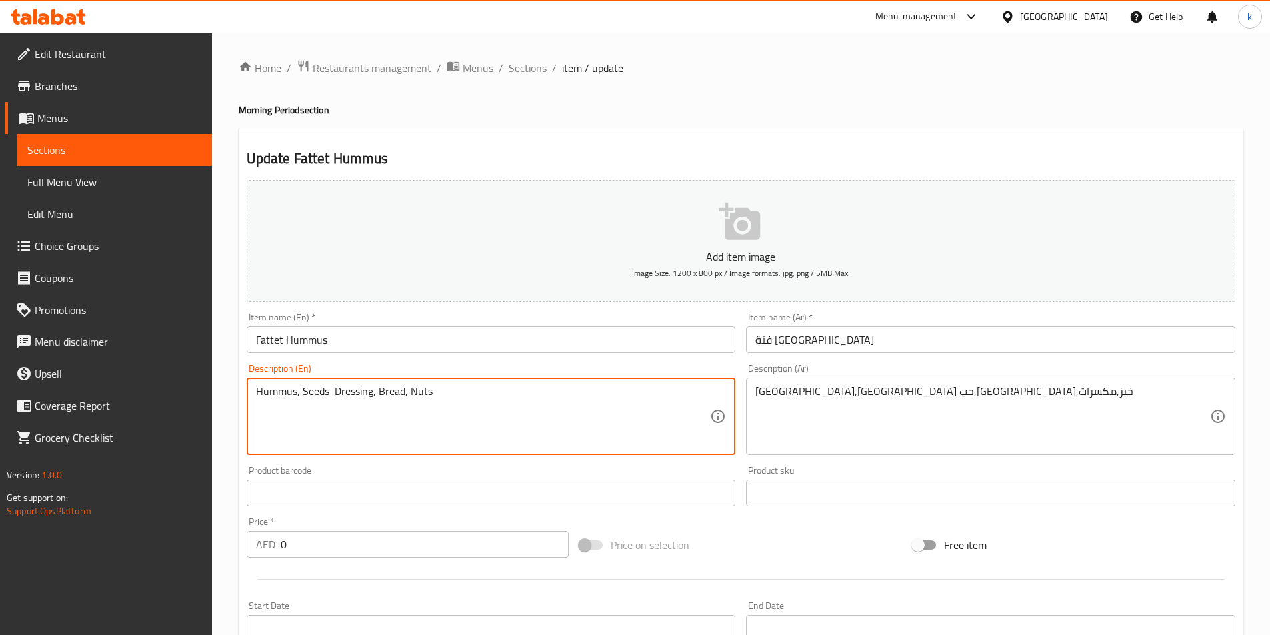
click at [301, 389] on textarea "Hummus, Seeds Dressing, Bread, Nuts" at bounding box center [483, 416] width 455 height 63
paste textarea "Hummus"
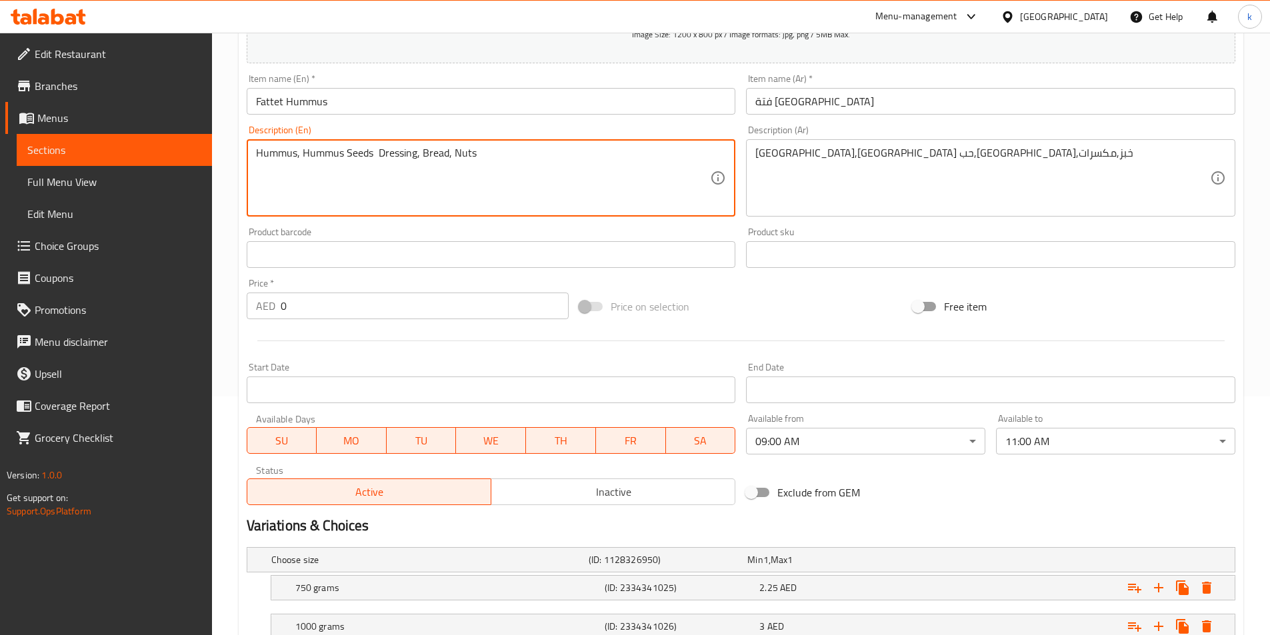
scroll to position [337, 0]
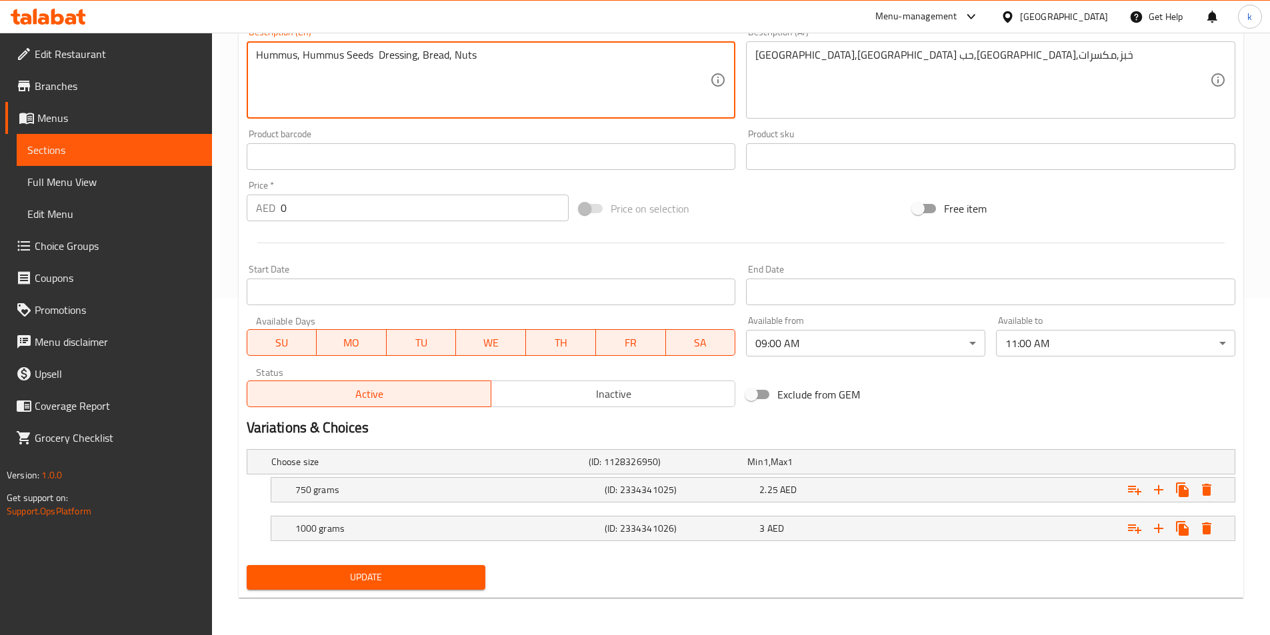
type textarea "Hummus, Hummus Seeds Dressing, Bread, Nuts"
click at [362, 569] on span "Update" at bounding box center [366, 577] width 218 height 17
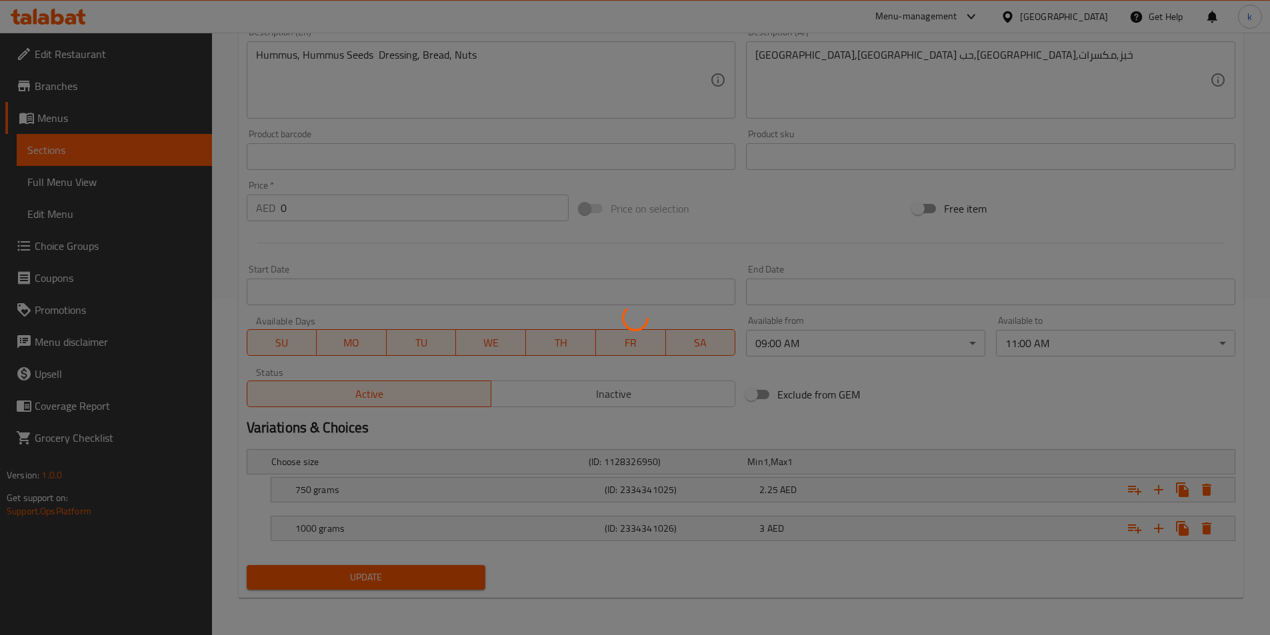
scroll to position [70, 0]
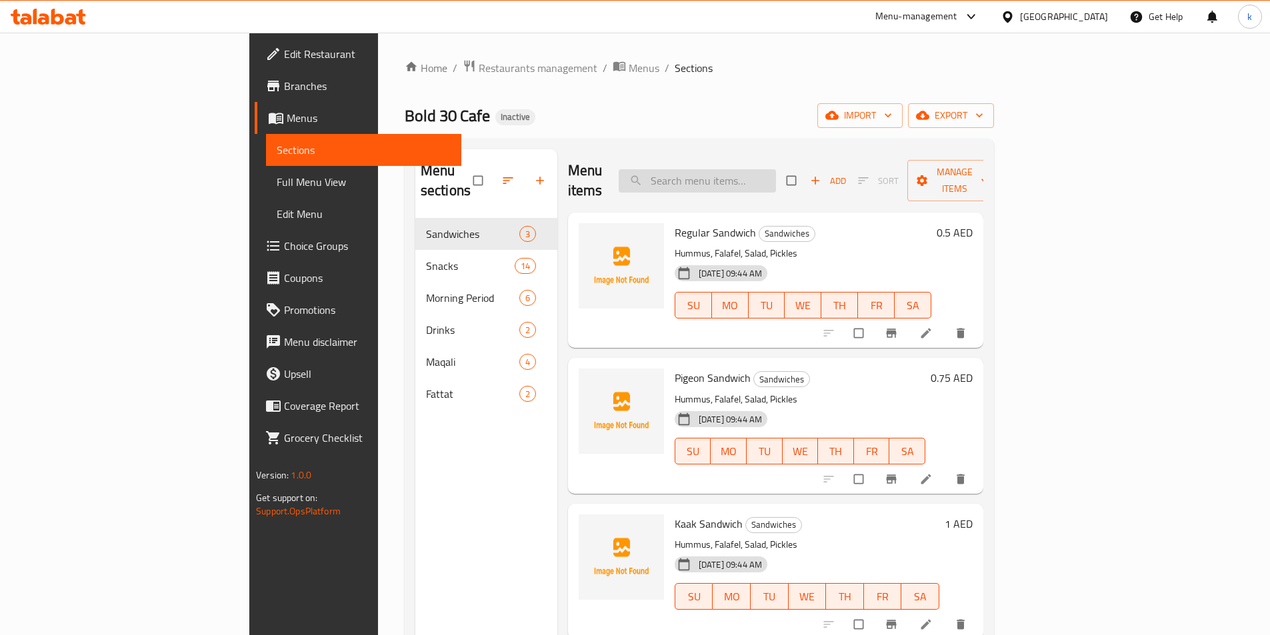
click at [745, 175] on input "search" at bounding box center [697, 180] width 157 height 23
paste input "Hummus"
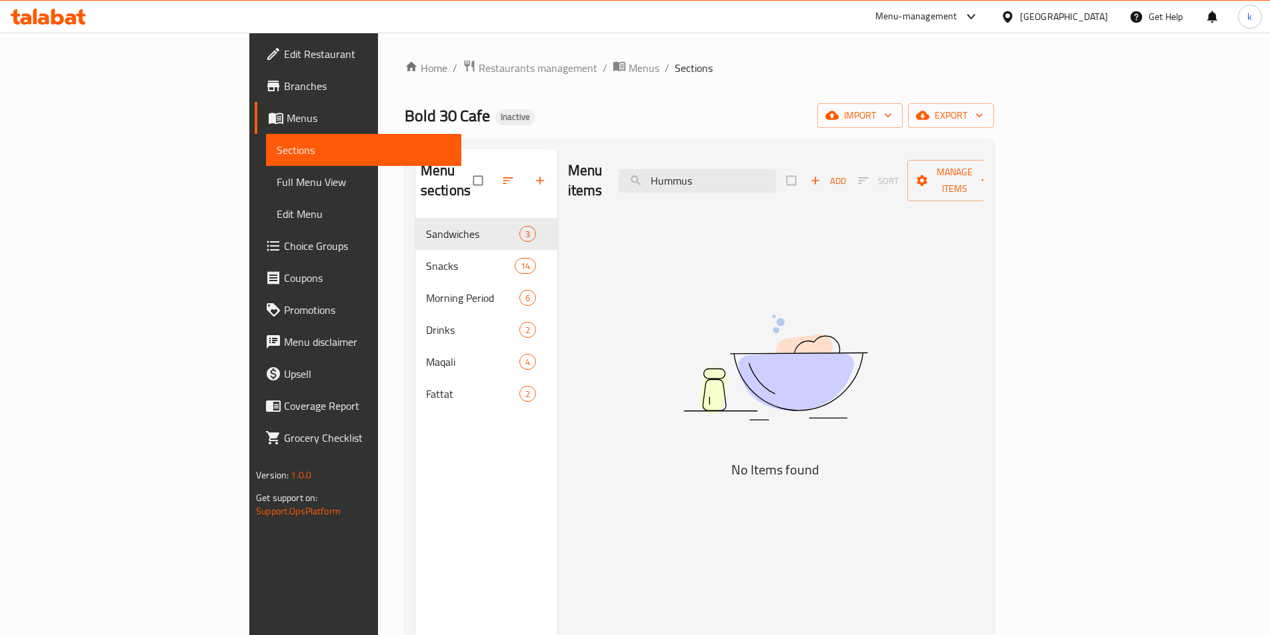
type input "Hummus"
click at [277, 187] on span "Full Menu View" at bounding box center [364, 182] width 174 height 16
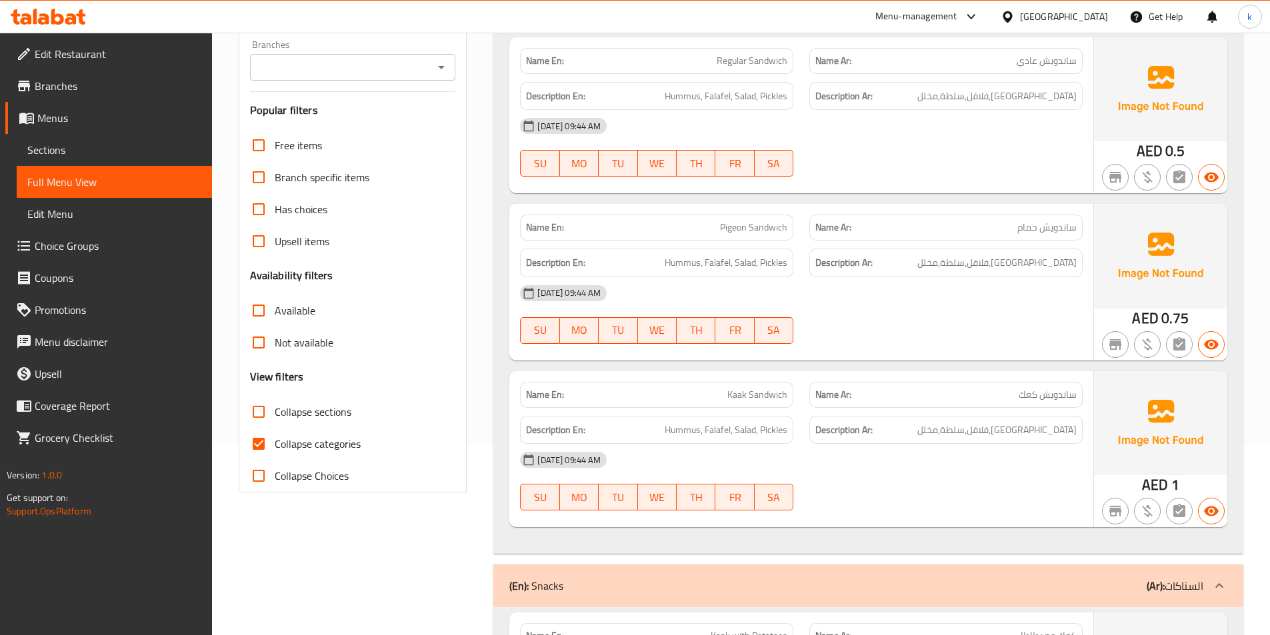
scroll to position [267, 0]
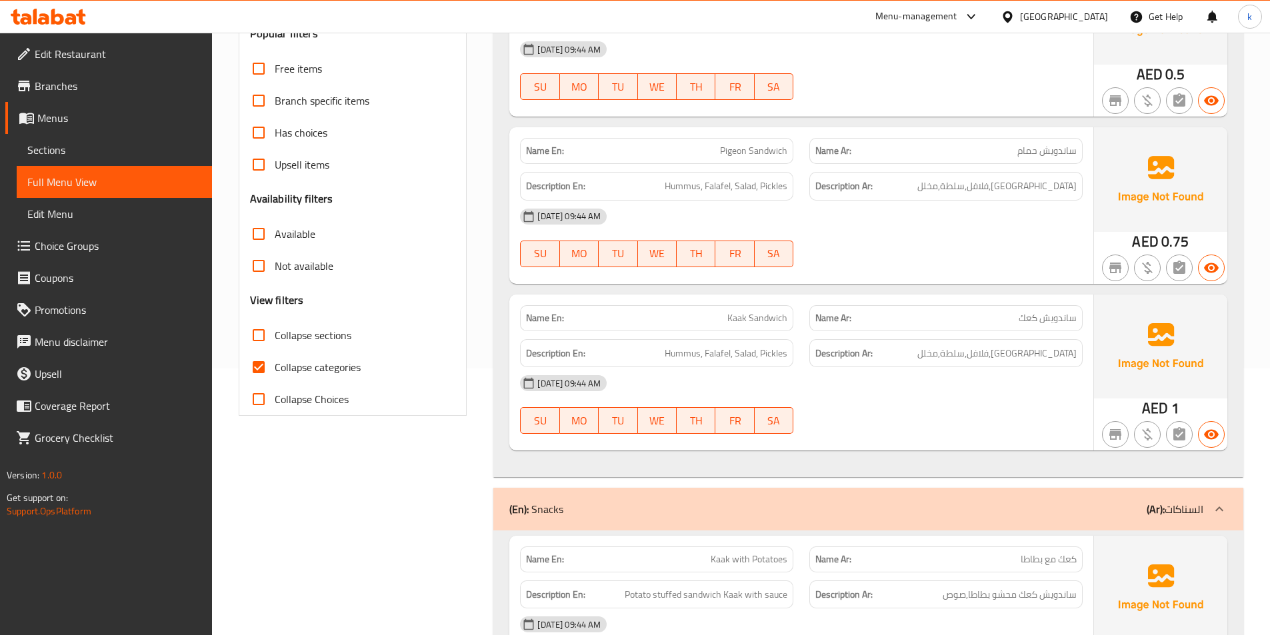
click at [290, 360] on span "Collapse categories" at bounding box center [318, 367] width 86 height 16
click at [275, 360] on input "Collapse categories" at bounding box center [259, 367] width 32 height 32
checkbox input "false"
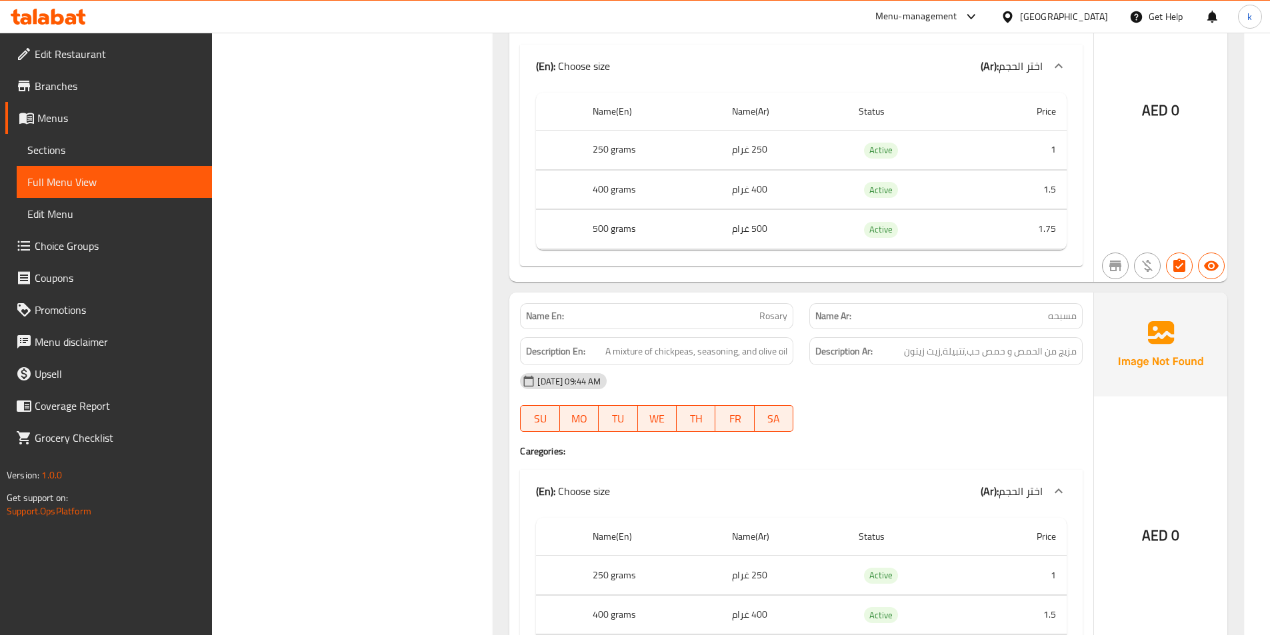
scroll to position [3866, 0]
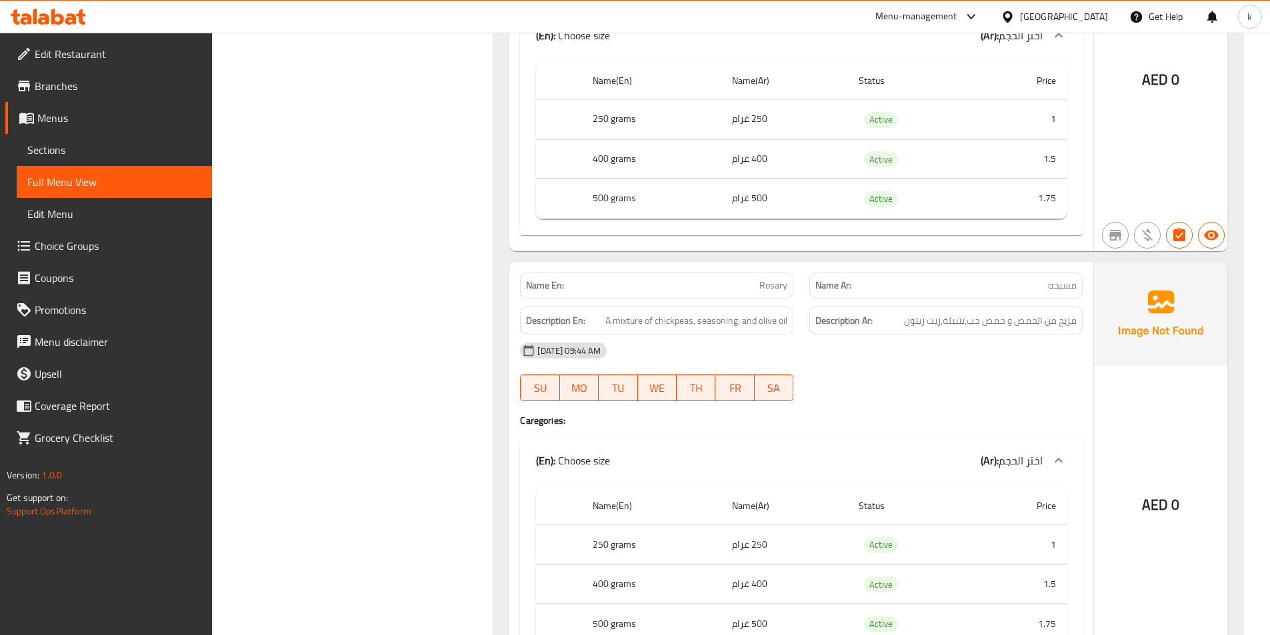
click at [767, 279] on span "Rosary" at bounding box center [773, 286] width 28 height 14
copy span "Rosary"
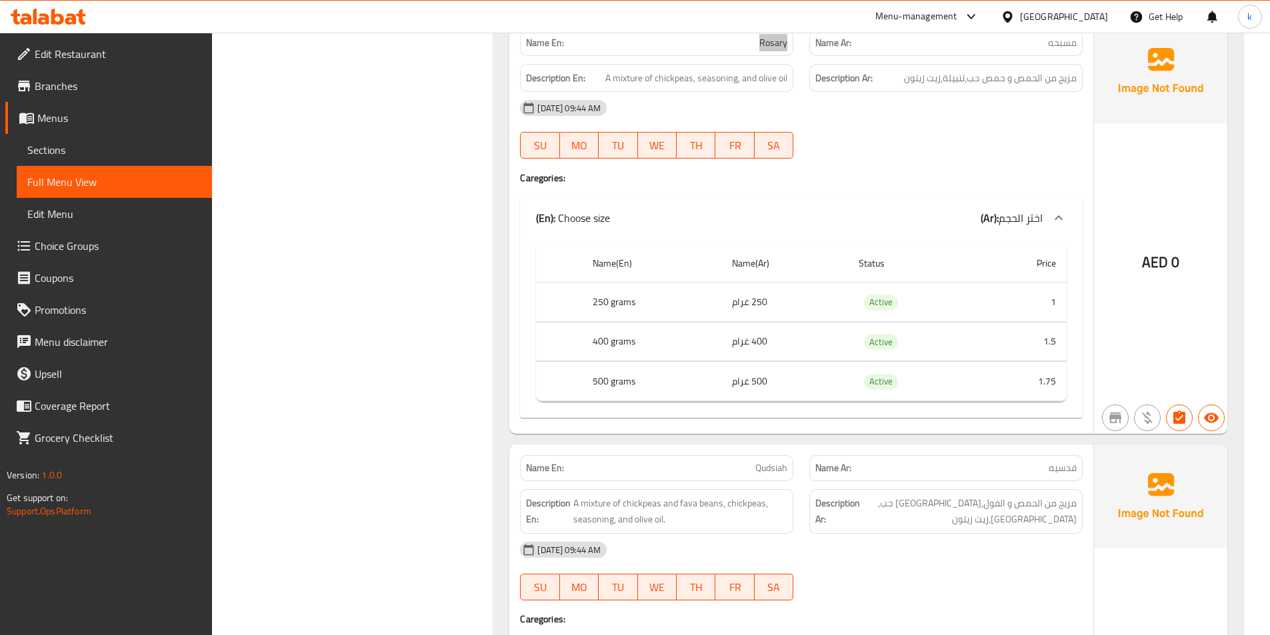
scroll to position [4132, 0]
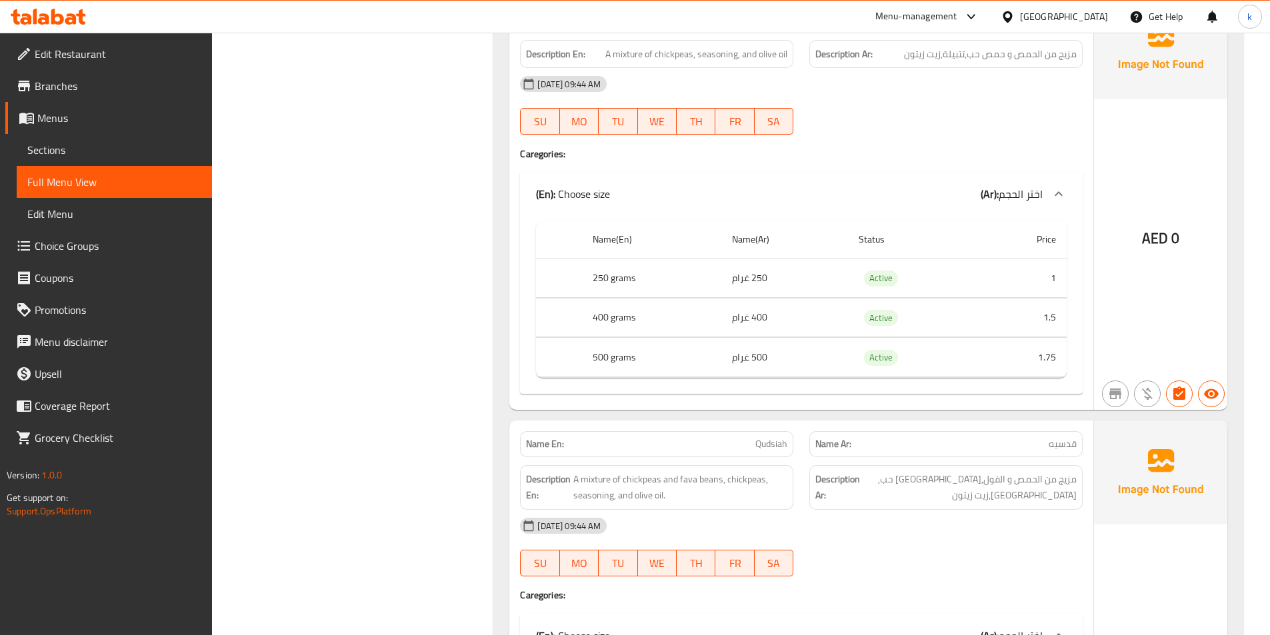
click at [769, 437] on span "Qudsiah" at bounding box center [771, 444] width 32 height 14
copy span "Qudsiah"
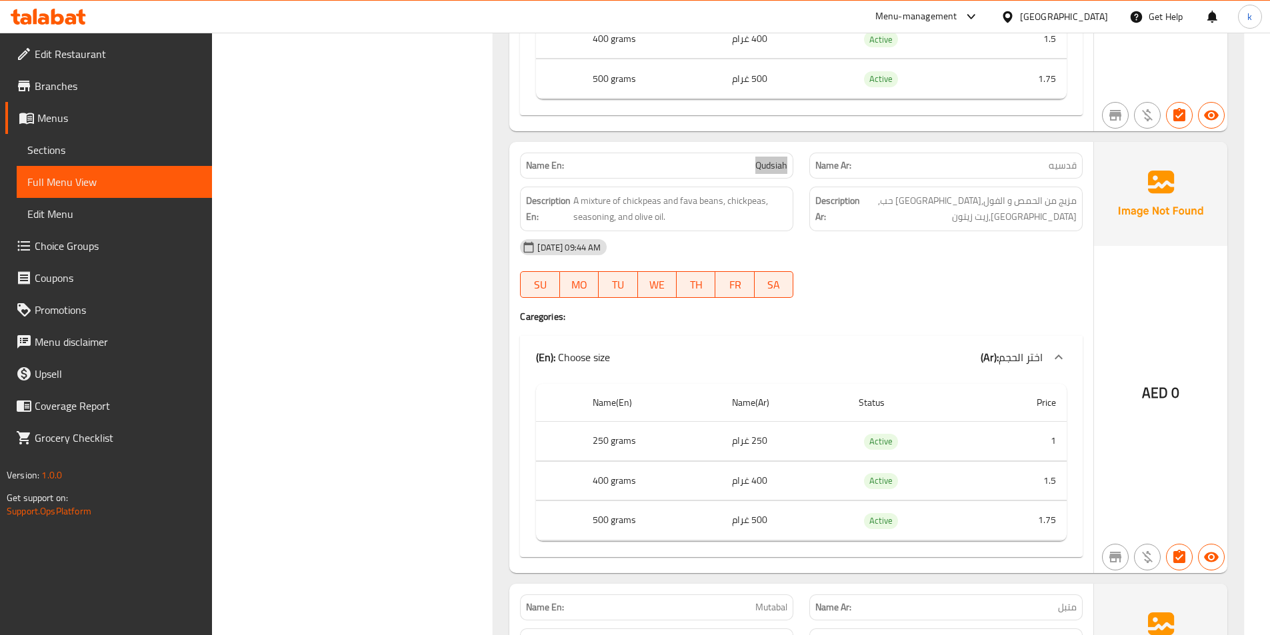
scroll to position [4532, 0]
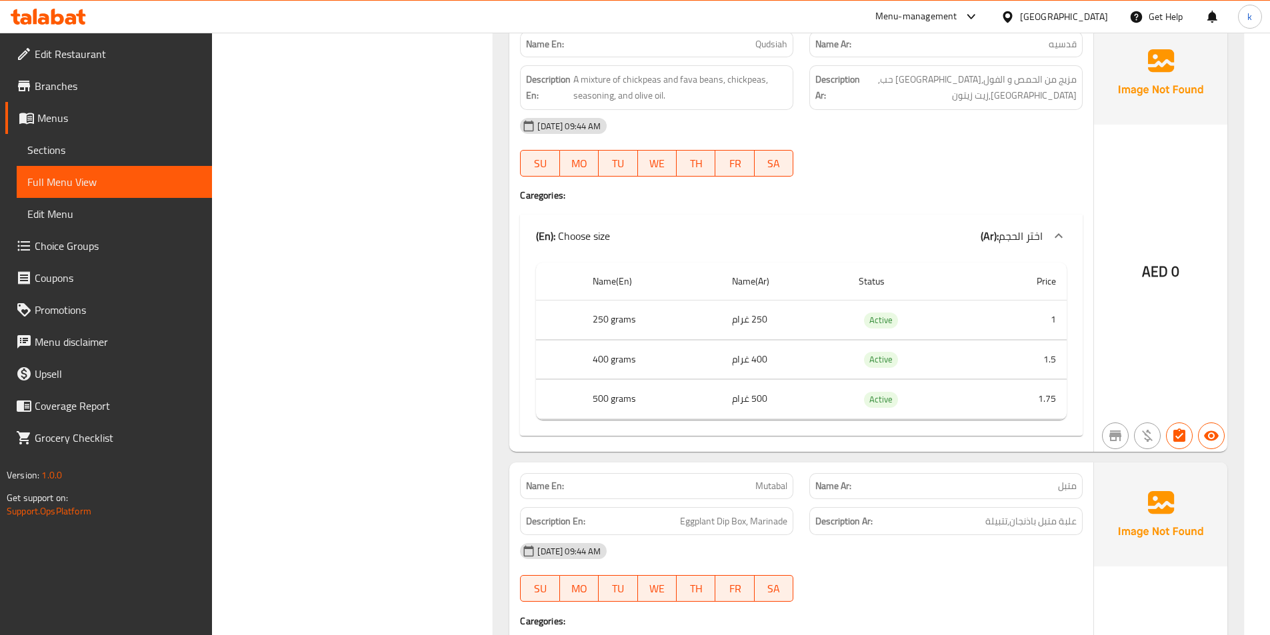
click at [767, 479] on span "Mutabal" at bounding box center [771, 486] width 32 height 14
copy span "Mutabal"
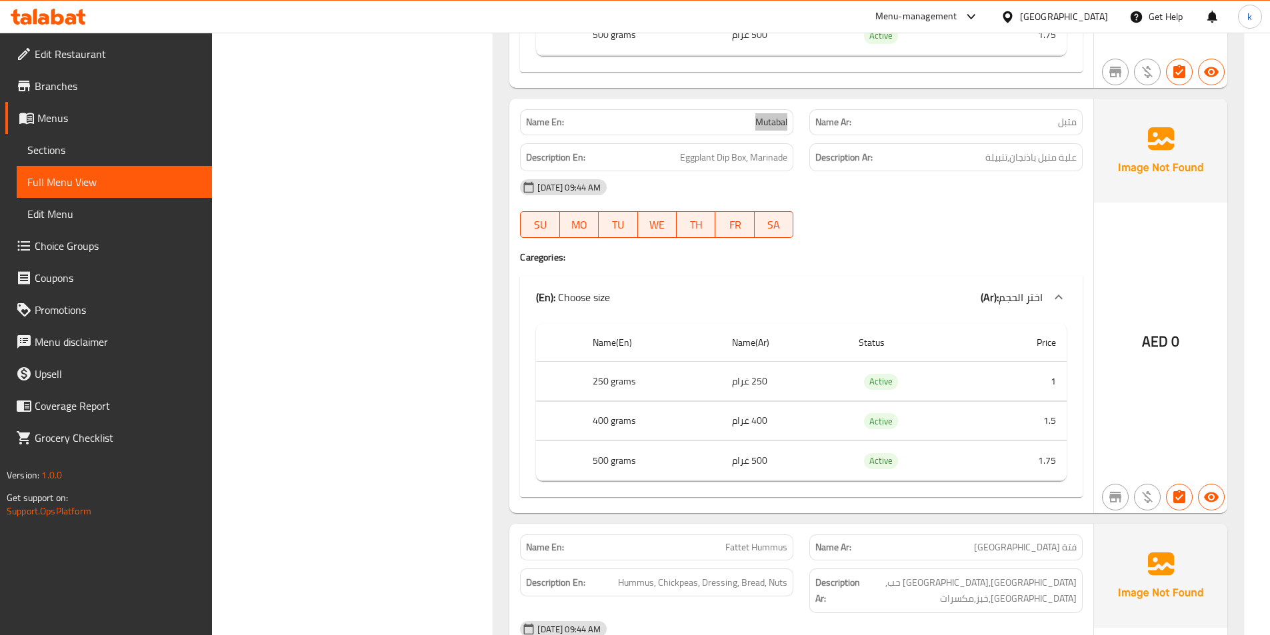
scroll to position [4932, 0]
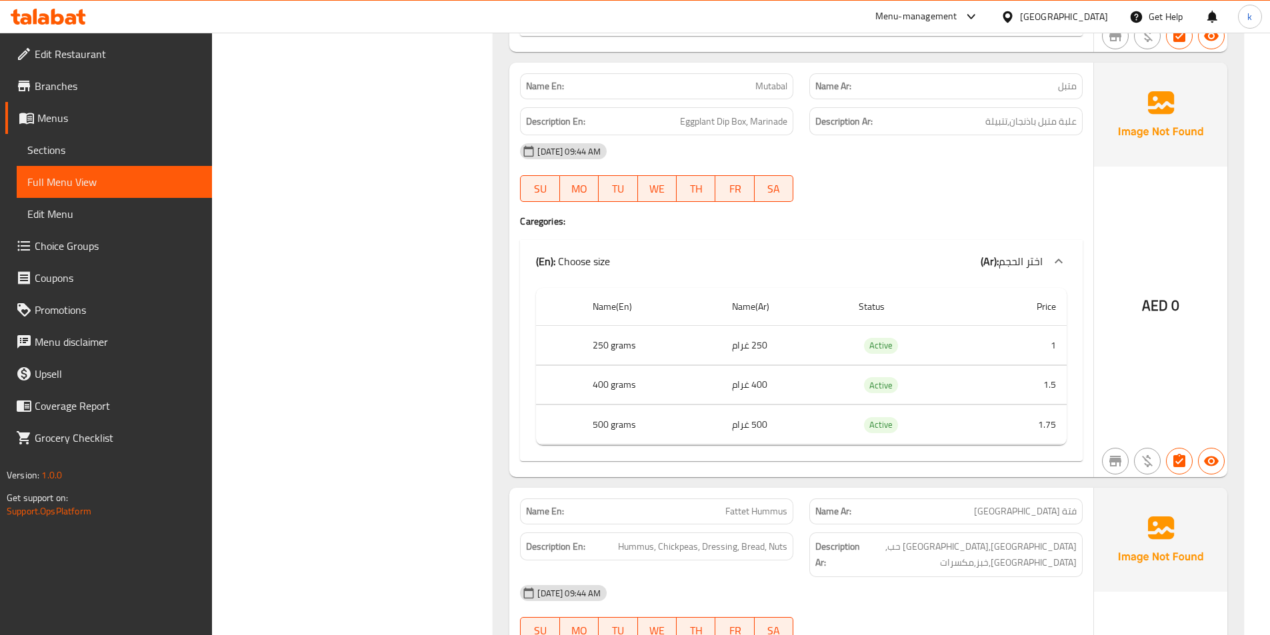
click at [740, 505] on span "Fattet Hummus" at bounding box center [756, 512] width 62 height 14
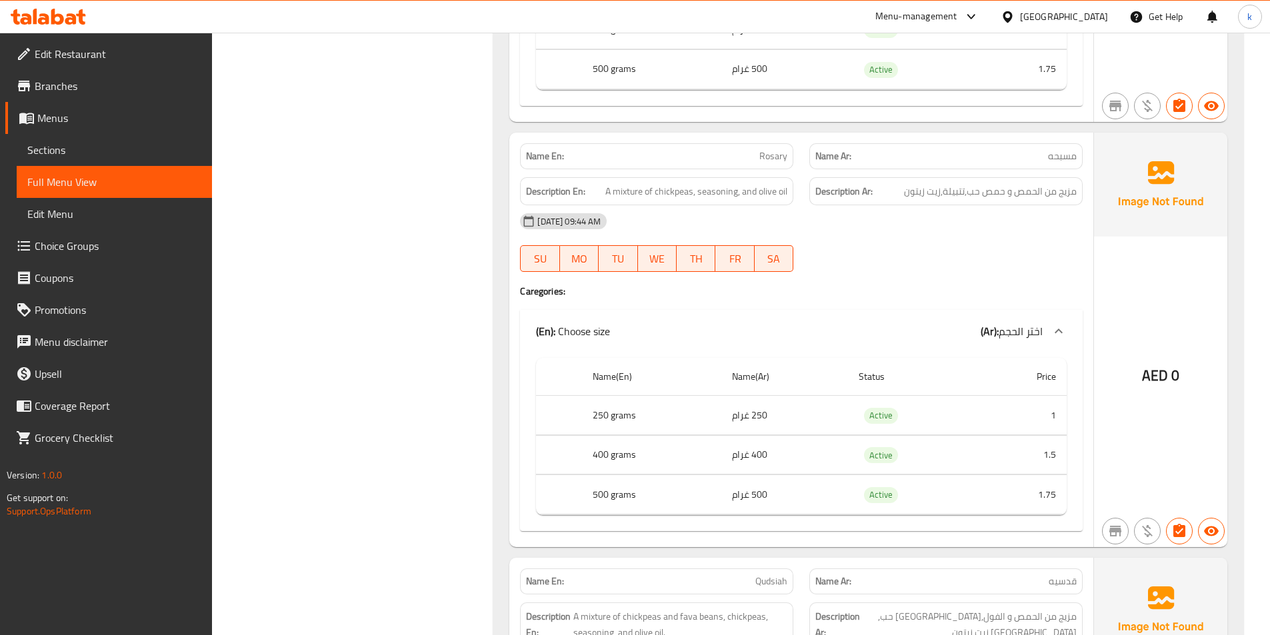
scroll to position [3799, 0]
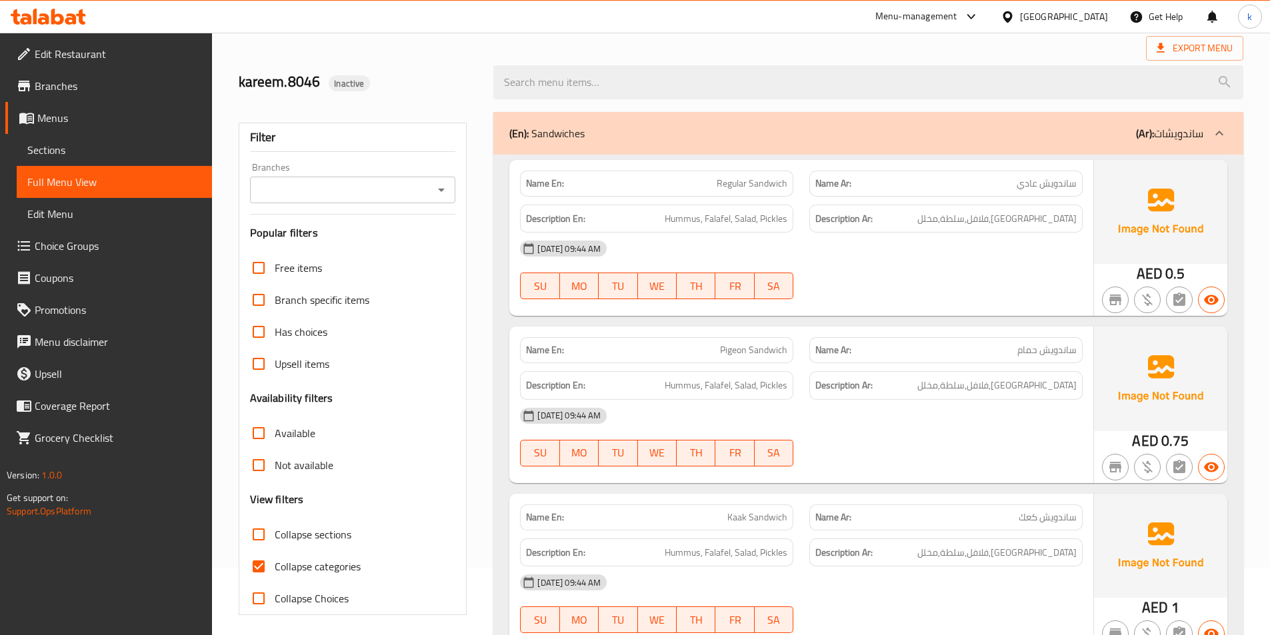
scroll to position [267, 0]
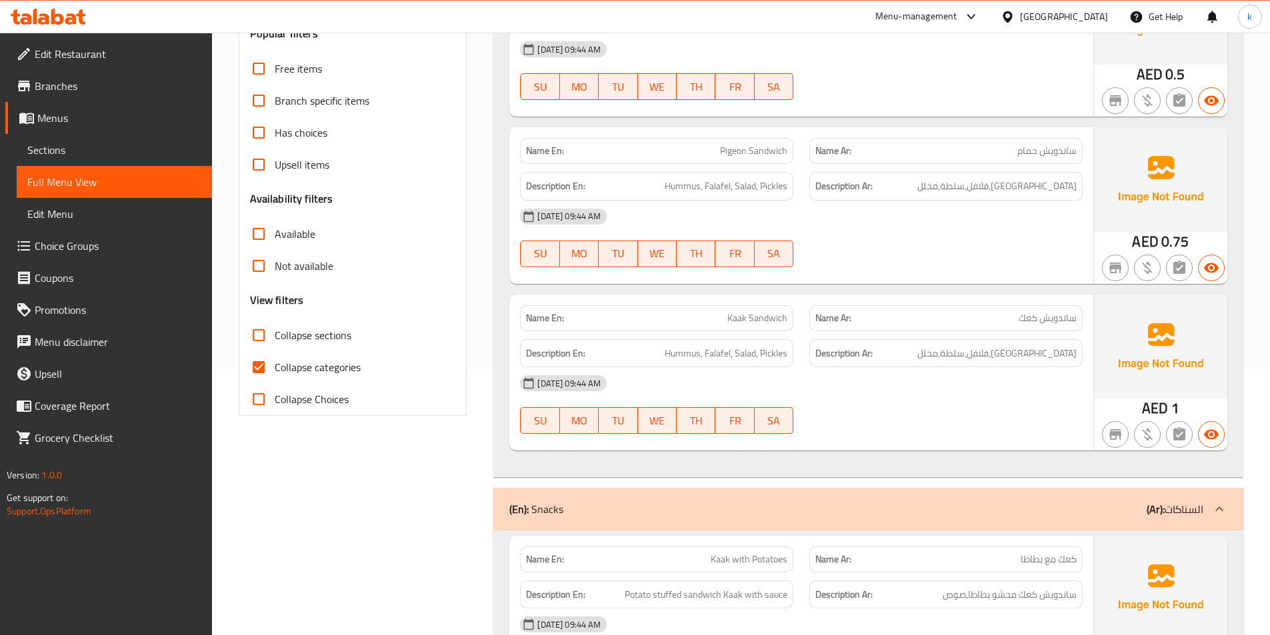
click at [309, 367] on span "Collapse categories" at bounding box center [318, 367] width 86 height 16
click at [275, 367] on input "Collapse categories" at bounding box center [259, 367] width 32 height 32
checkbox input "false"
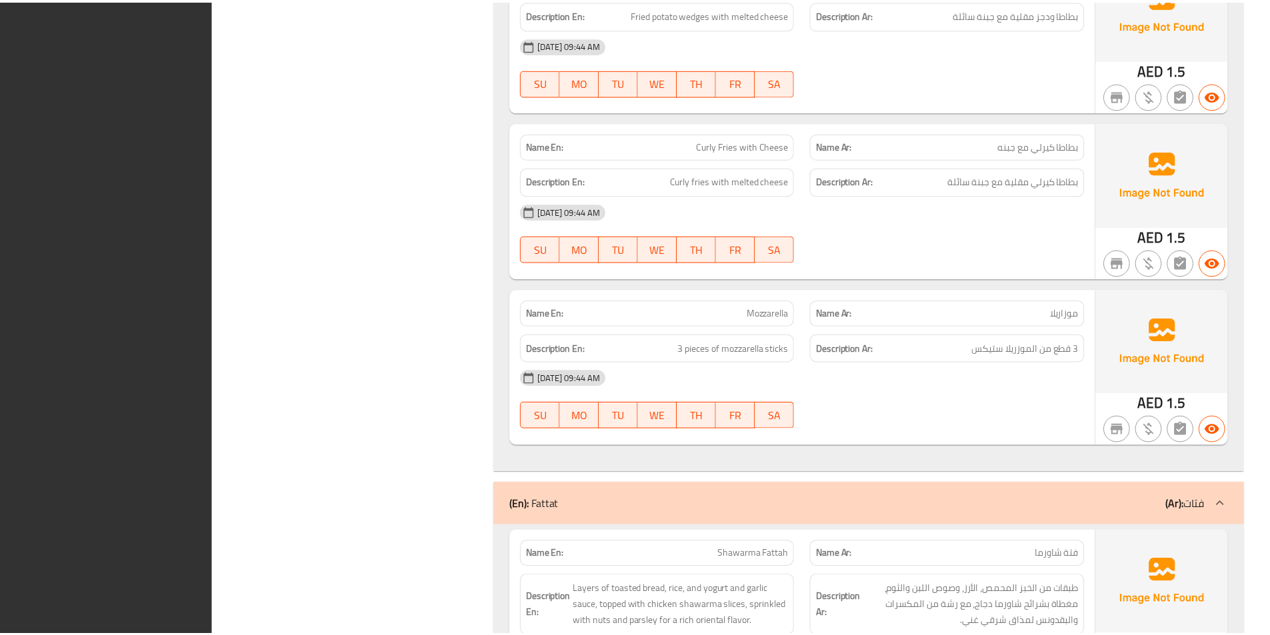
scroll to position [6837, 0]
